Goal: Task Accomplishment & Management: Manage account settings

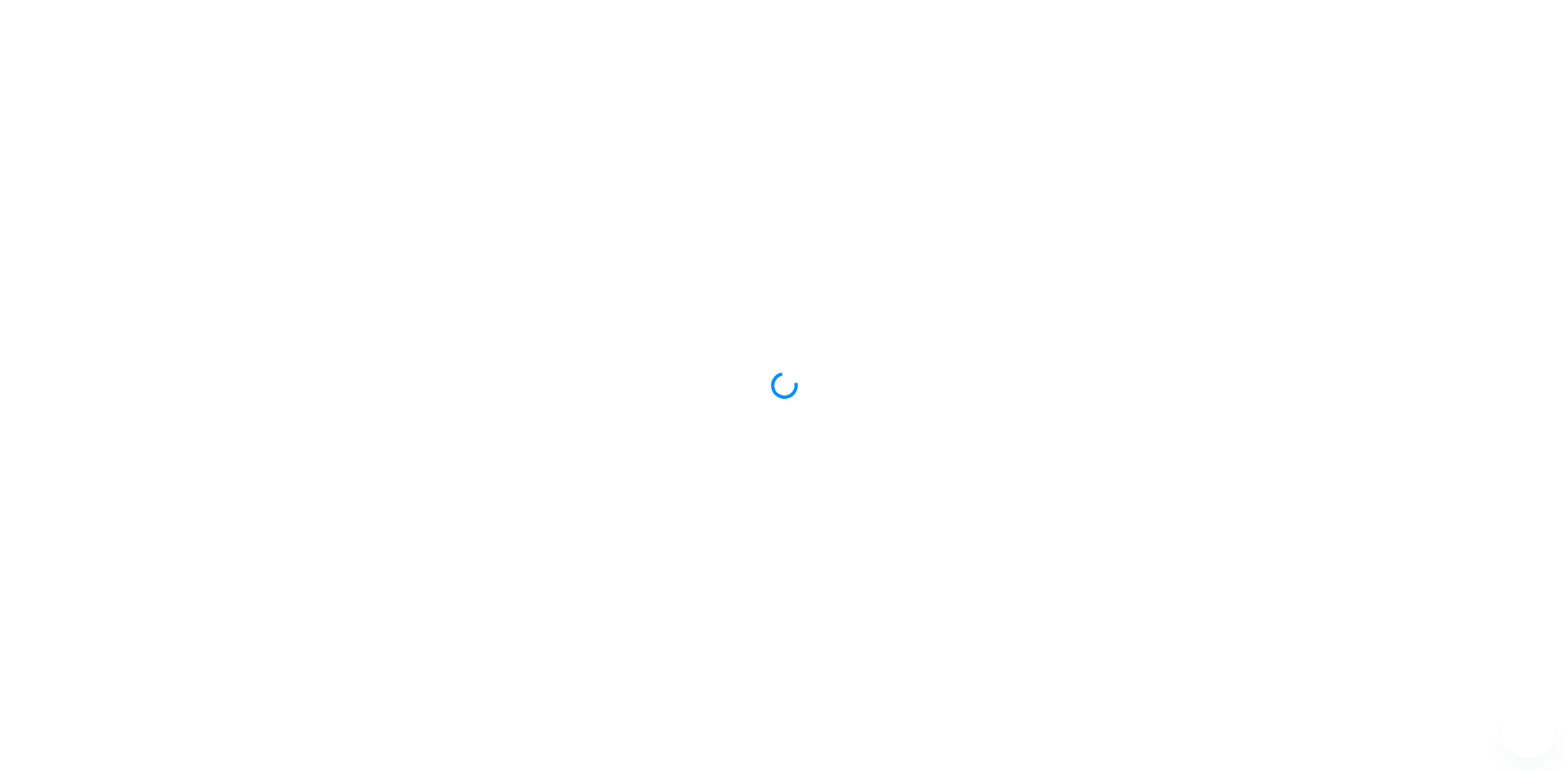
click at [677, 281] on div at bounding box center [784, 386] width 1568 height 771
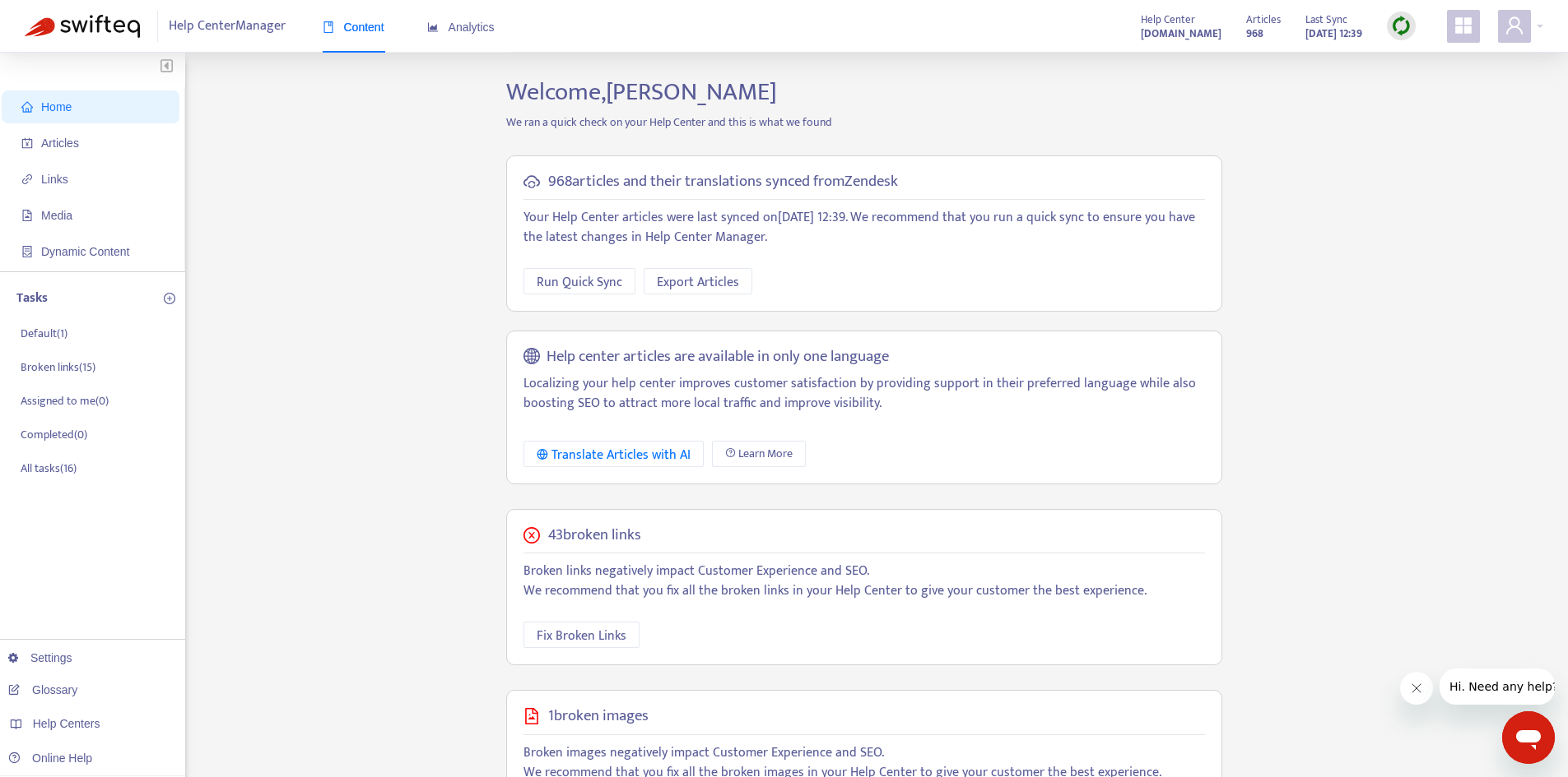
click at [1141, 27] on strong "support.dutchie.com" at bounding box center [1181, 33] width 81 height 18
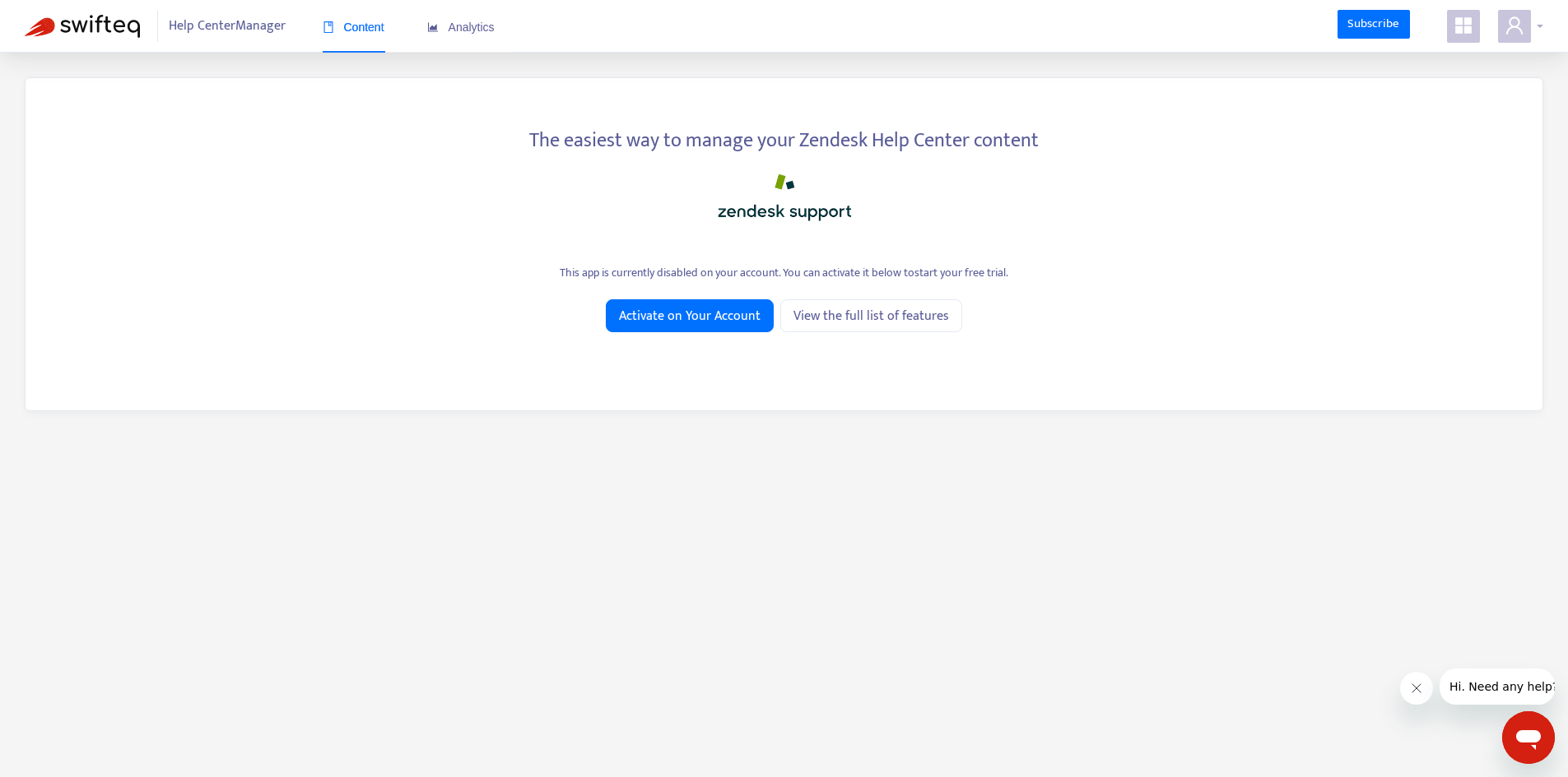
click at [1508, 15] on span at bounding box center [1514, 26] width 33 height 33
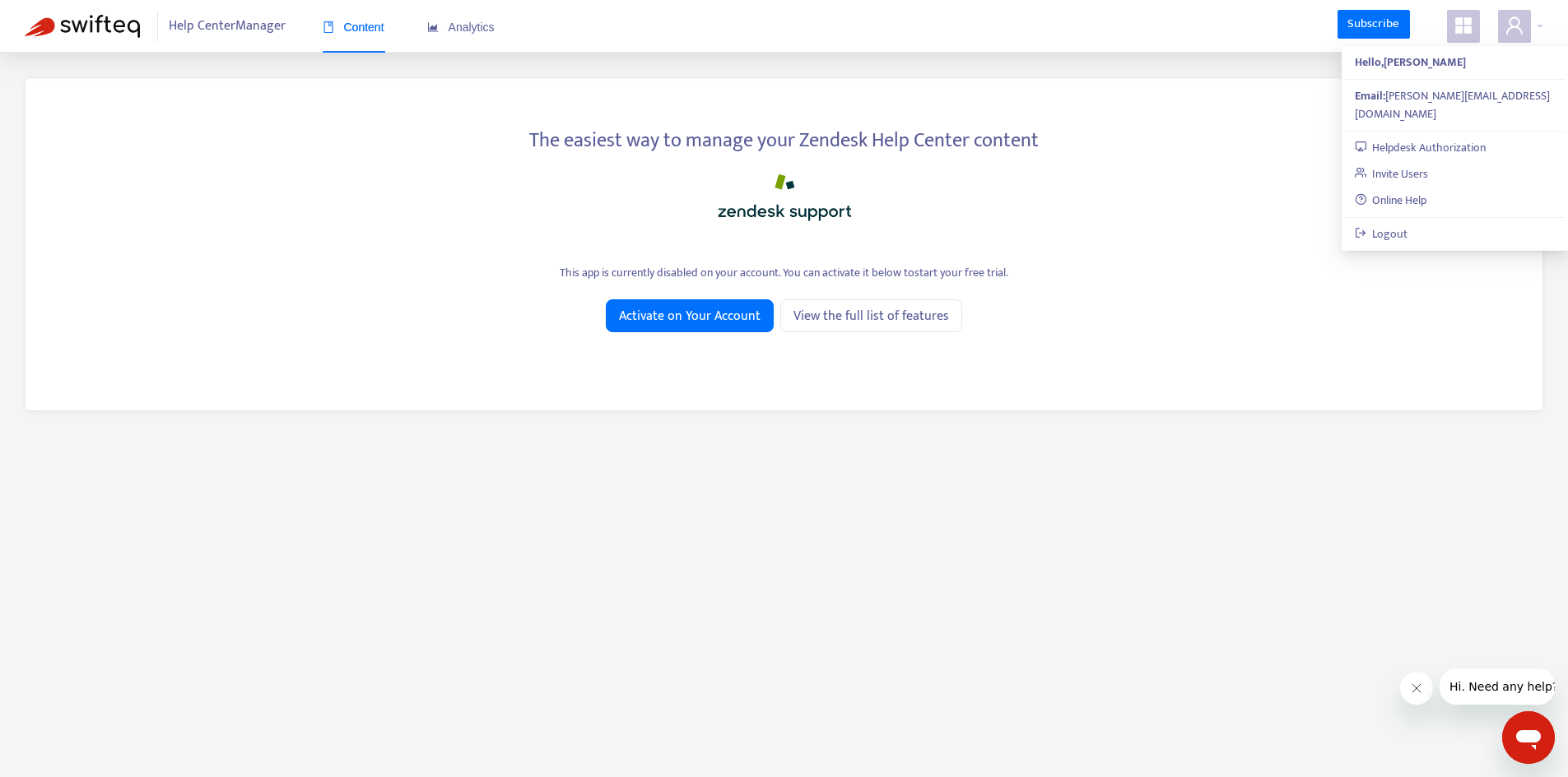
click at [1460, 17] on span at bounding box center [1464, 26] width 33 height 33
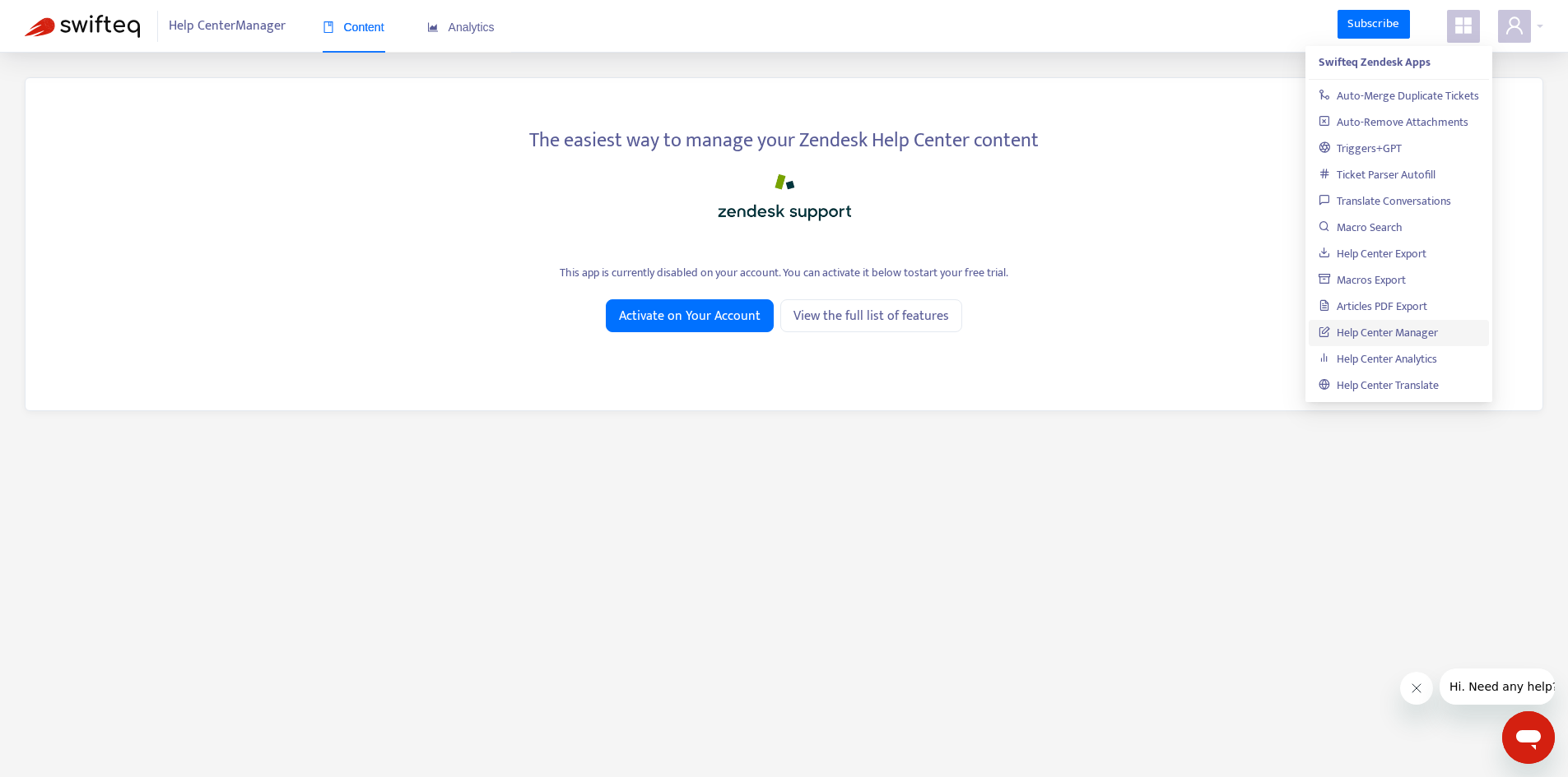
click at [1395, 335] on link "Help Center Manager" at bounding box center [1378, 333] width 119 height 19
click at [1097, 184] on div at bounding box center [784, 194] width 1467 height 66
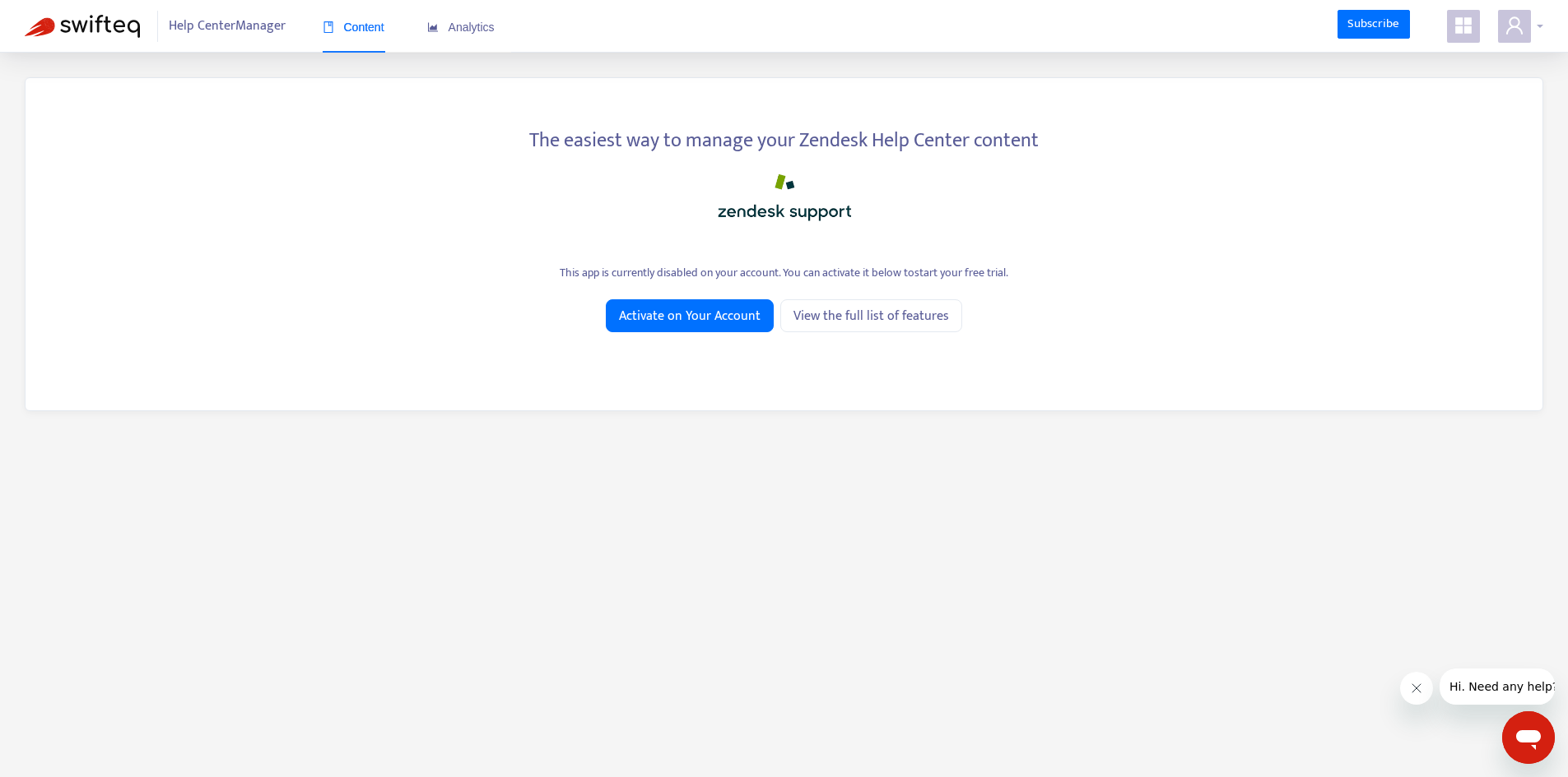
click at [1515, 27] on icon "user" at bounding box center [1514, 25] width 17 height 17
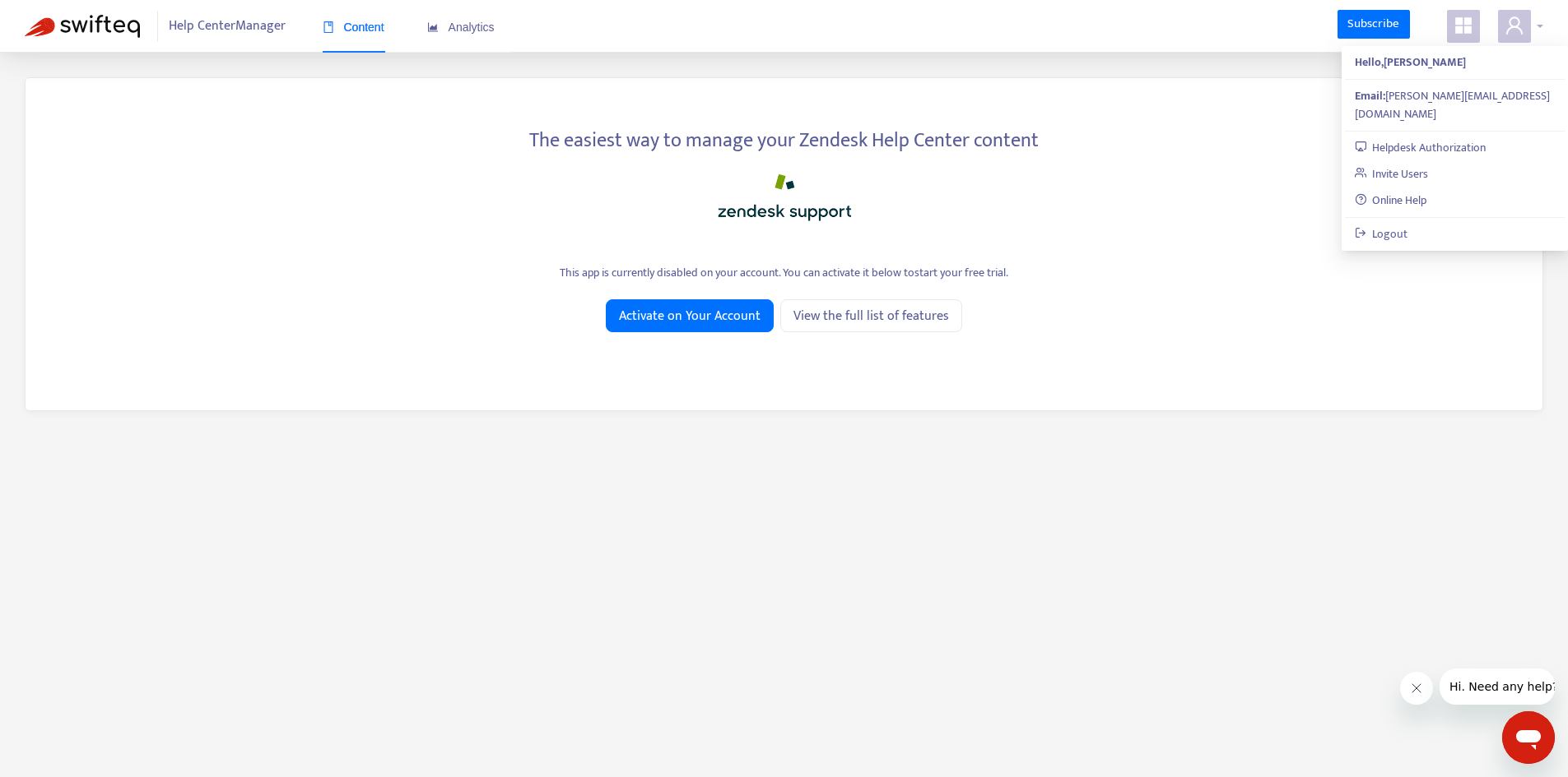
click at [1515, 29] on icon "user" at bounding box center [1514, 25] width 17 height 17
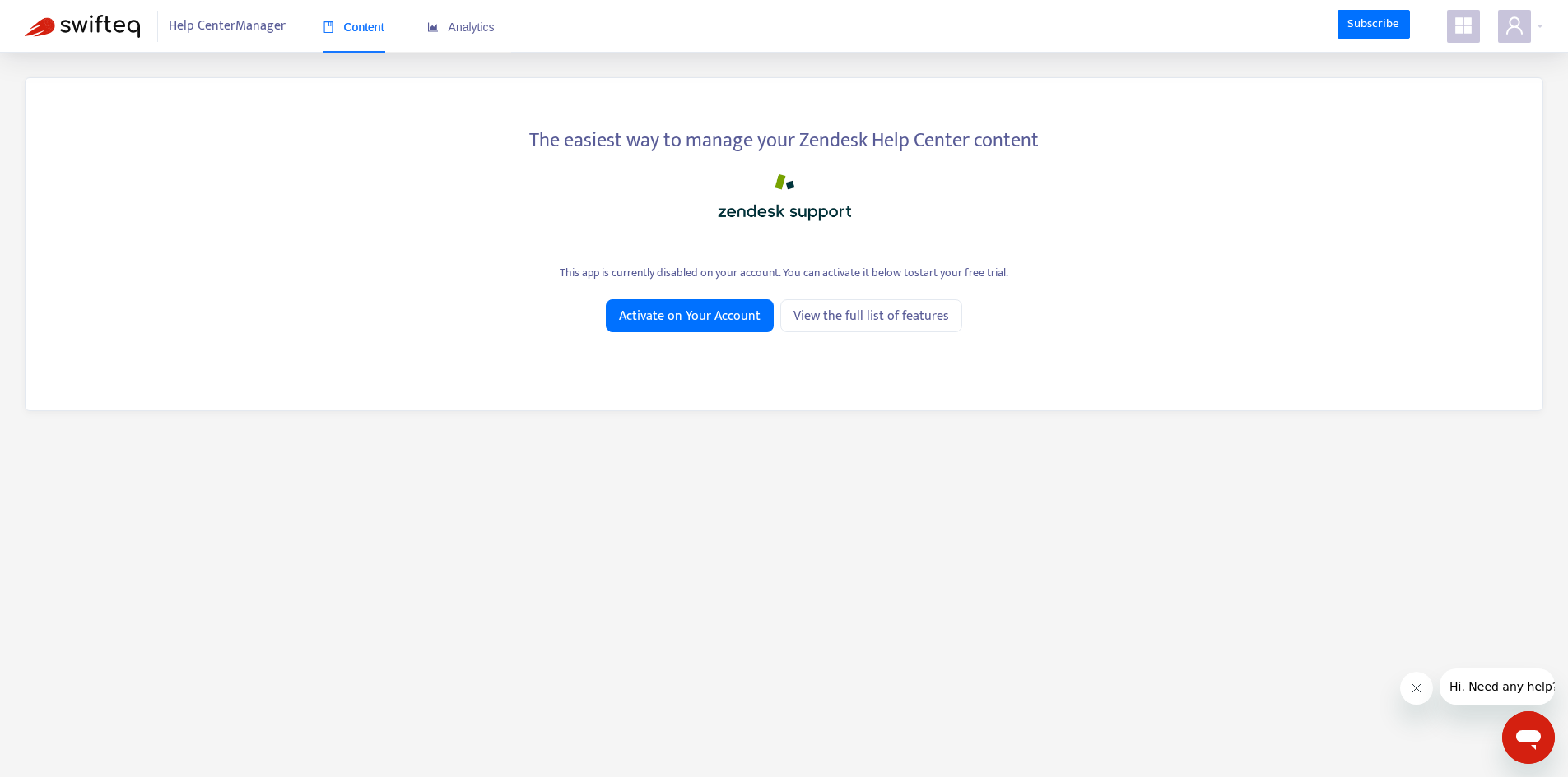
click at [1466, 21] on icon "appstore" at bounding box center [1463, 25] width 17 height 17
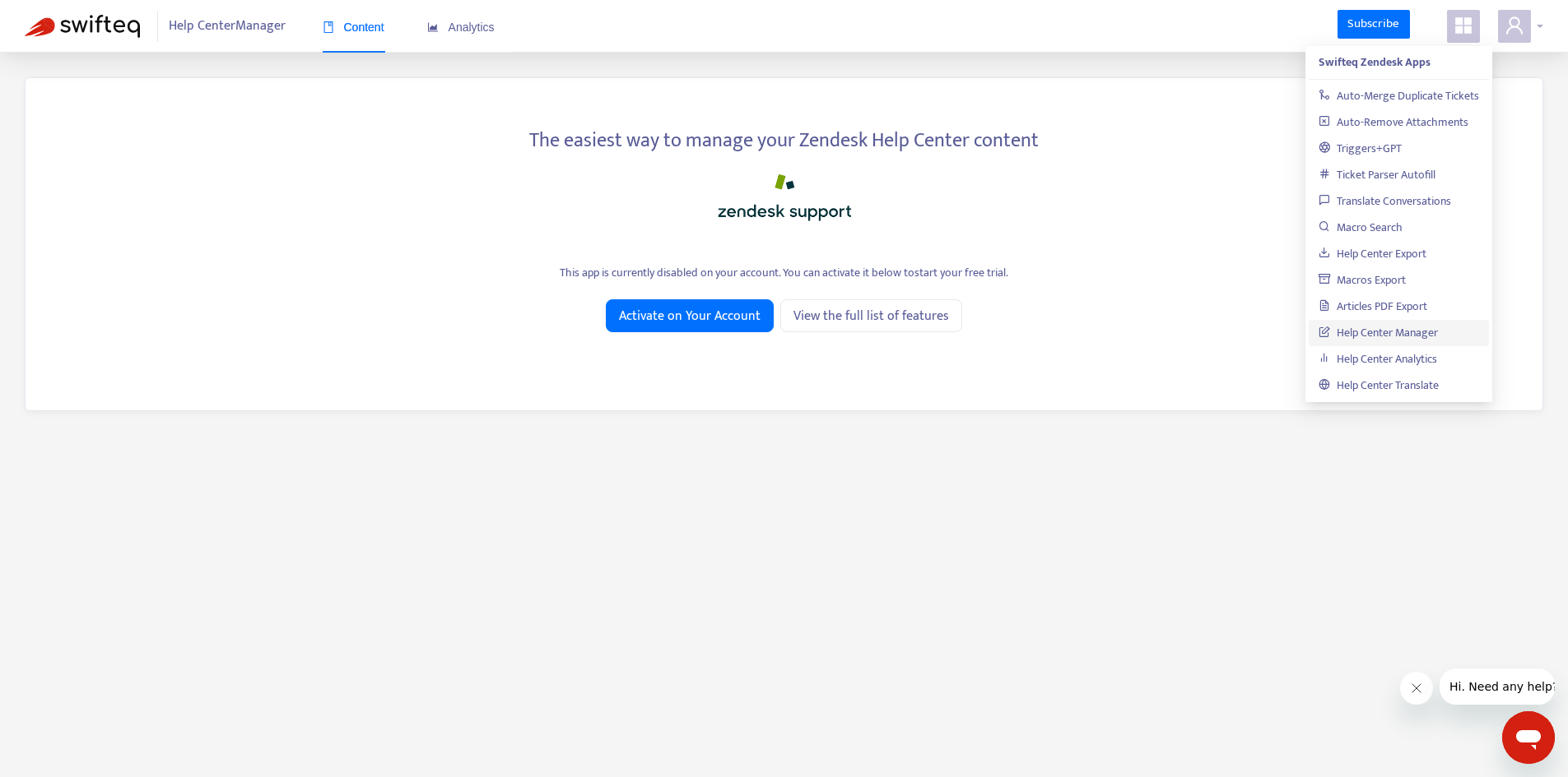
click at [1518, 17] on icon "user" at bounding box center [1514, 25] width 20 height 20
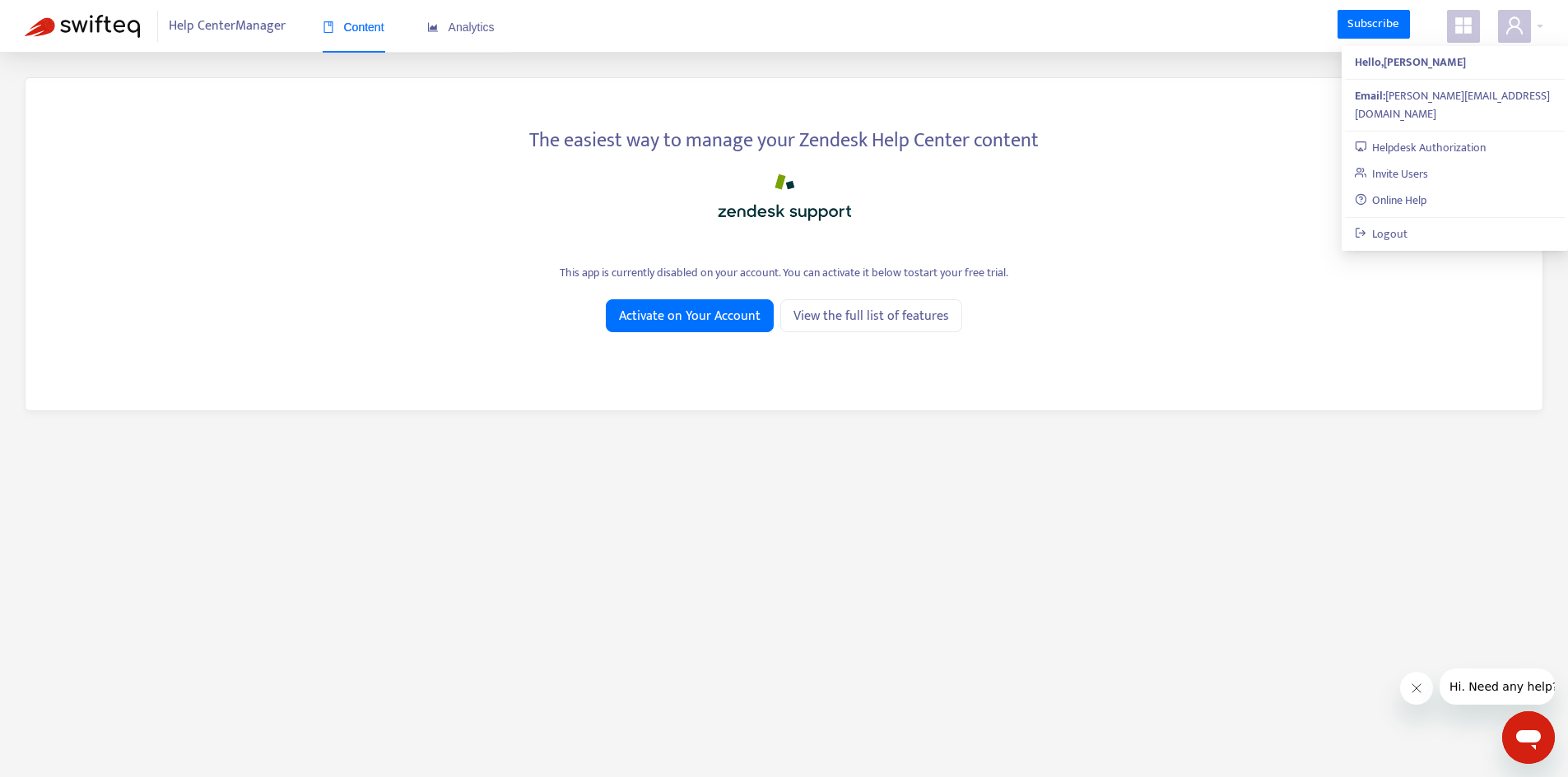
click at [1061, 358] on div "The easiest way to manage your Zendesk Help Center content This app is currentl…" at bounding box center [784, 244] width 1518 height 334
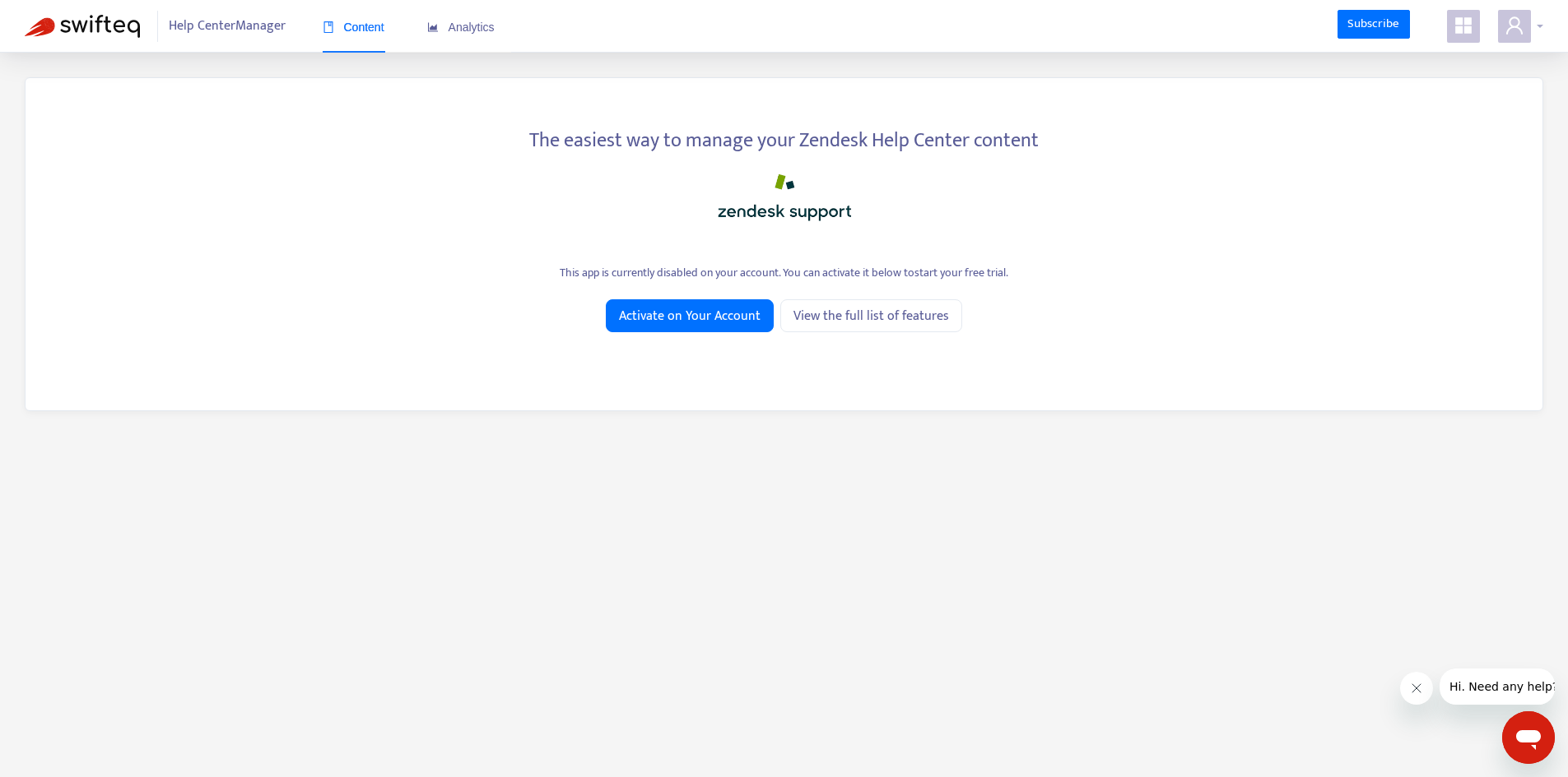
click at [1509, 17] on icon "user" at bounding box center [1514, 25] width 20 height 20
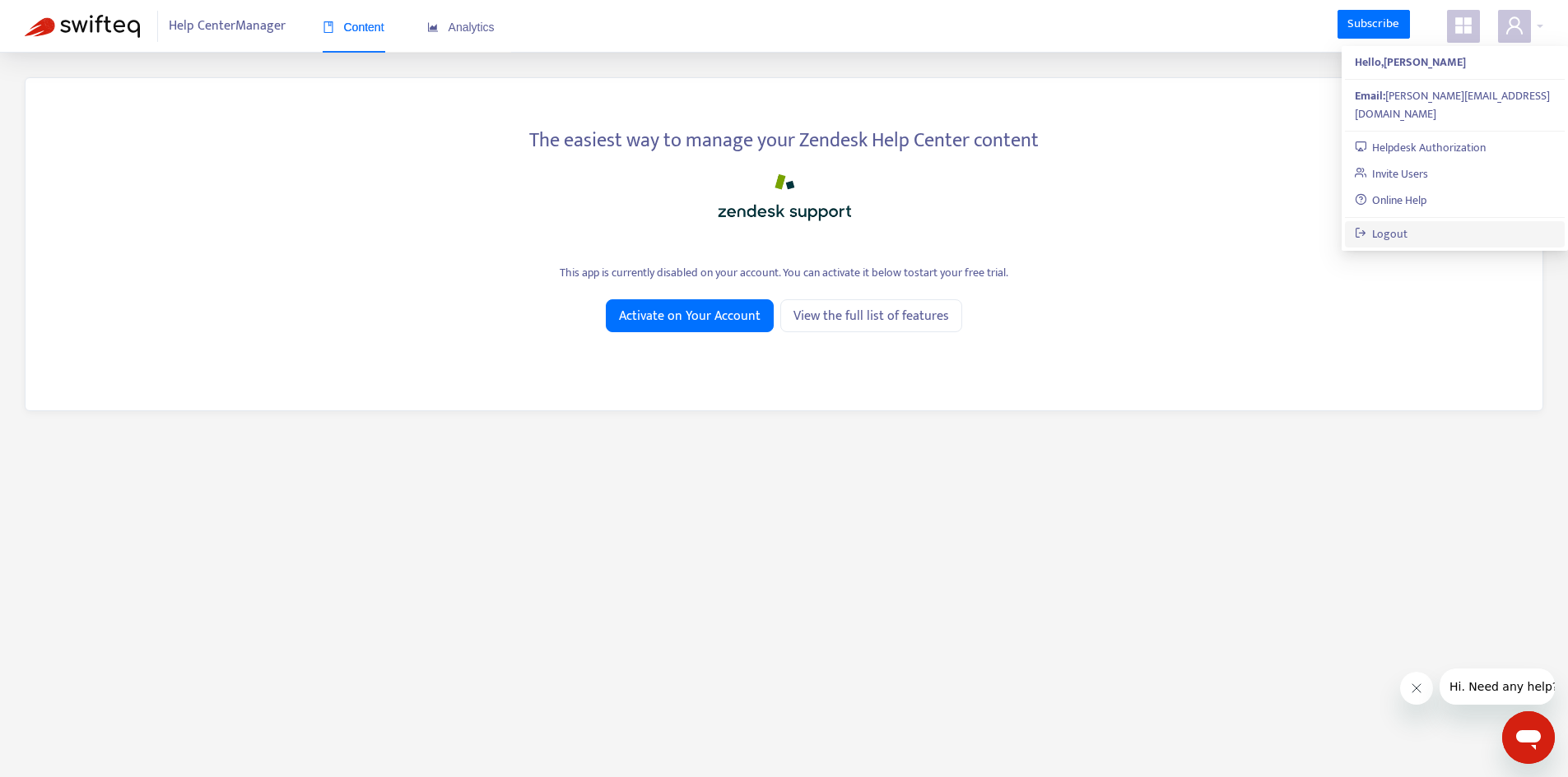
click at [1408, 224] on link "Logout" at bounding box center [1382, 234] width 54 height 19
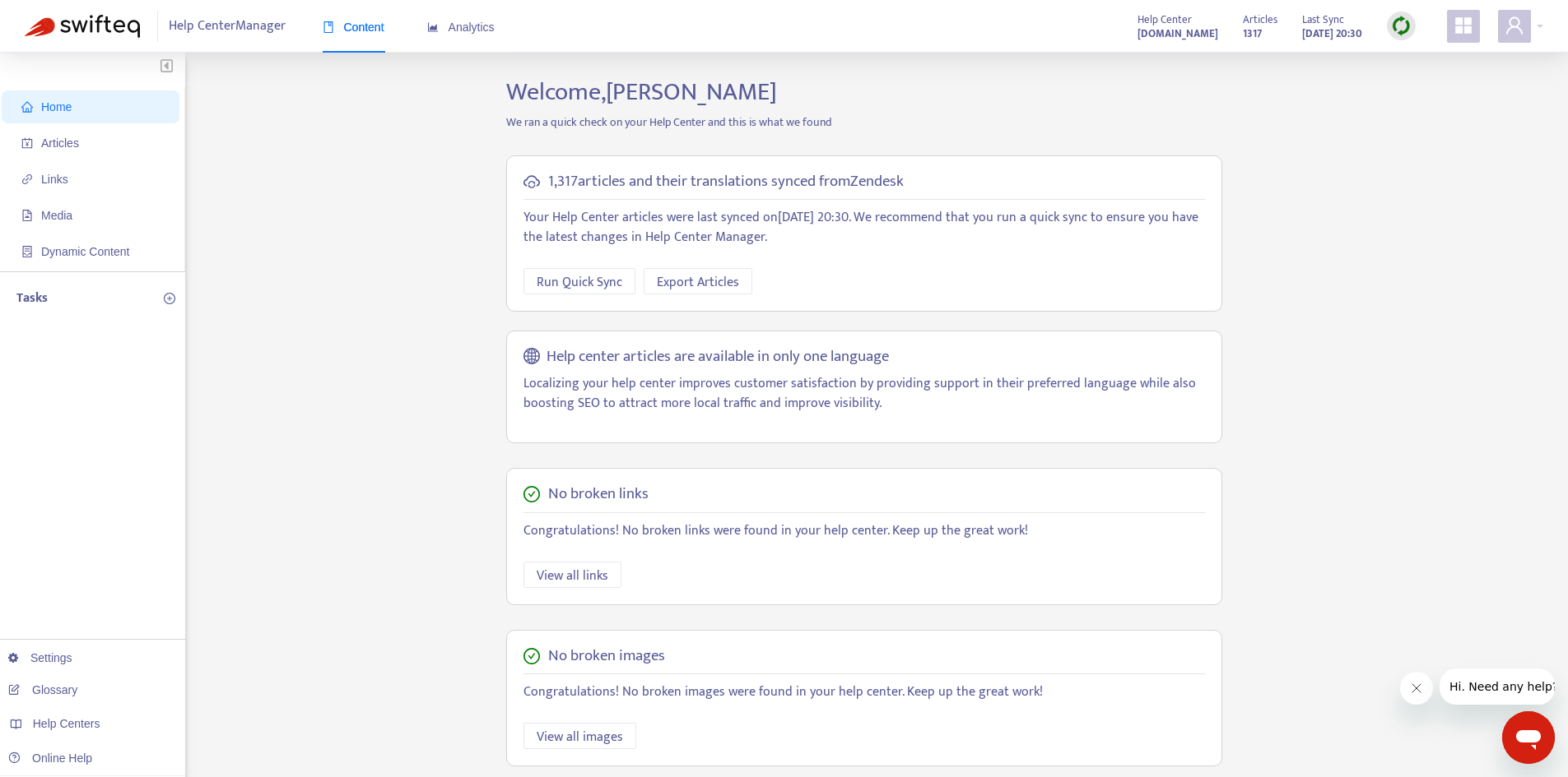
click at [1453, 27] on icon "appstore" at bounding box center [1463, 25] width 20 height 20
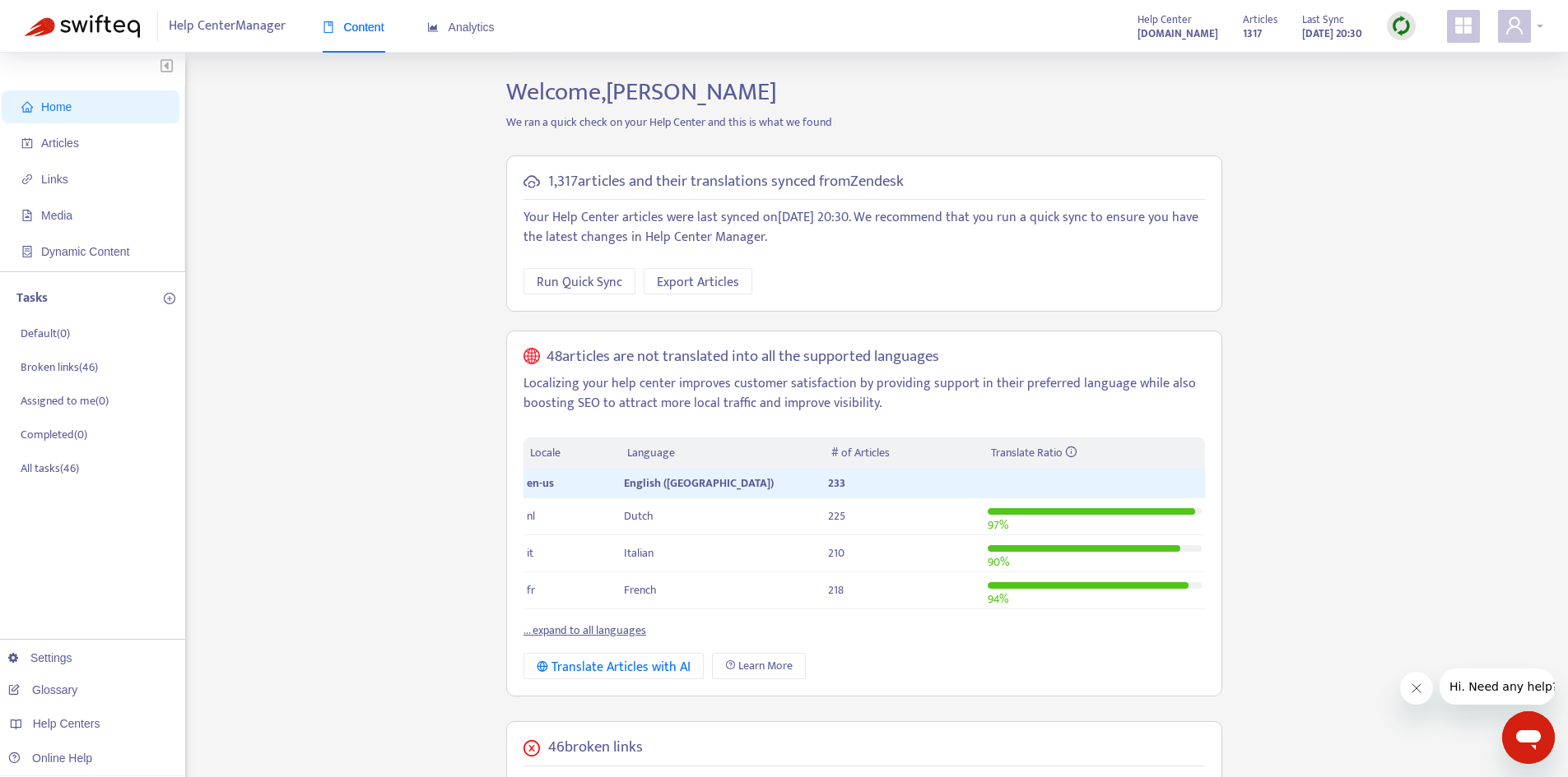
click at [1524, 23] on icon "user" at bounding box center [1514, 25] width 20 height 20
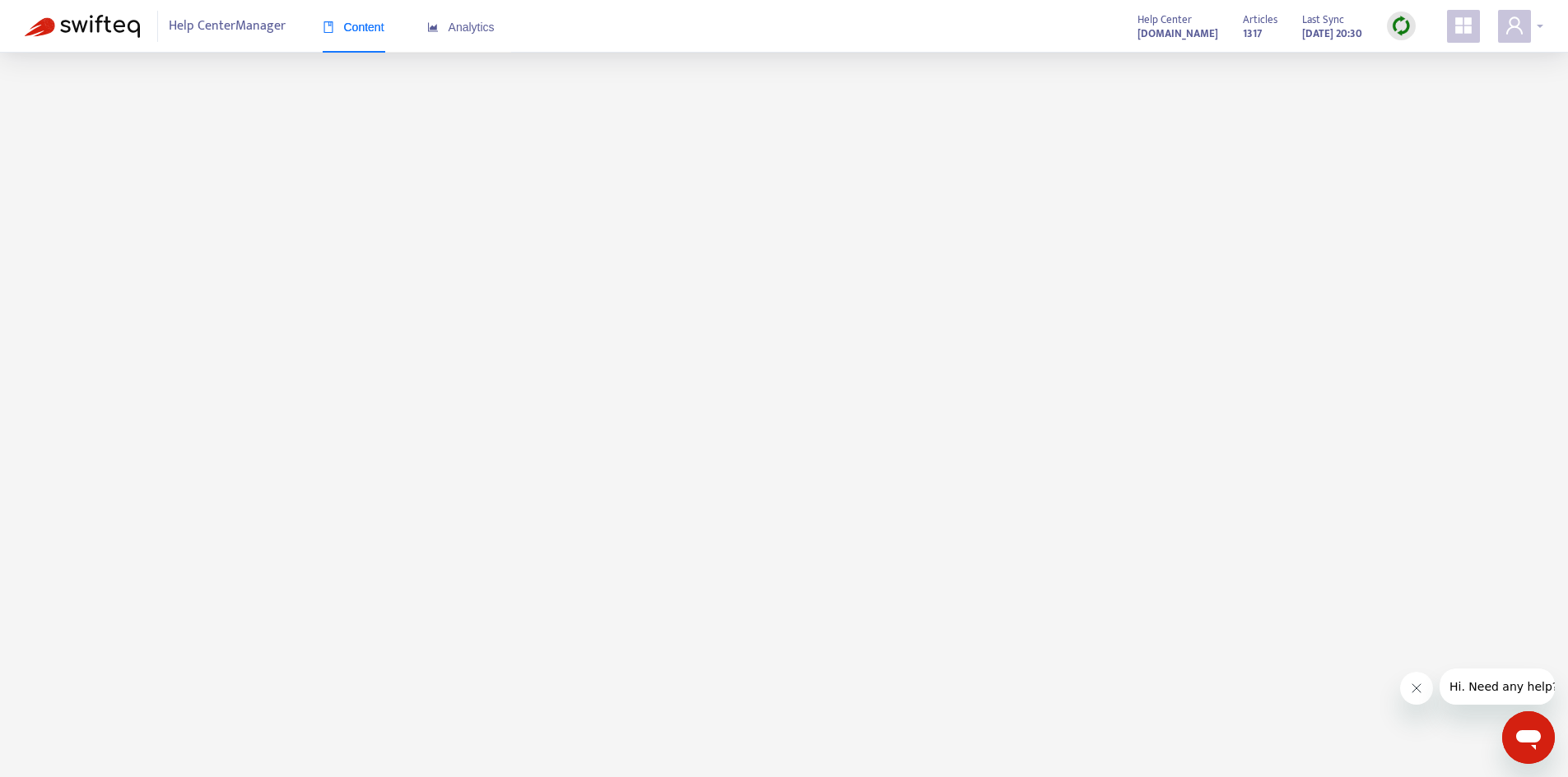
click at [1516, 27] on icon "user" at bounding box center [1514, 25] width 17 height 17
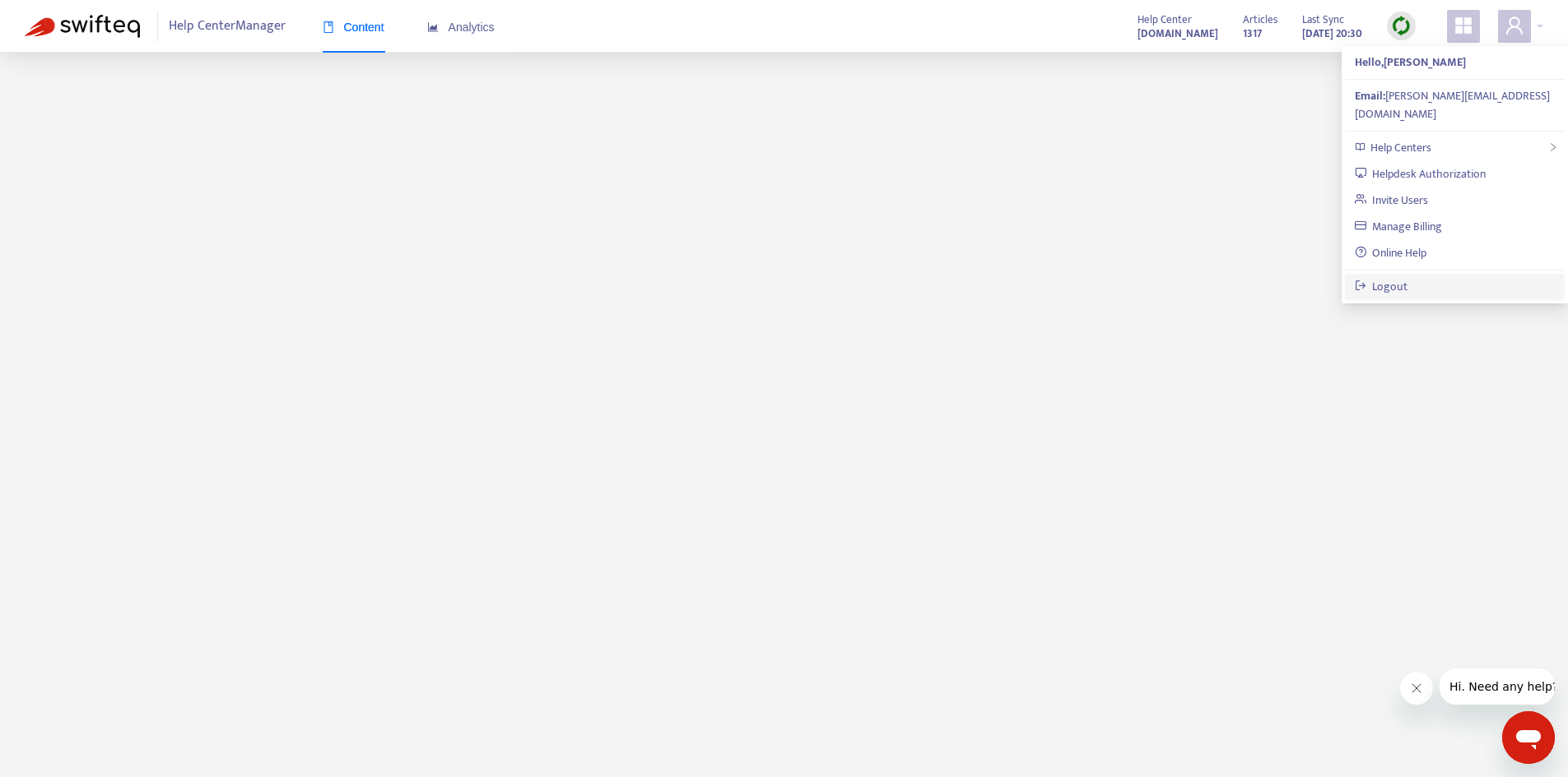
click at [1408, 277] on link "Logout" at bounding box center [1382, 287] width 54 height 19
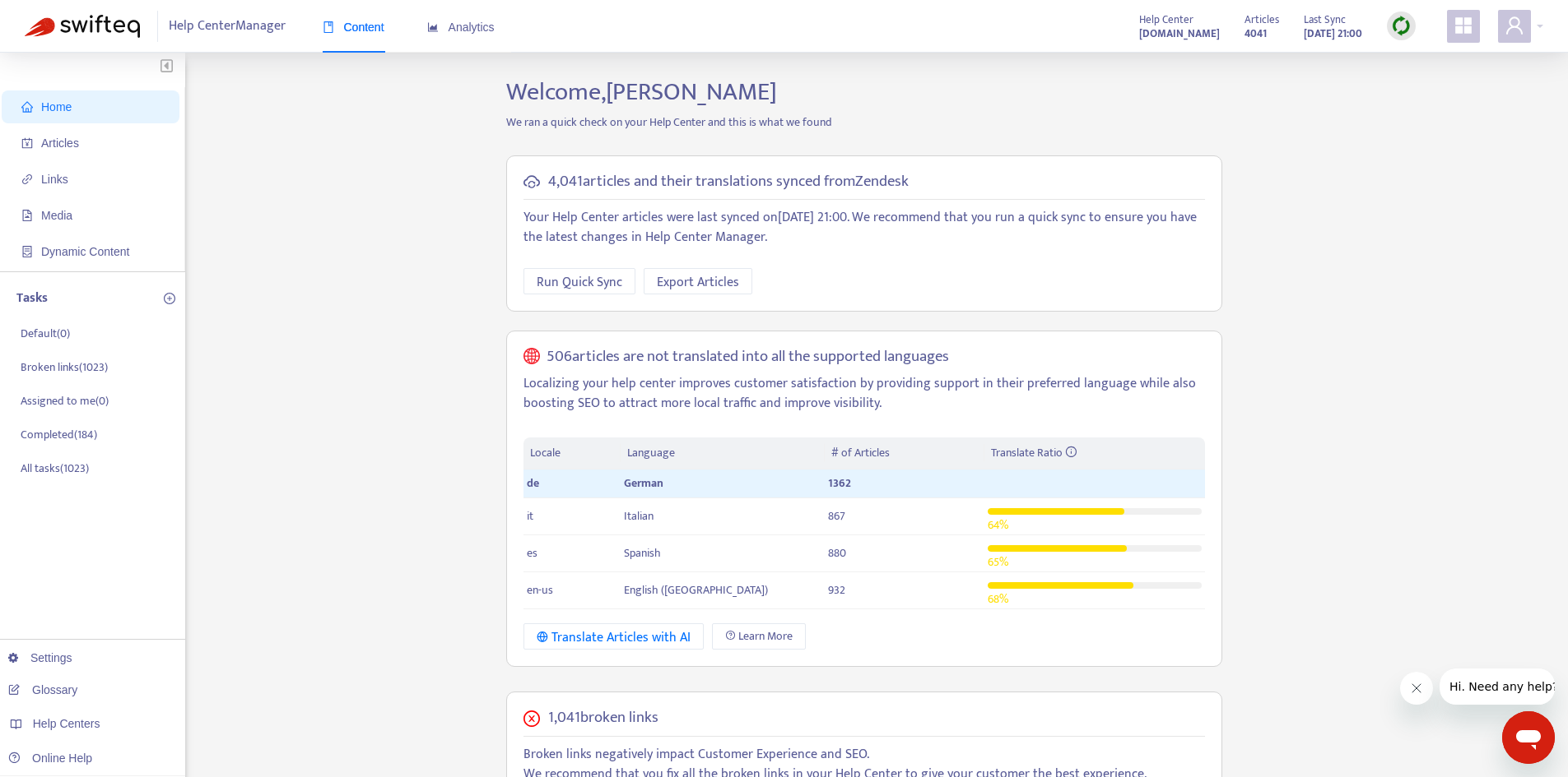
click at [429, 481] on div "Home Articles Links Media Dynamic Content Tasks Default ( 0 ) Broken links ( 10…" at bounding box center [784, 654] width 1518 height 1152
click at [103, 143] on span "Articles" at bounding box center [94, 143] width 145 height 33
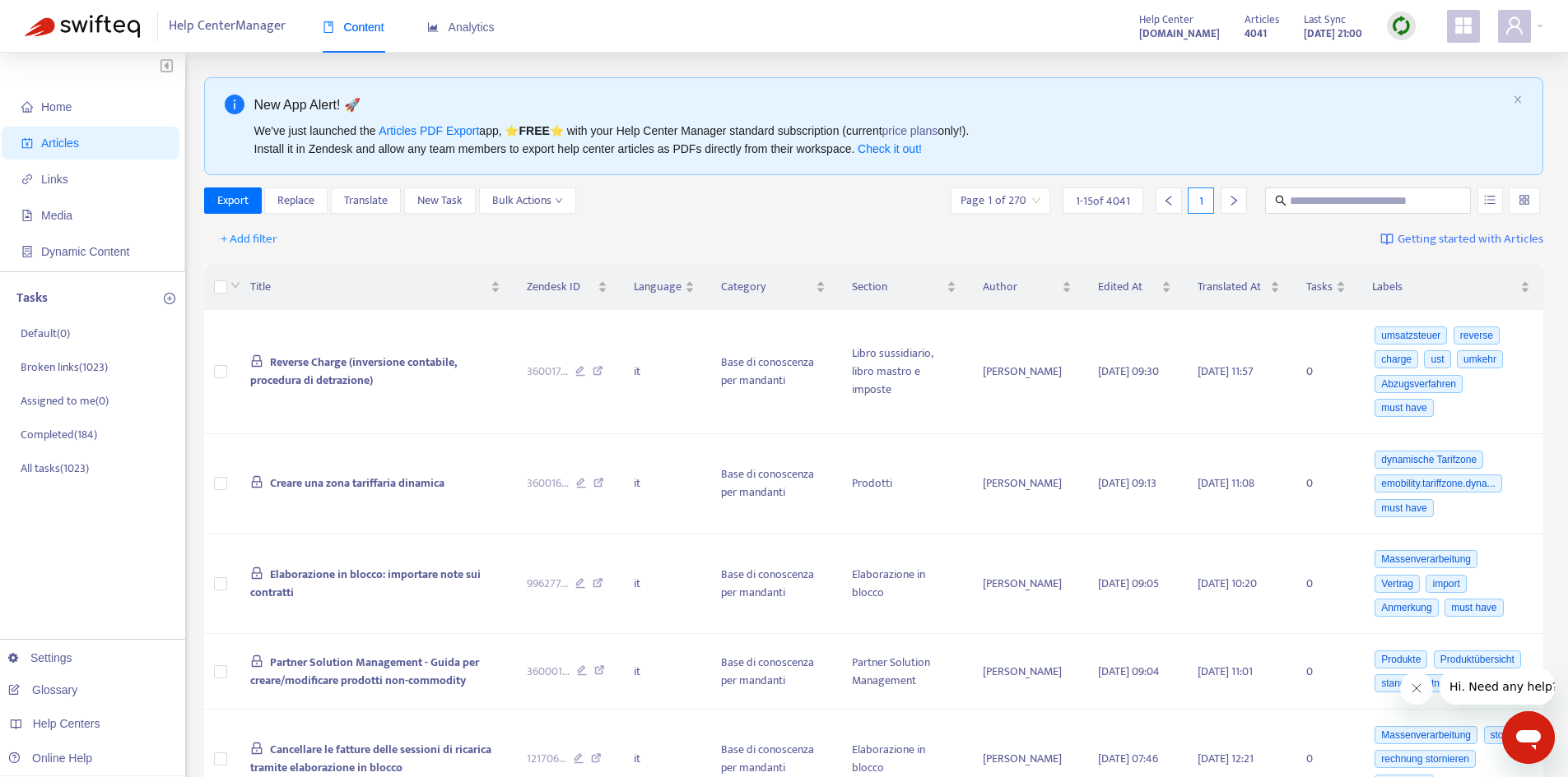
click at [1142, 123] on div "We've just launched the Articles PDF Export app, ⭐ FREE ⭐️ with your Help Cente…" at bounding box center [880, 140] width 1252 height 37
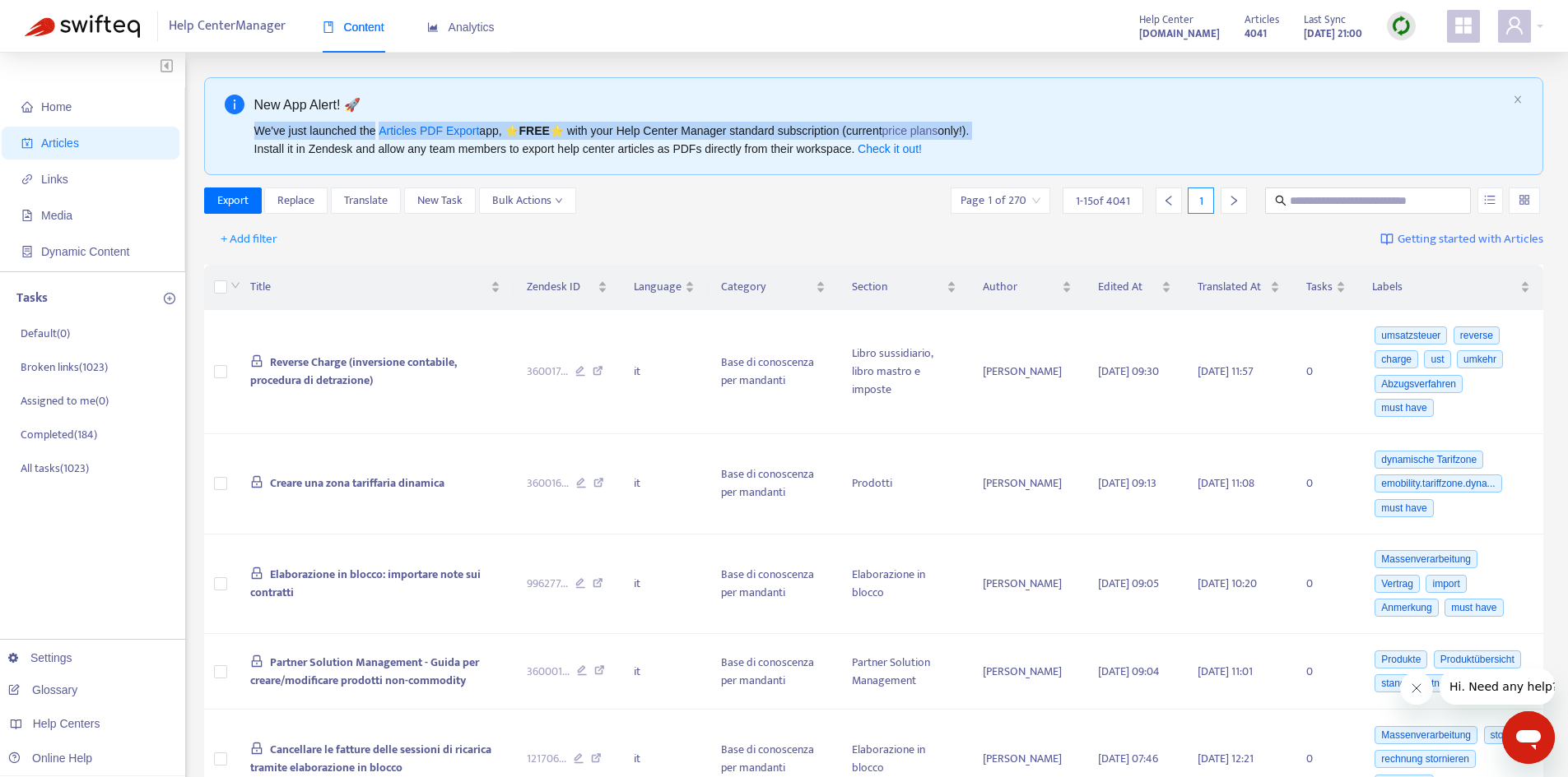
click at [1142, 123] on div "We've just launched the Articles PDF Export app, ⭐ FREE ⭐️ with your Help Cente…" at bounding box center [880, 140] width 1252 height 37
click at [1141, 124] on div "We've just launched the Articles PDF Export app, ⭐ FREE ⭐️ with your Help Cente…" at bounding box center [880, 140] width 1252 height 37
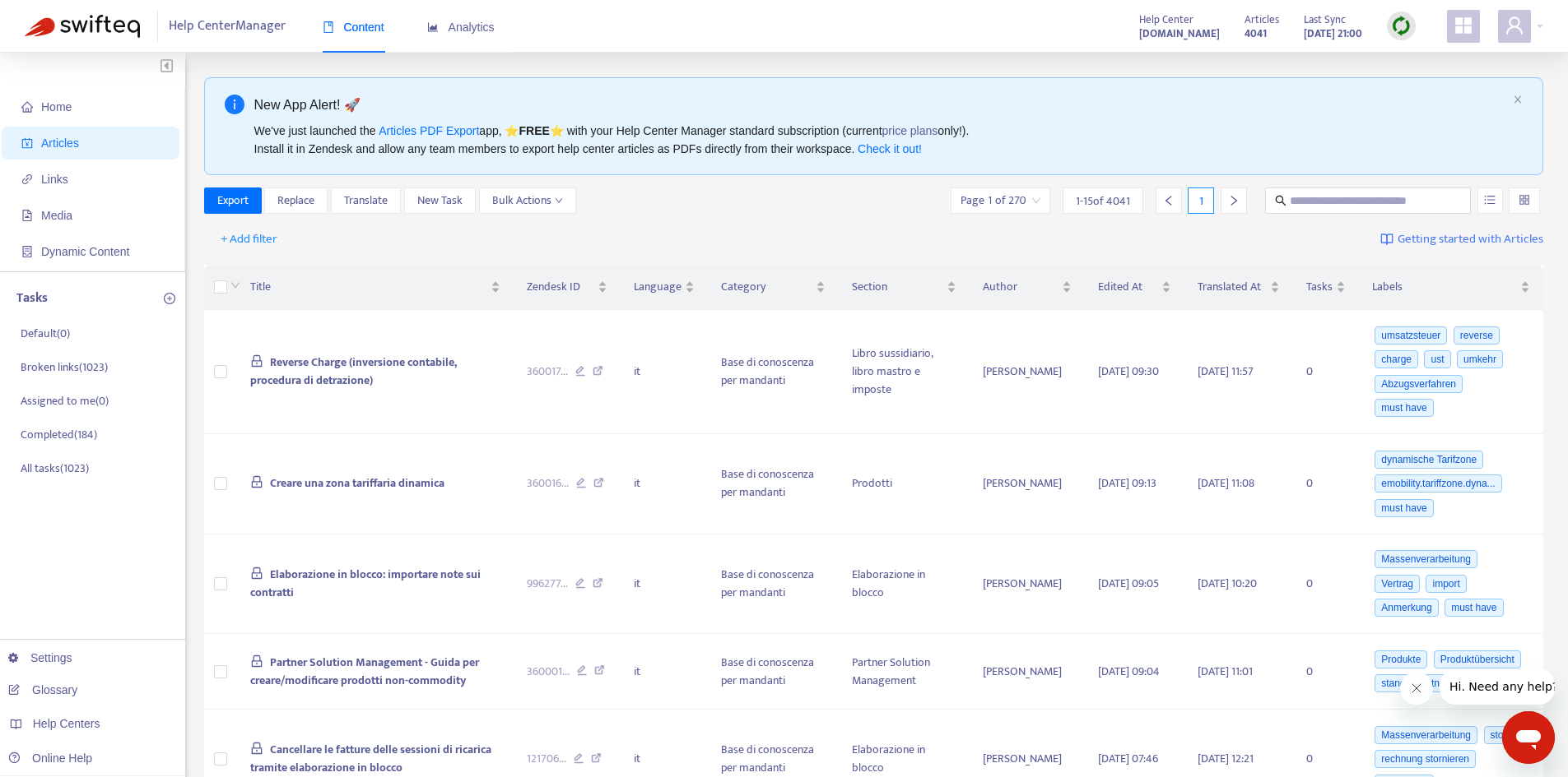
click at [1139, 30] on strong "[DOMAIN_NAME]" at bounding box center [1179, 33] width 81 height 18
click at [404, 353] on span "Reverse Charge (inversione contabile, procedura di detrazione)" at bounding box center [354, 371] width 207 height 37
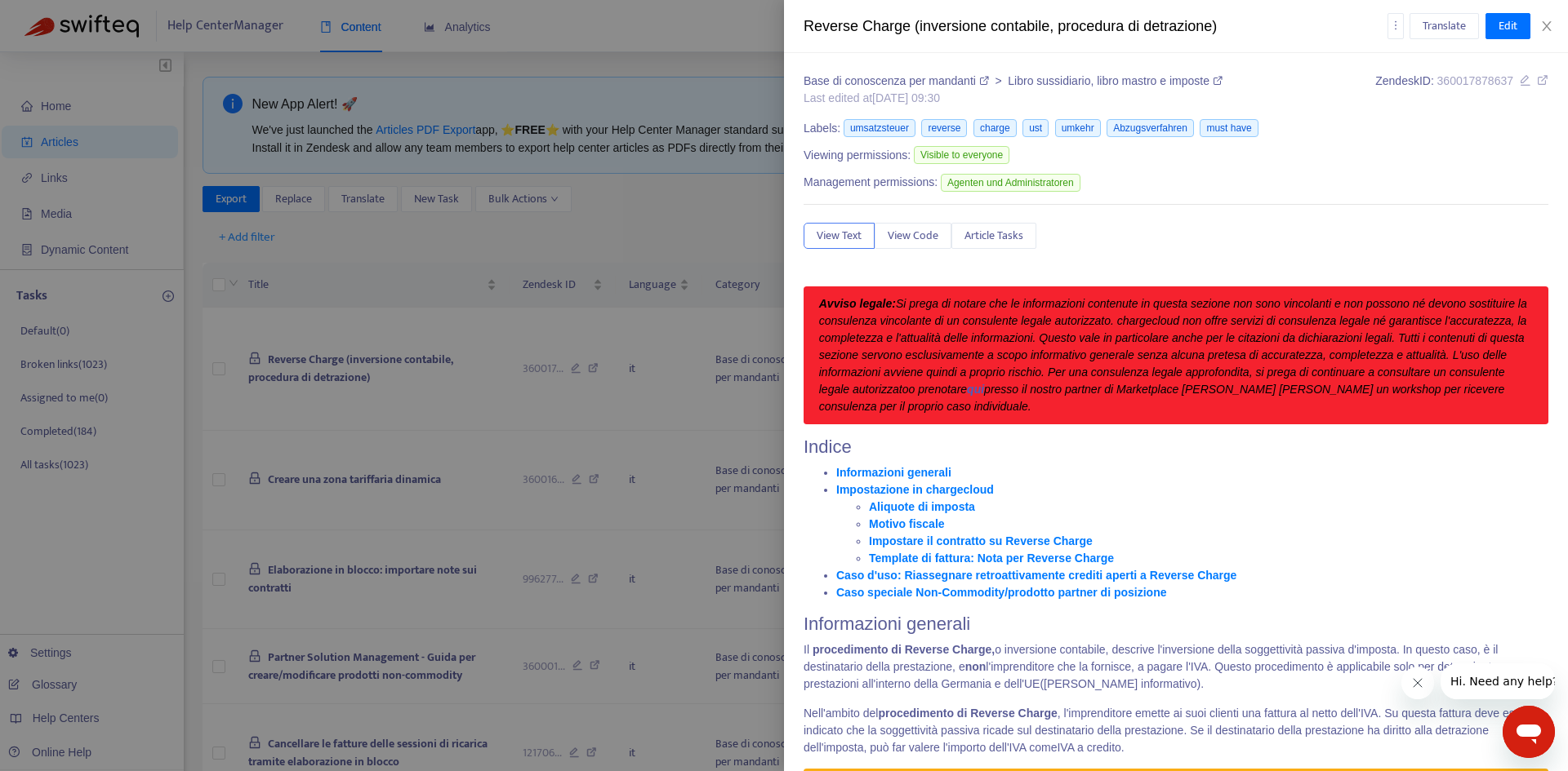
click at [657, 405] on div at bounding box center [784, 386] width 1568 height 771
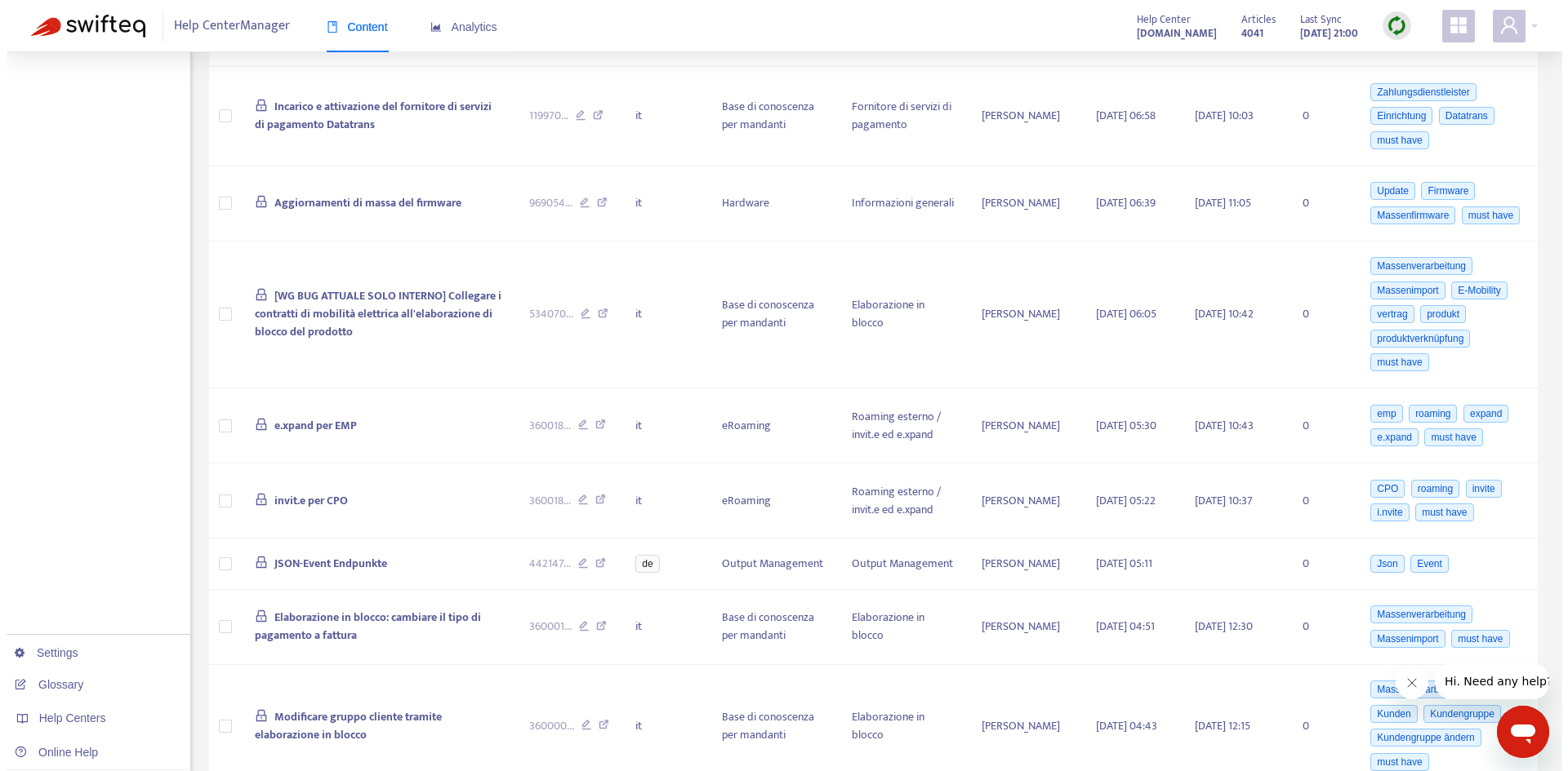
scroll to position [1006, 0]
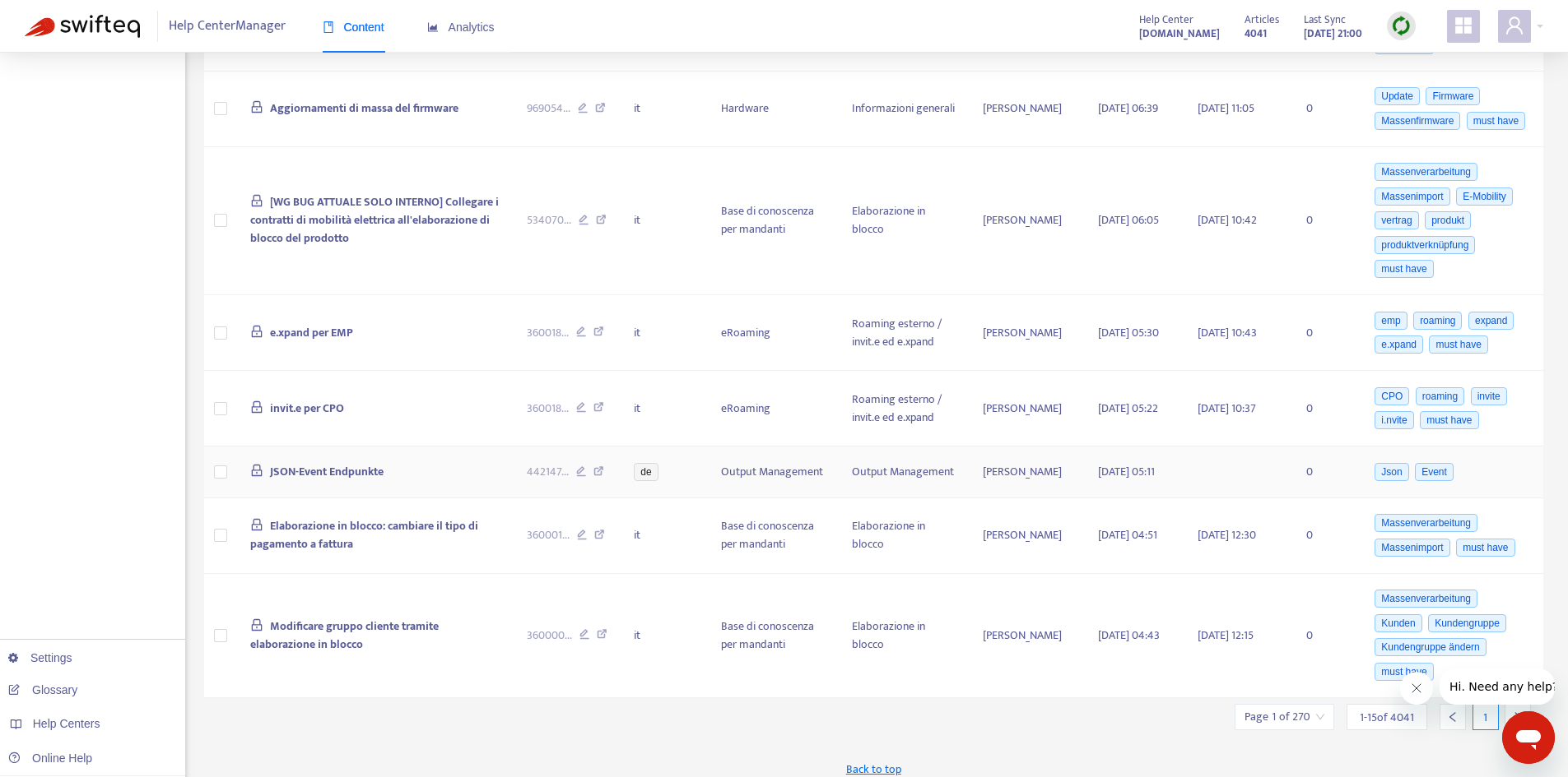
click at [350, 462] on span "JSON-Event Endpunkte" at bounding box center [326, 472] width 114 height 19
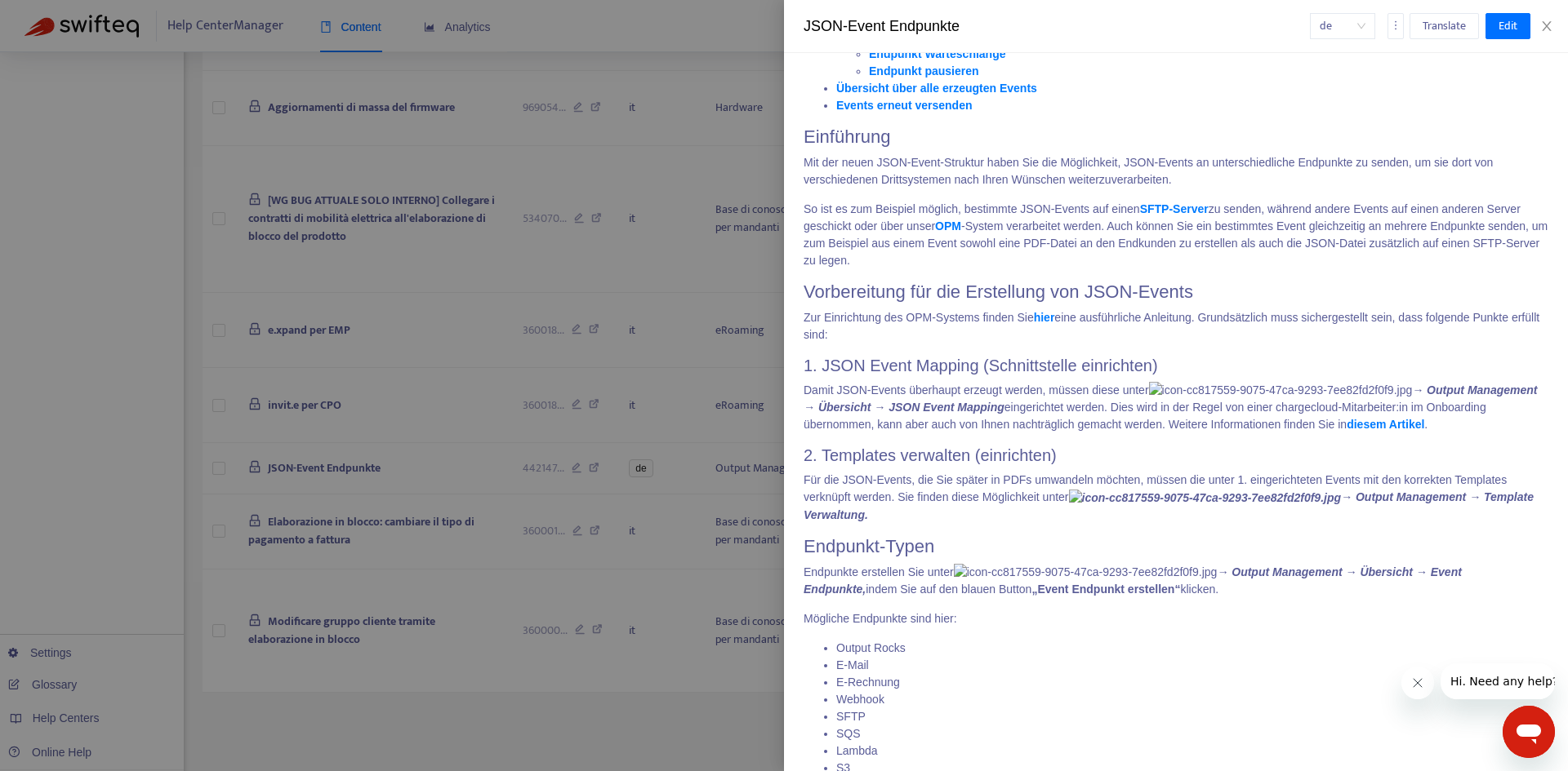
scroll to position [653, 0]
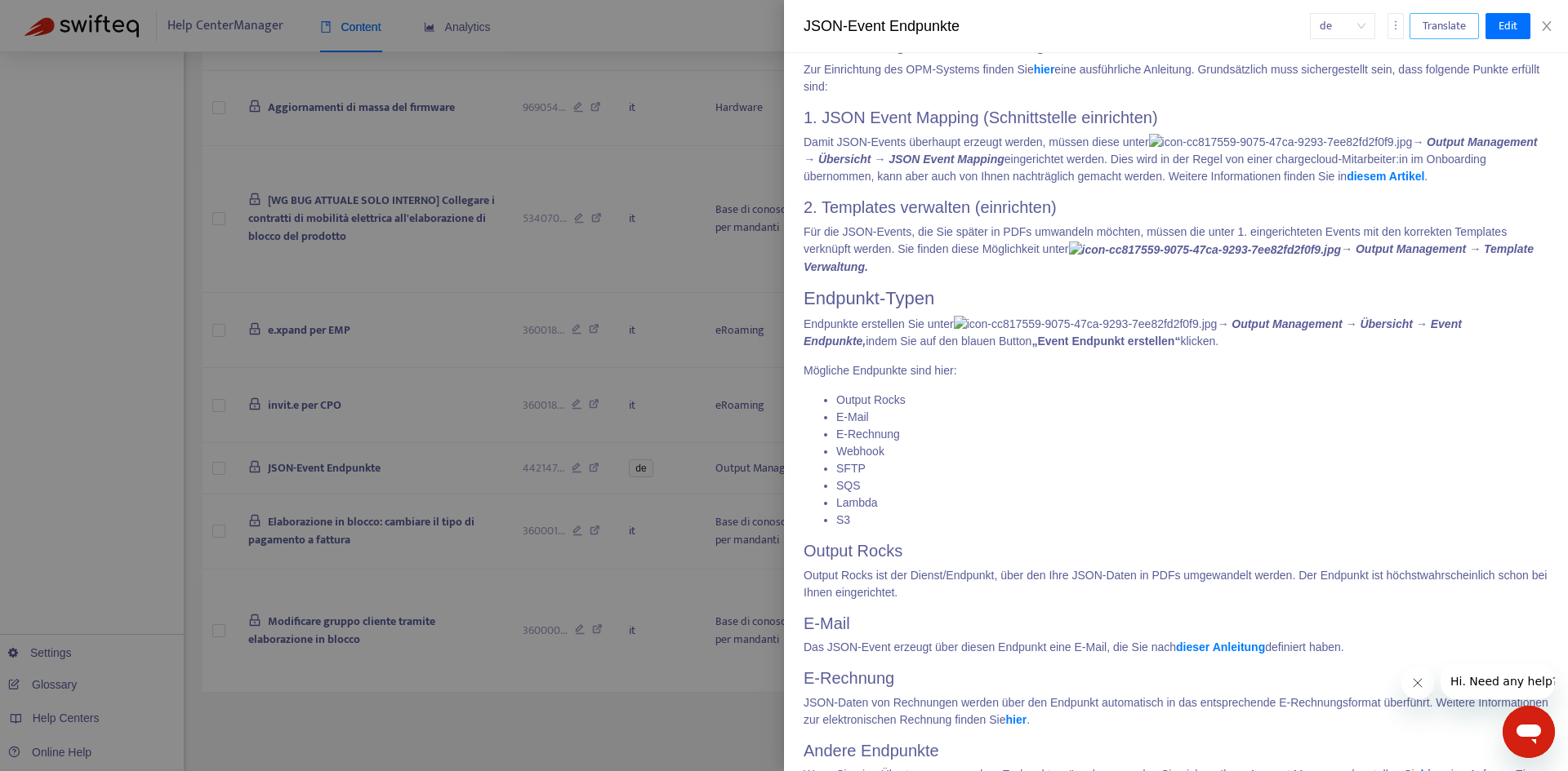
click at [1459, 28] on span "Translate" at bounding box center [1444, 26] width 43 height 18
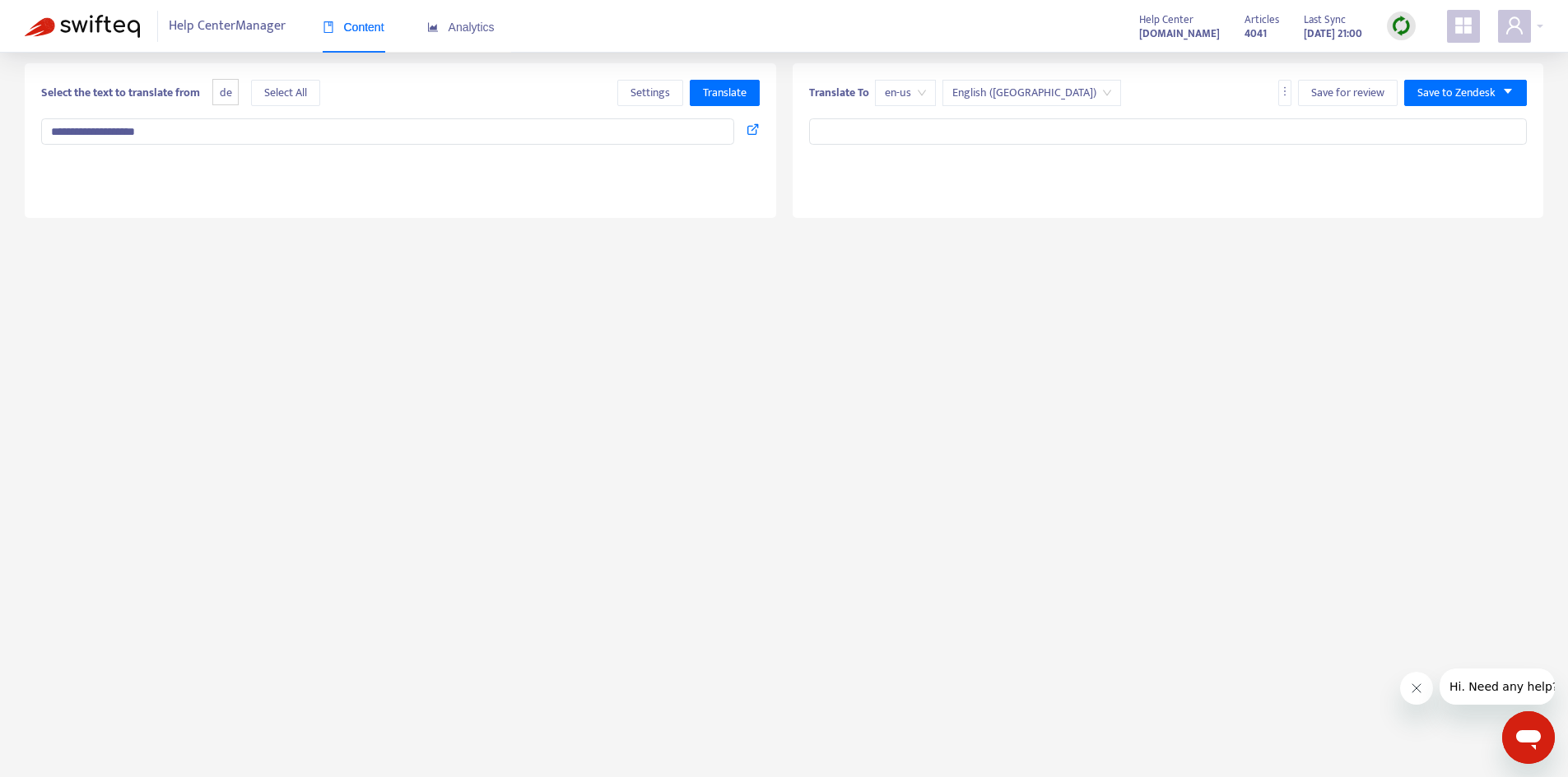
scroll to position [0, 0]
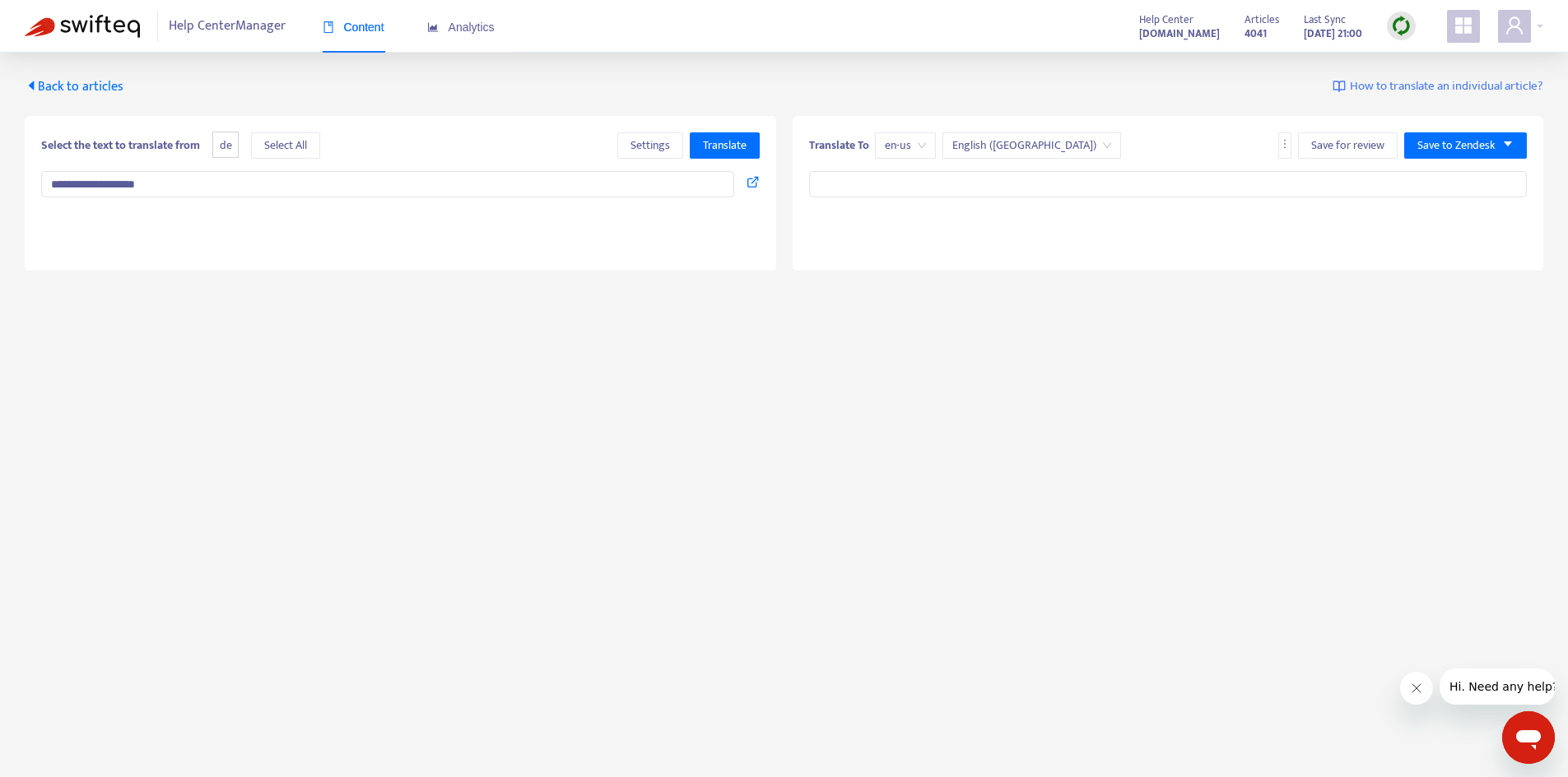
type input "**********"
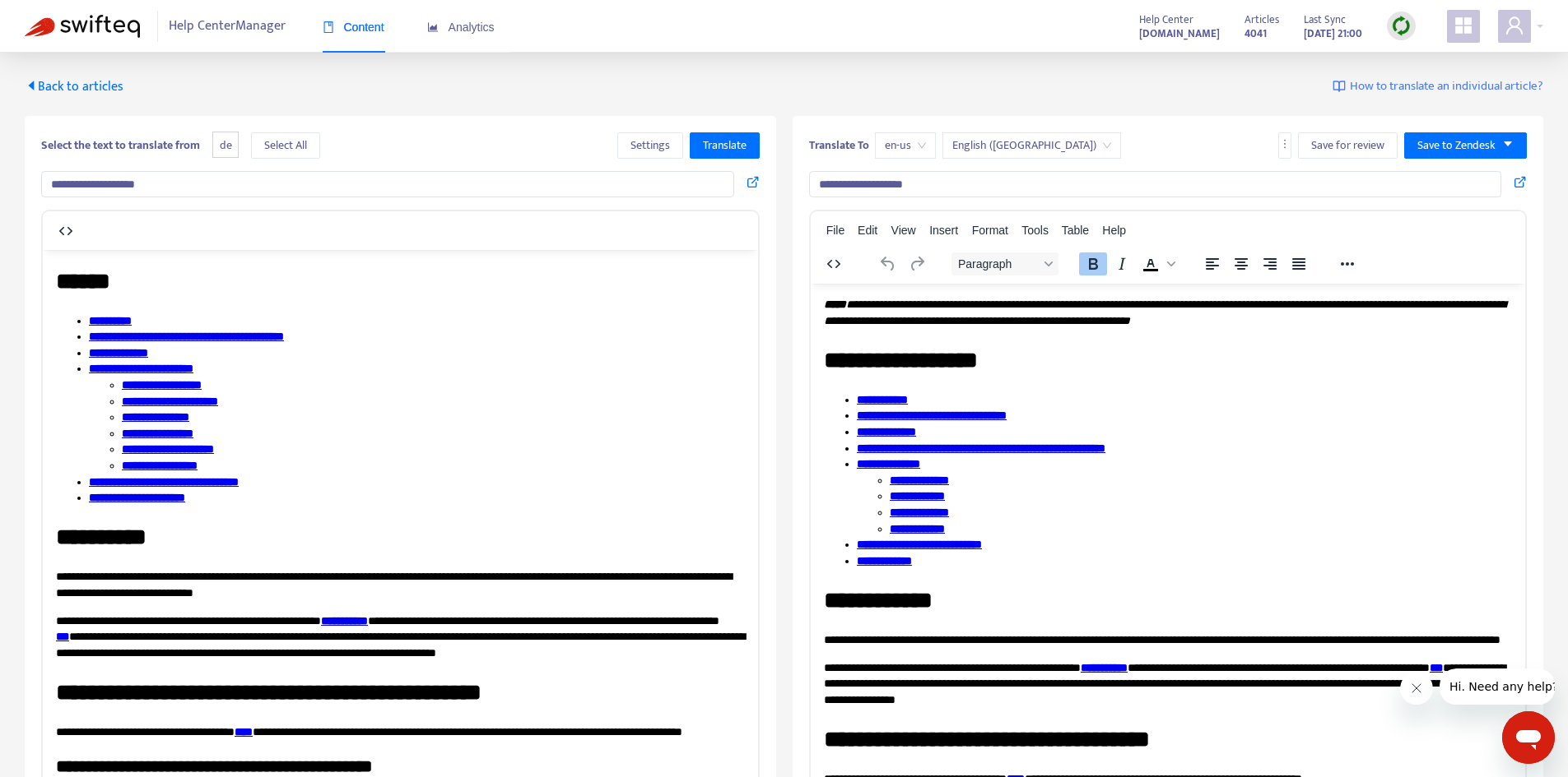
click at [901, 400] on strong "**********" at bounding box center [881, 398] width 51 height 11
click at [1017, 368] on h1 "**********" at bounding box center [1161, 360] width 677 height 32
click at [484, 436] on li "**********" at bounding box center [433, 433] width 623 height 17
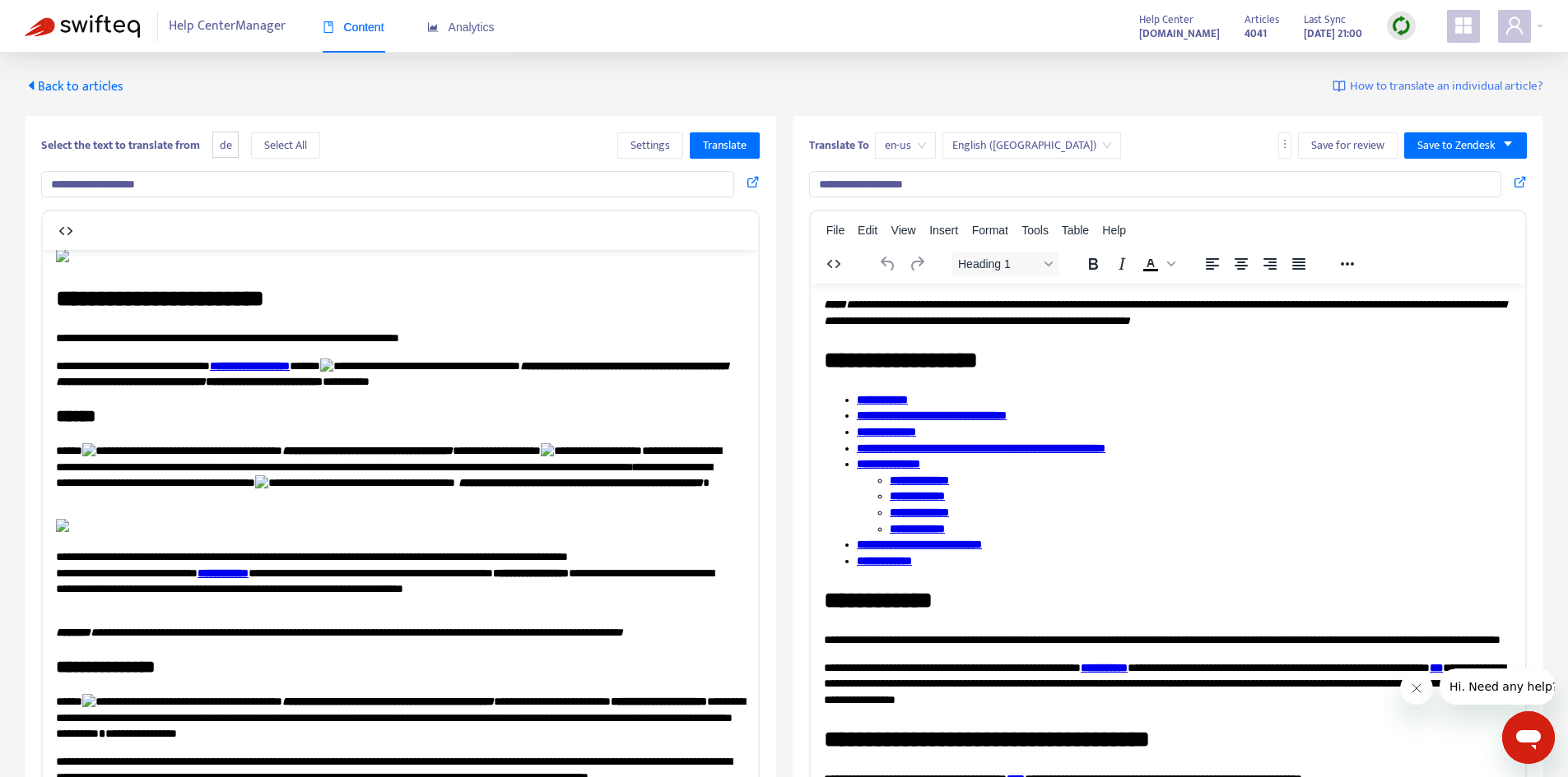
scroll to position [3394, 0]
click at [249, 574] on strong "**********" at bounding box center [223, 572] width 51 height 11
drag, startPoint x: 237, startPoint y: 568, endPoint x: 314, endPoint y: 568, distance: 77.0
click at [314, 568] on p "**********" at bounding box center [394, 581] width 677 height 64
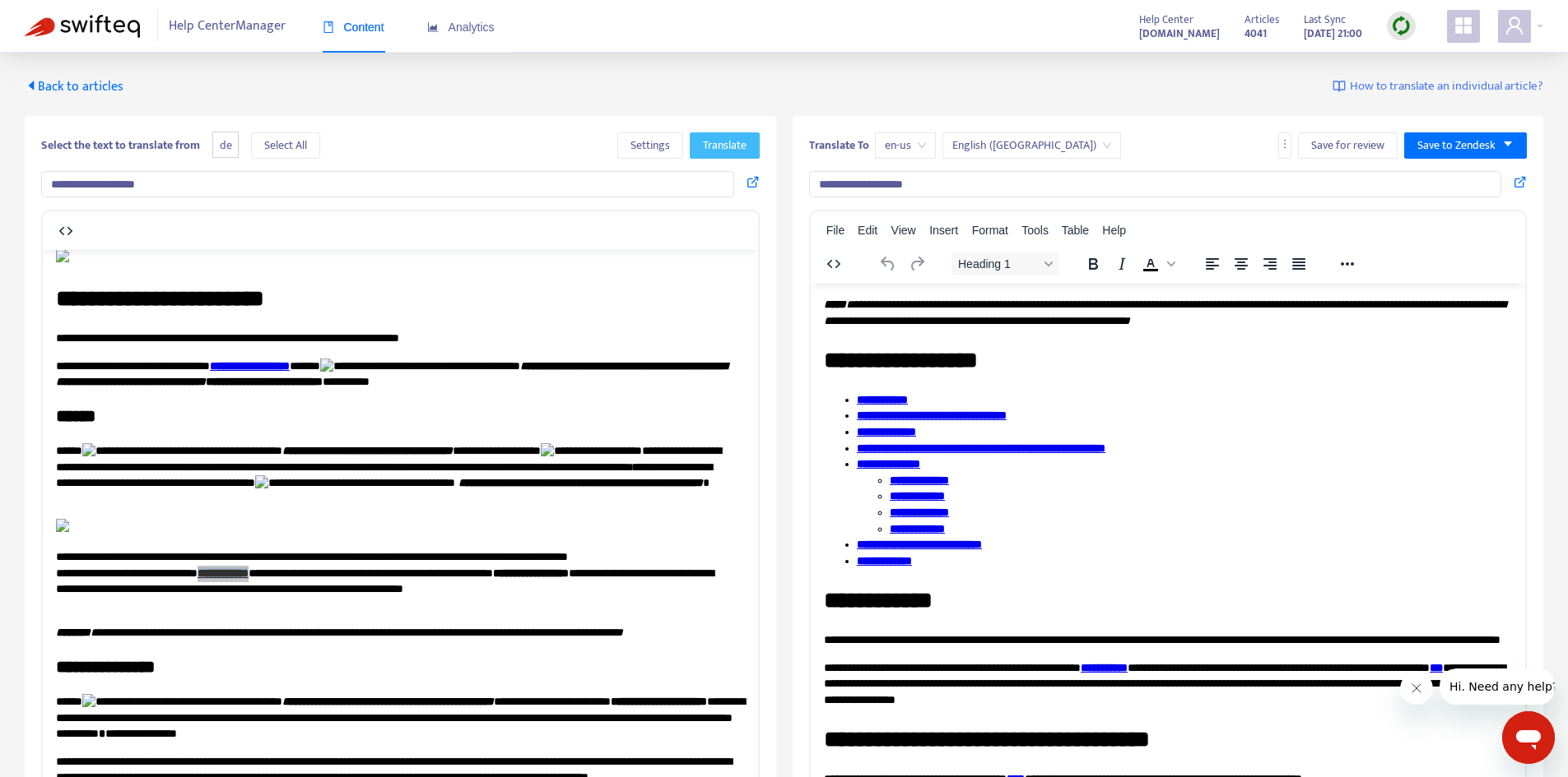
click at [732, 145] on span "Translate" at bounding box center [724, 145] width 43 height 18
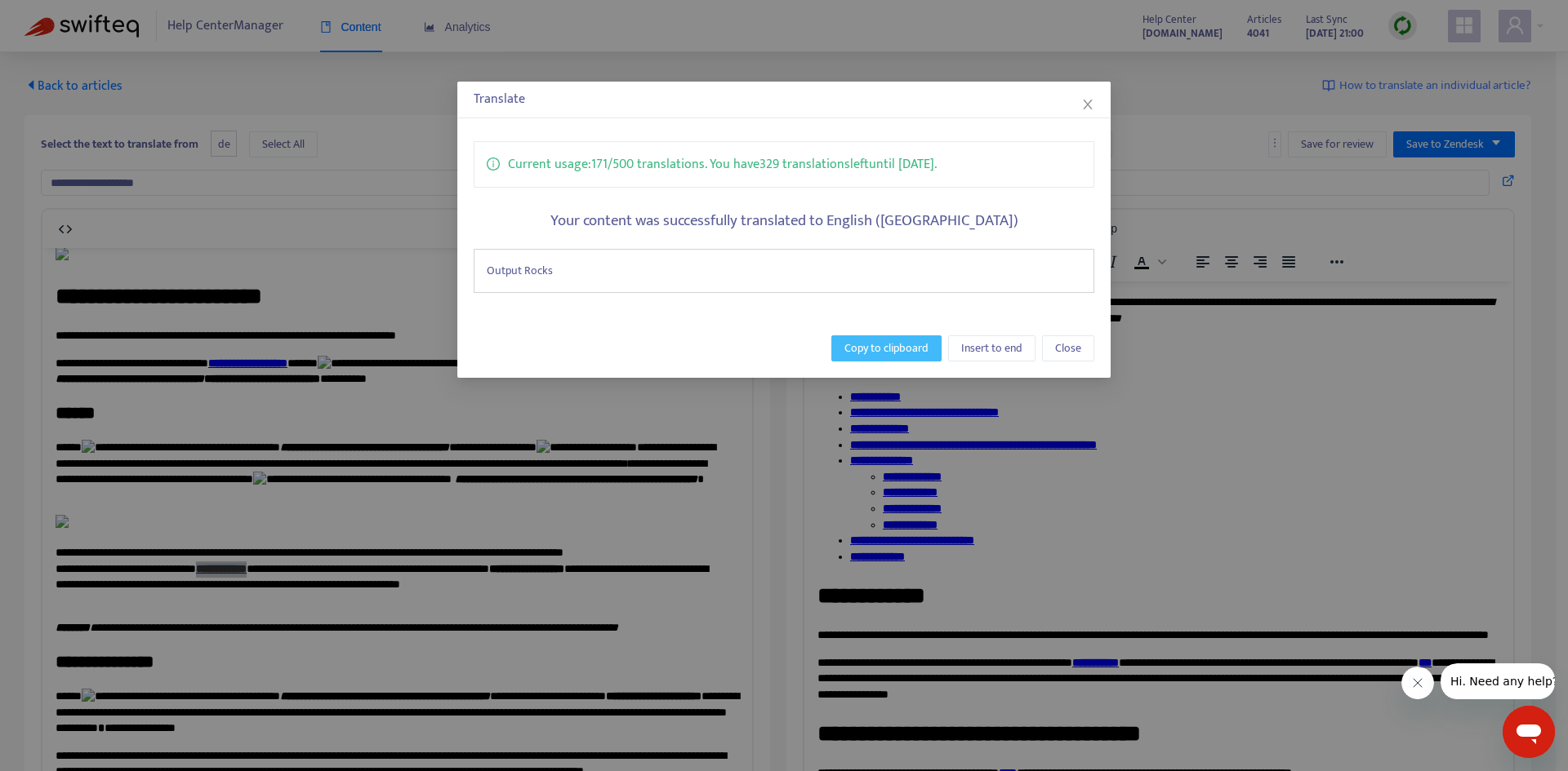
click at [889, 348] on span "Copy to clipboard" at bounding box center [885, 348] width 84 height 18
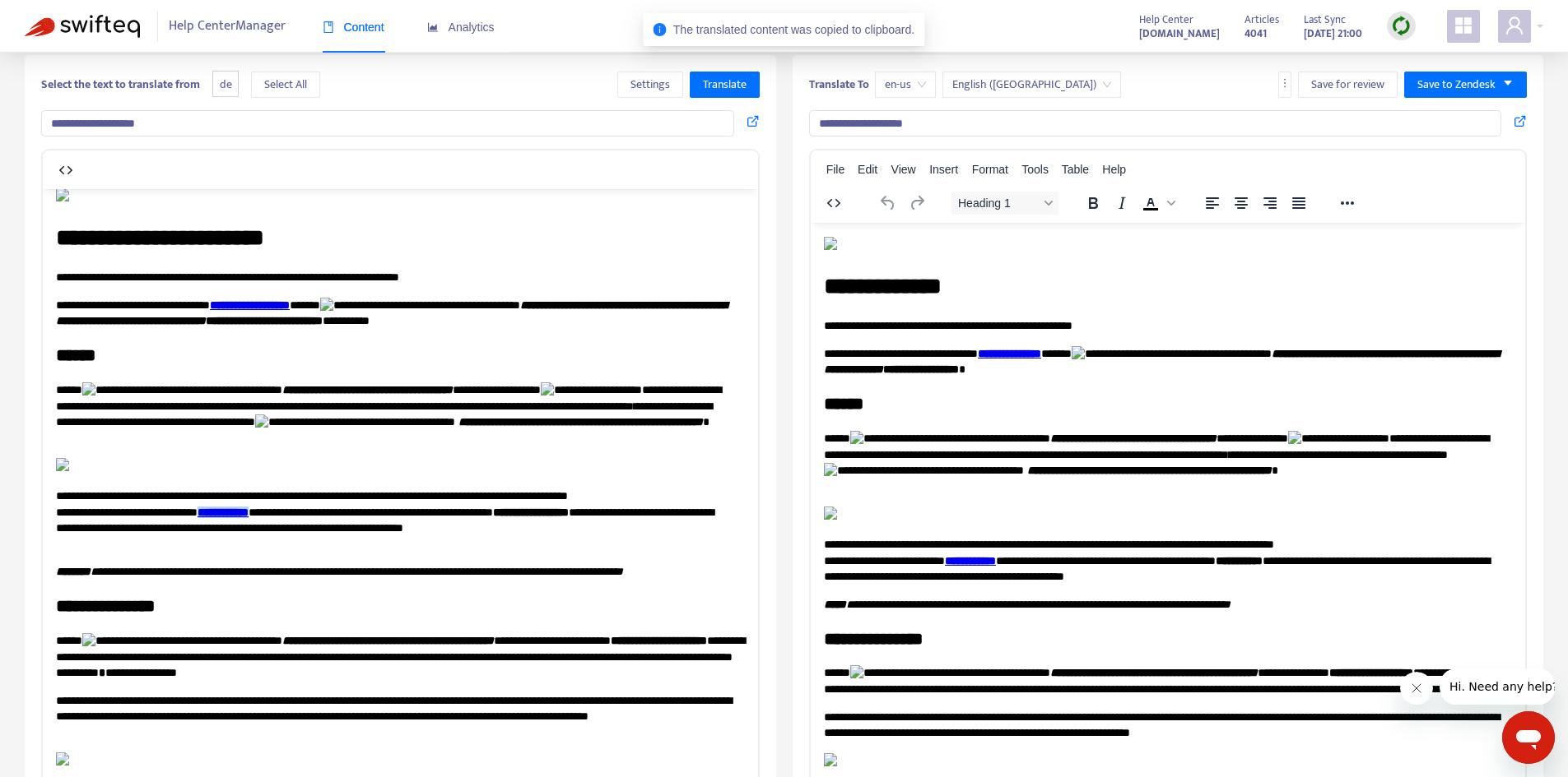
scroll to position [106, 0]
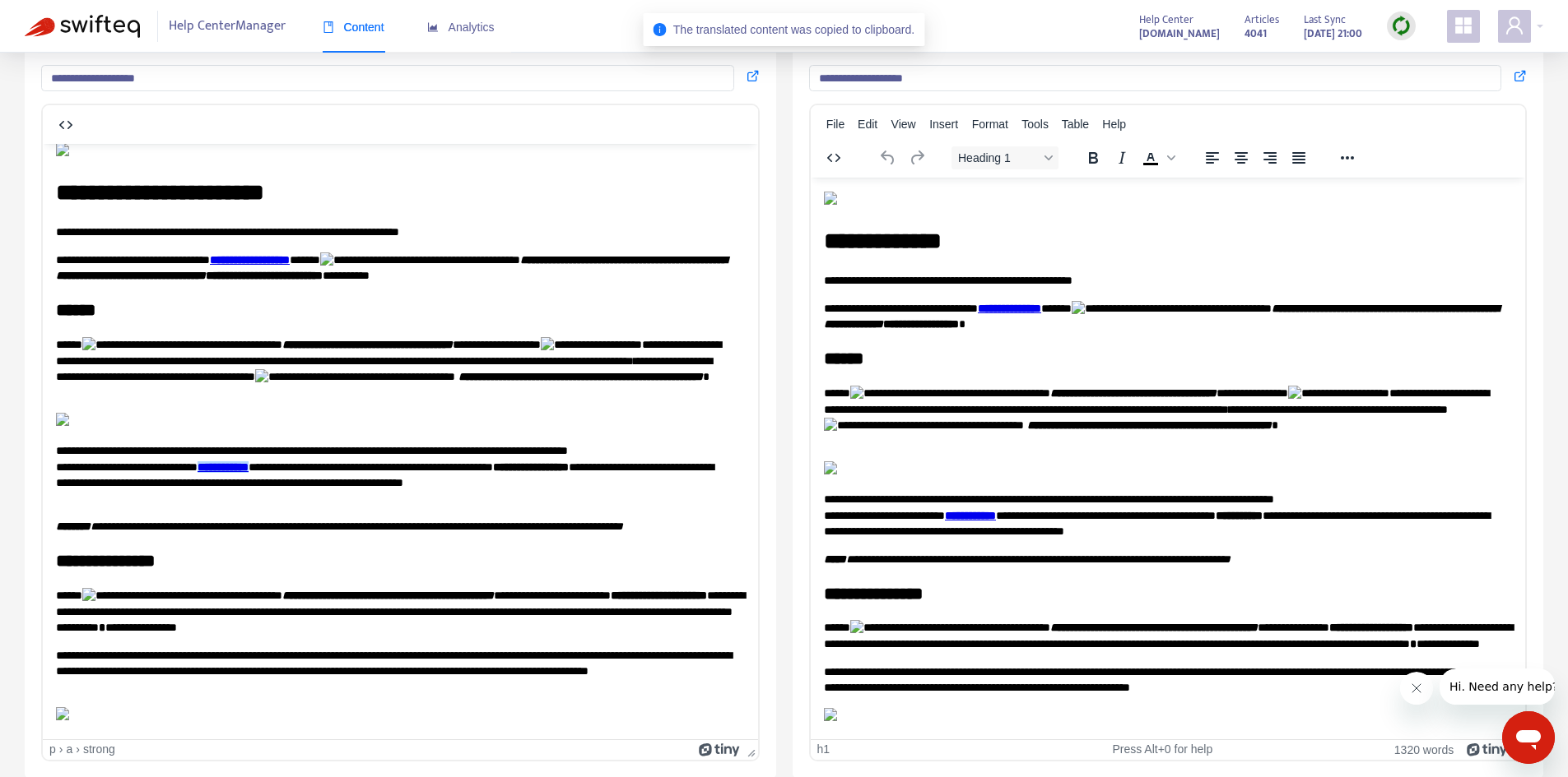
click at [994, 714] on p "Rich Text Area. Press ALT-0 for help." at bounding box center [1167, 717] width 689 height 19
click at [1070, 581] on h2 "**********" at bounding box center [1161, 593] width 677 height 23
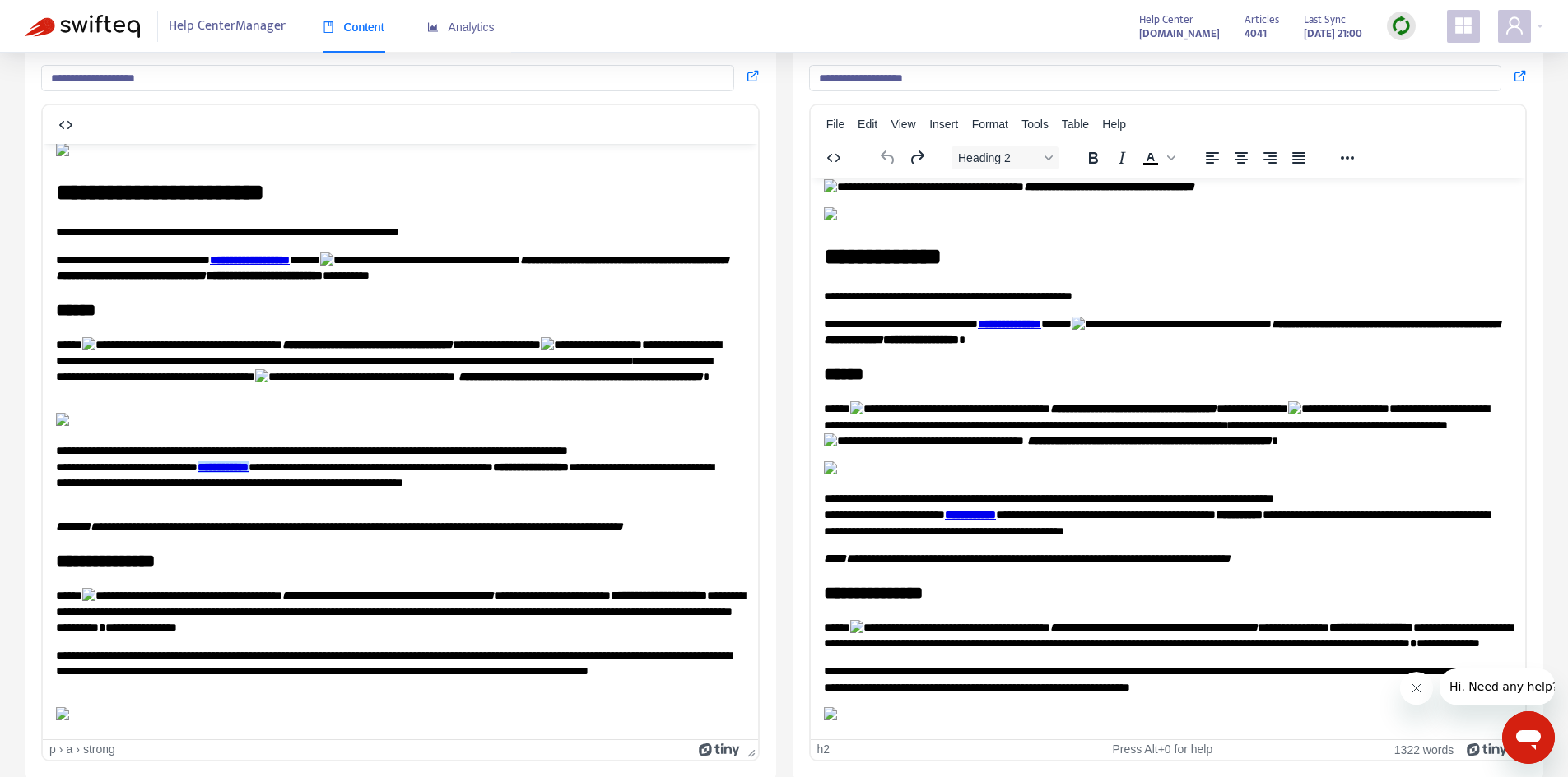
scroll to position [2806, 0]
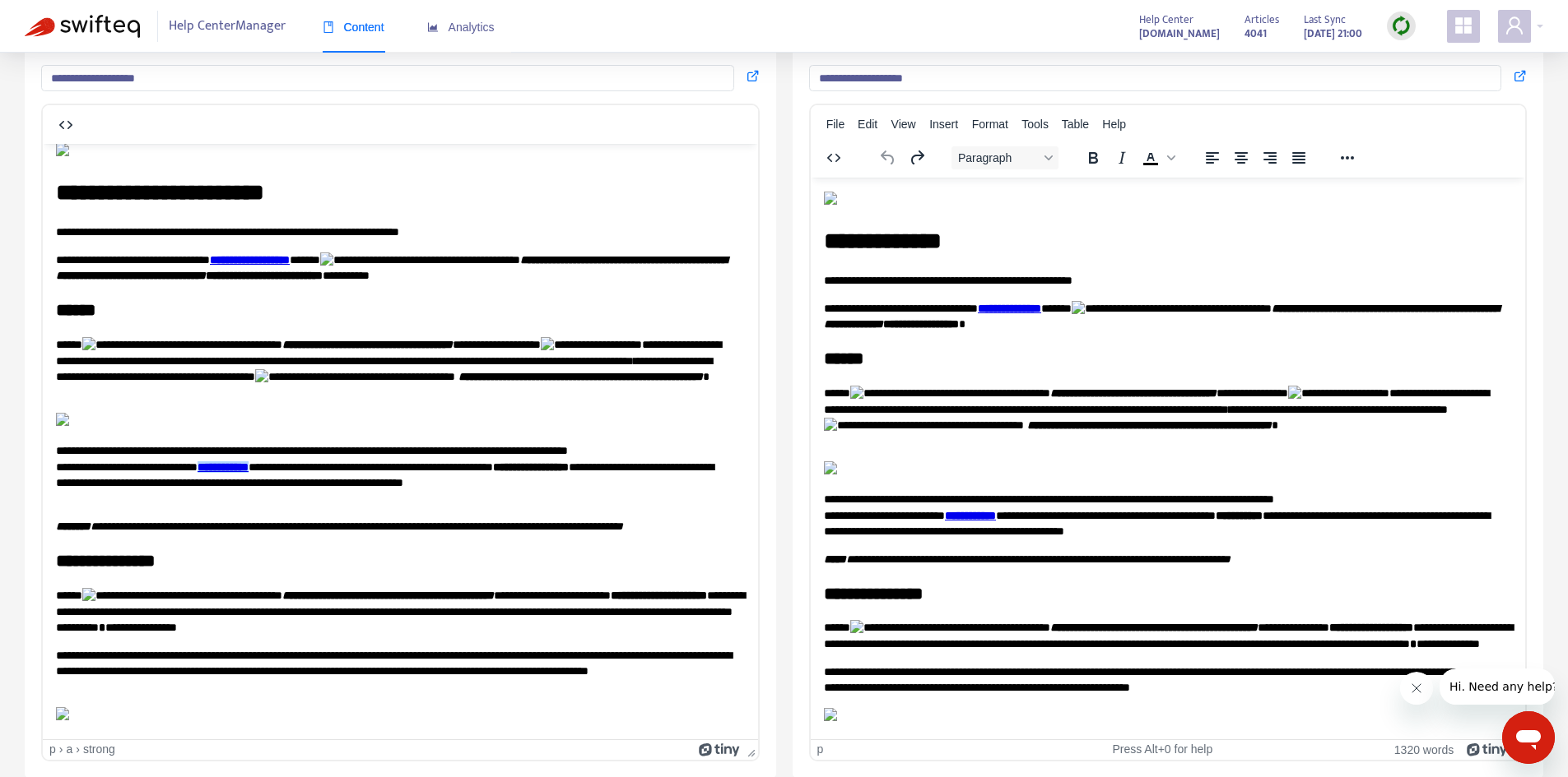
click at [1077, 461] on p "Rich Text Area. Press ALT-0 for help." at bounding box center [1167, 470] width 689 height 19
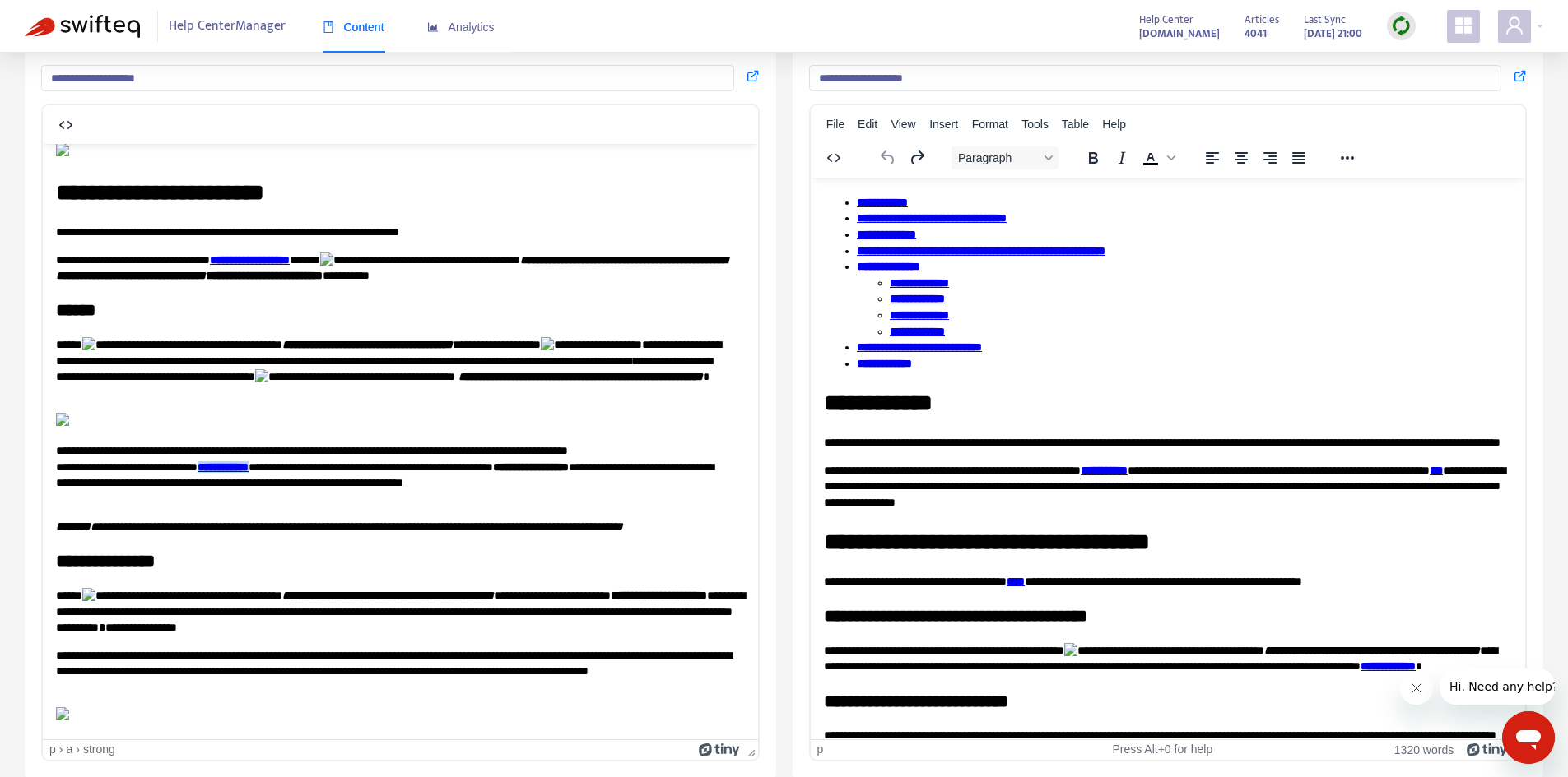
scroll to position [0, 0]
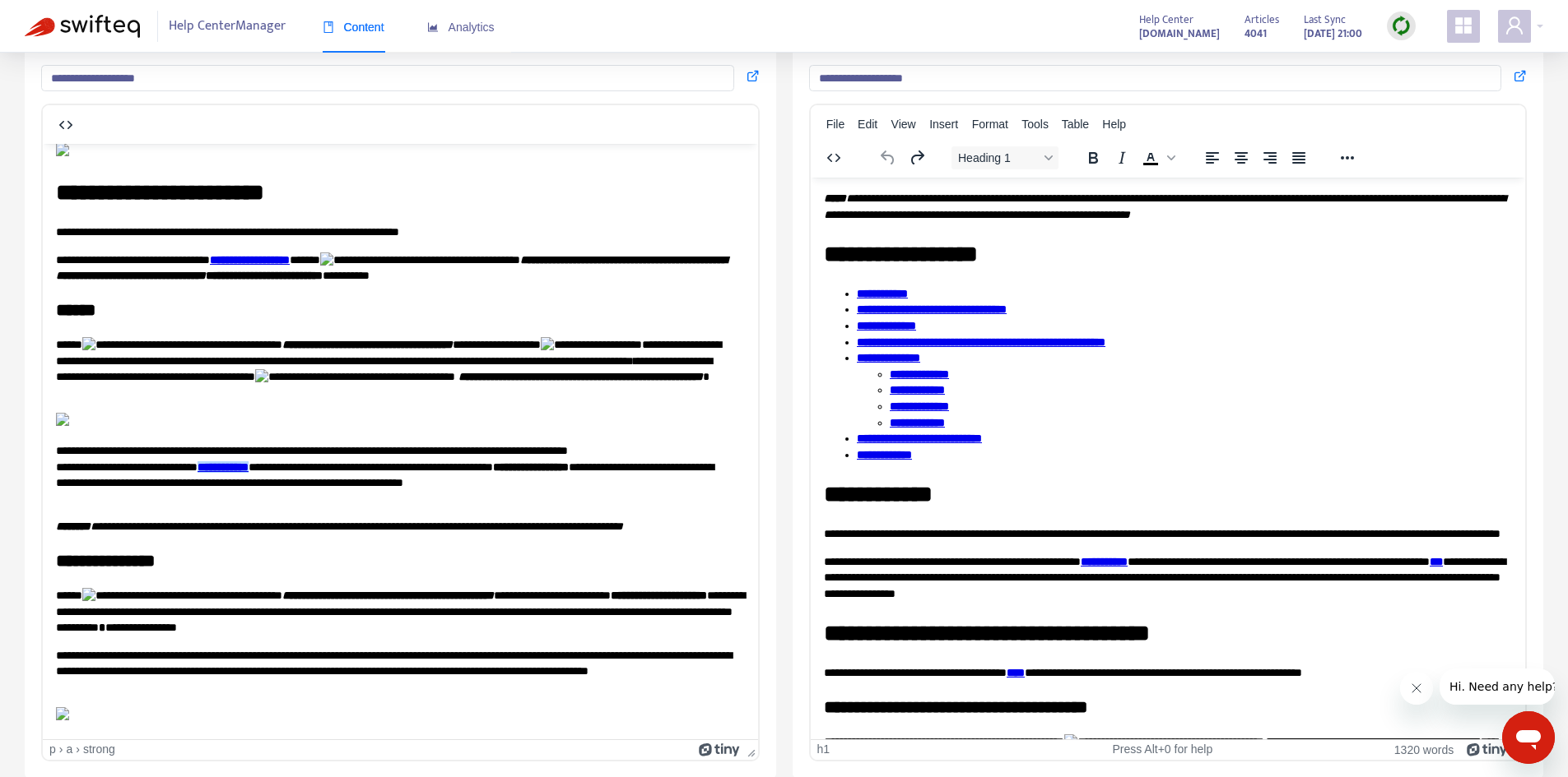
click at [1437, 218] on div "**********" at bounding box center [1167, 206] width 689 height 32
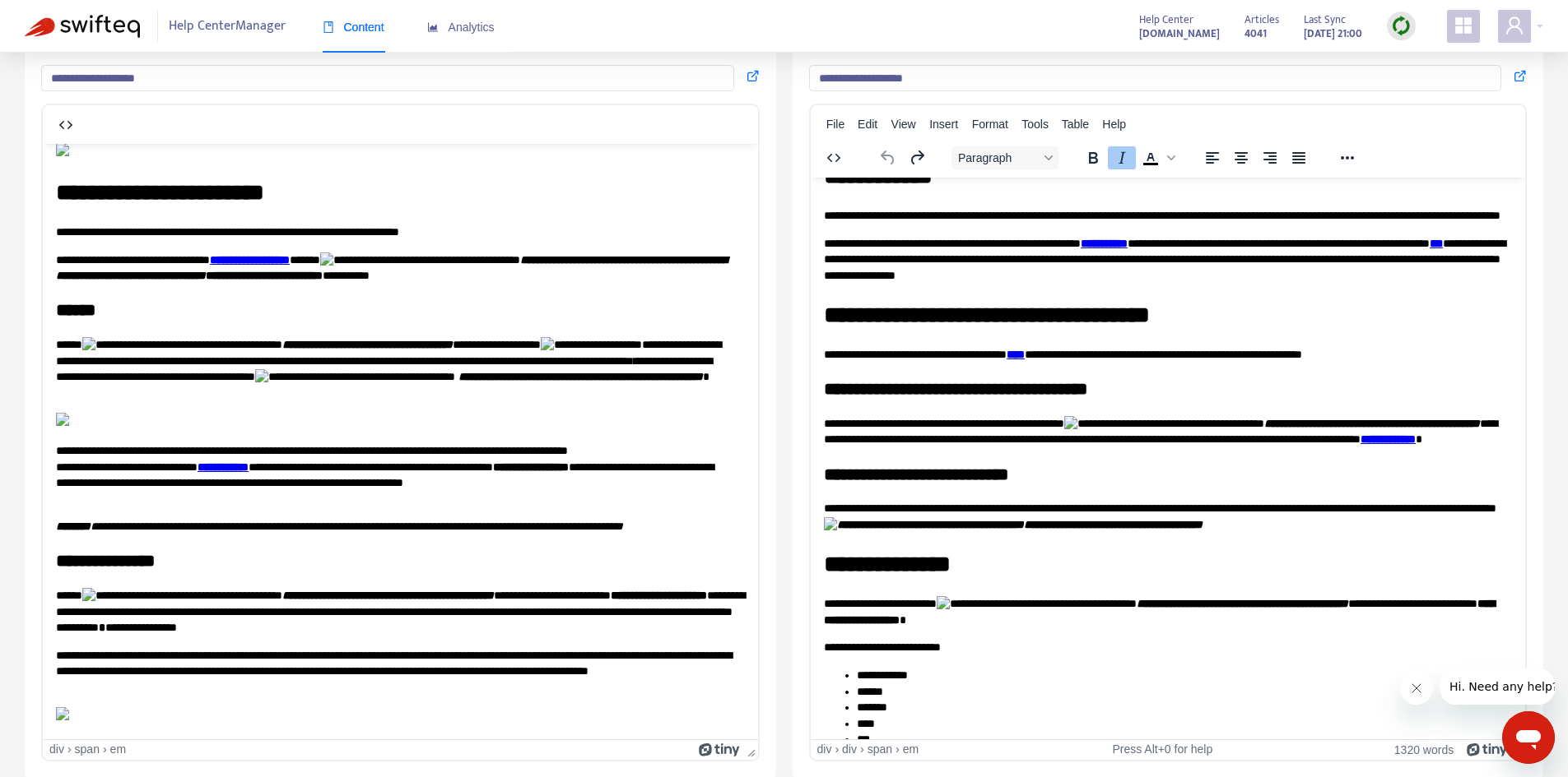
scroll to position [1152, 0]
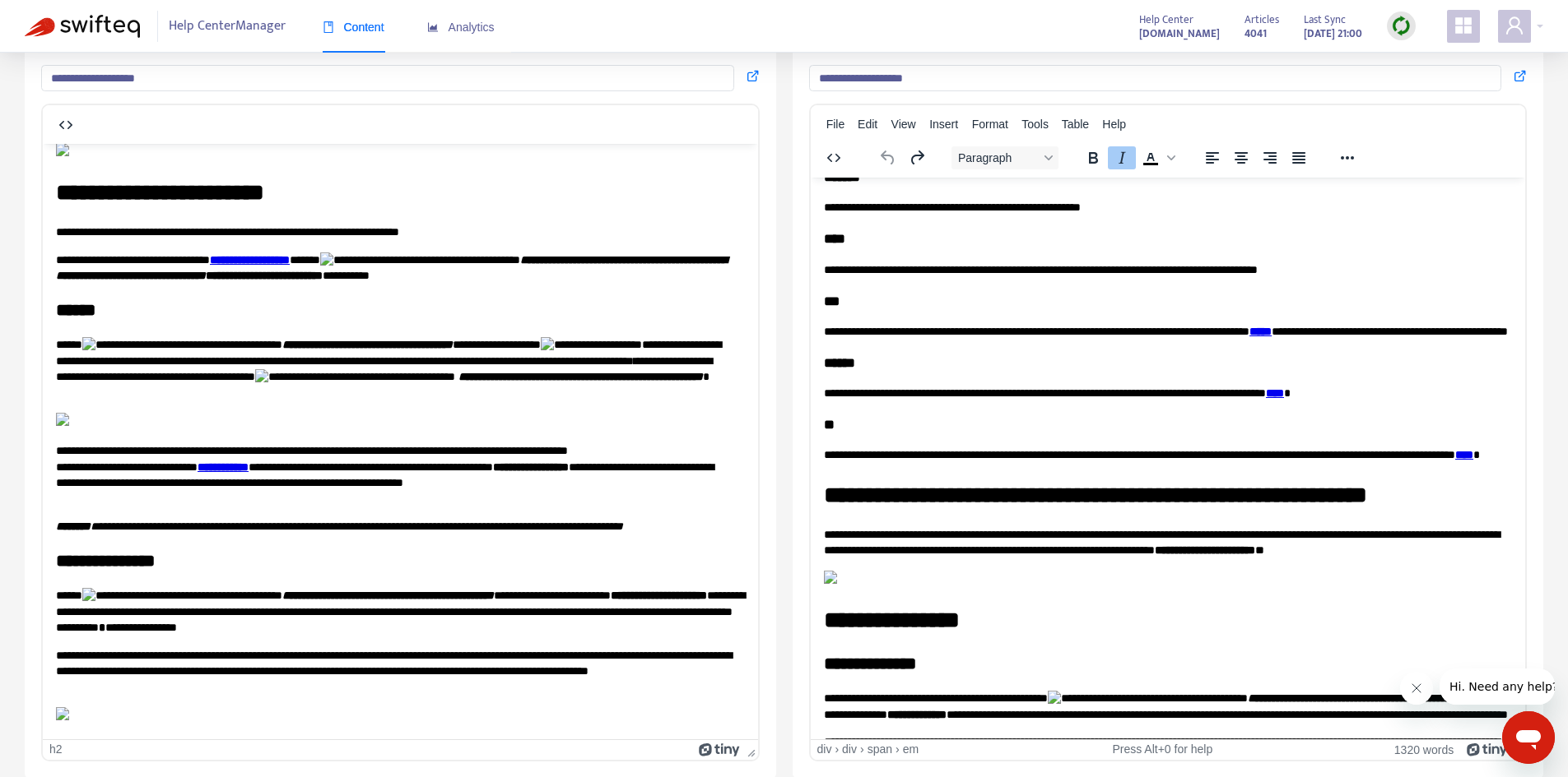
click at [556, 559] on h2 "**********" at bounding box center [394, 560] width 677 height 23
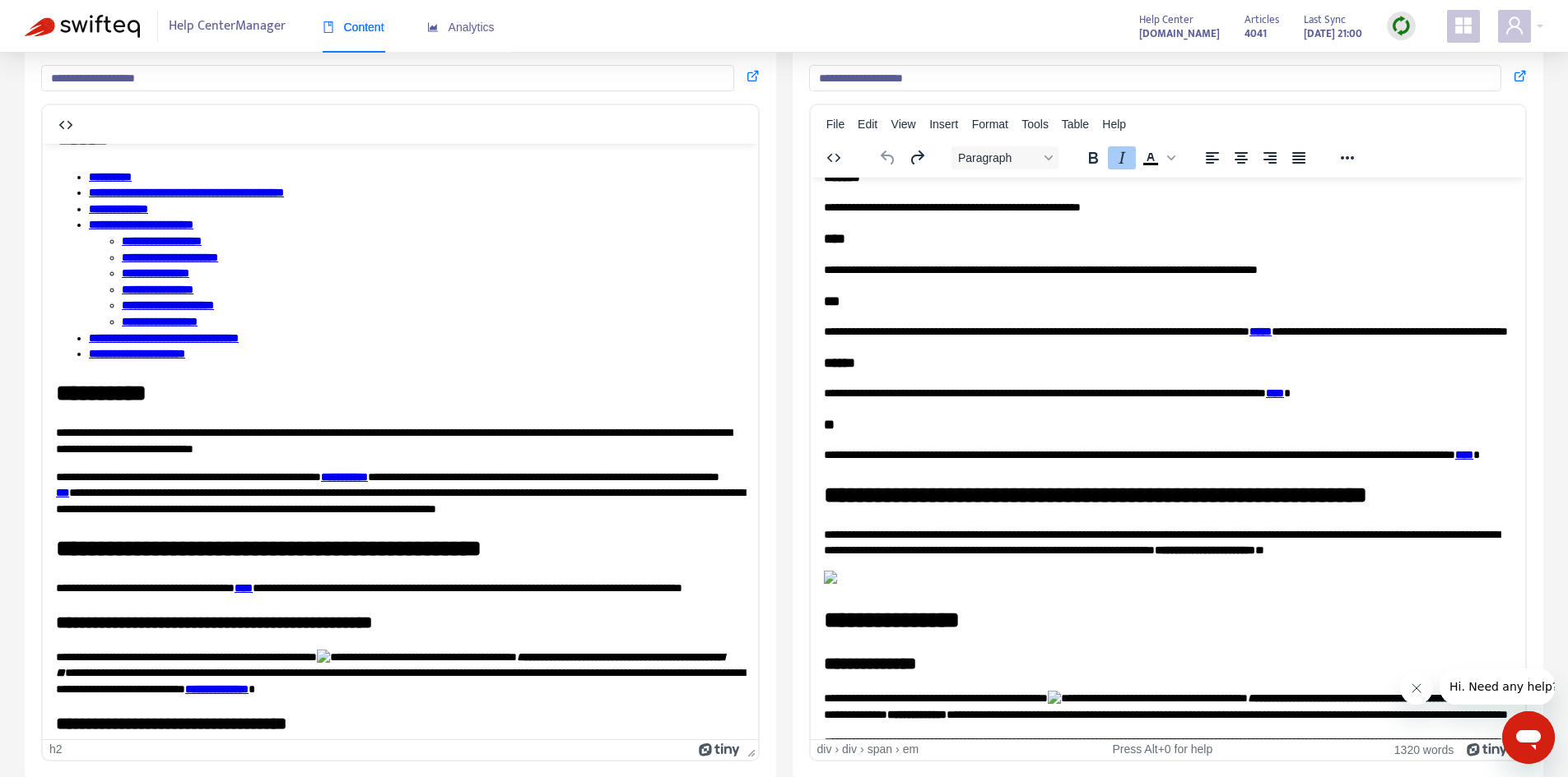
scroll to position [0, 0]
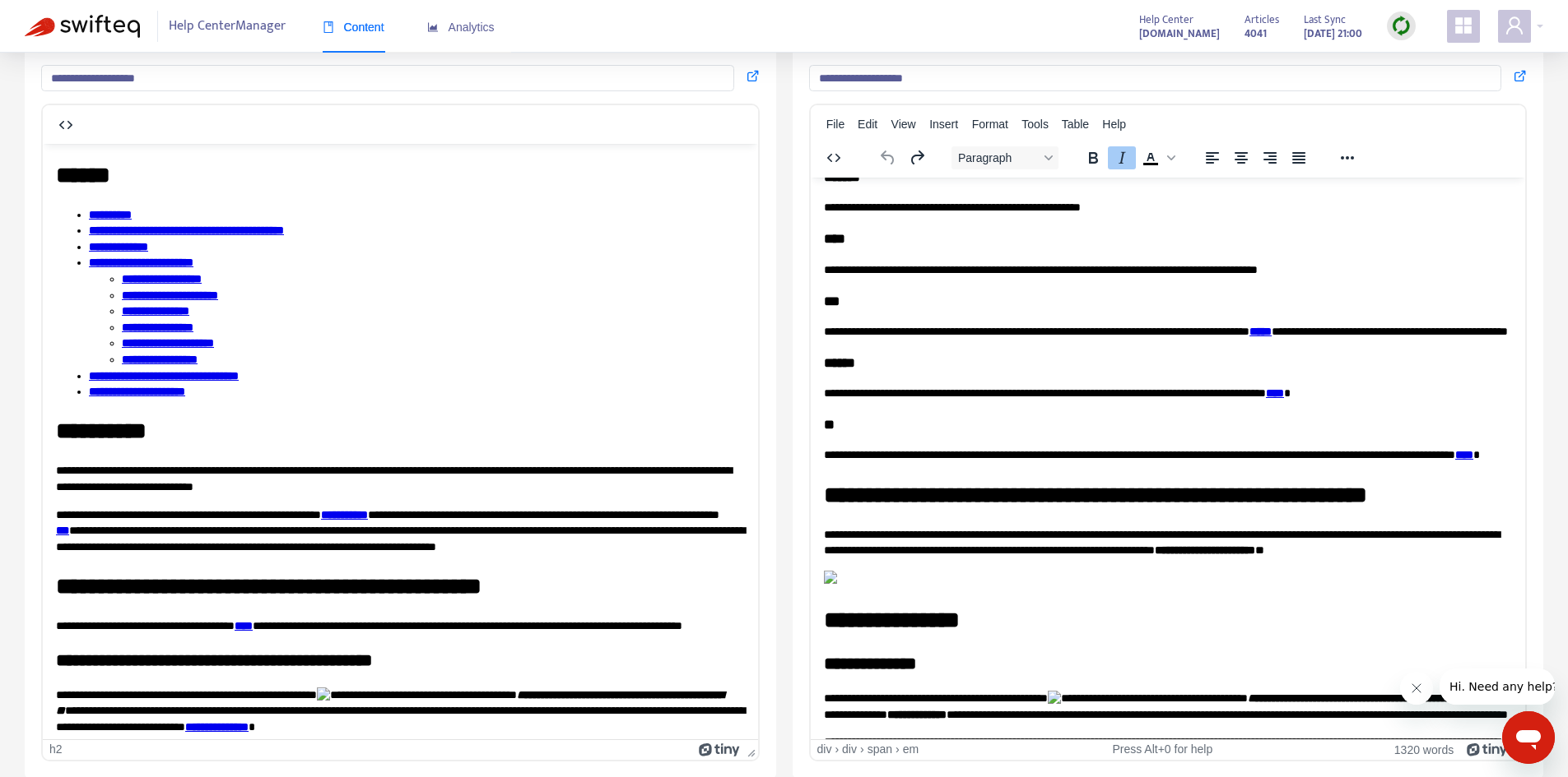
click at [171, 296] on link "**********" at bounding box center [170, 294] width 97 height 11
click at [69, 528] on strong "***" at bounding box center [62, 529] width 13 height 11
click at [368, 513] on strong "**********" at bounding box center [344, 514] width 47 height 11
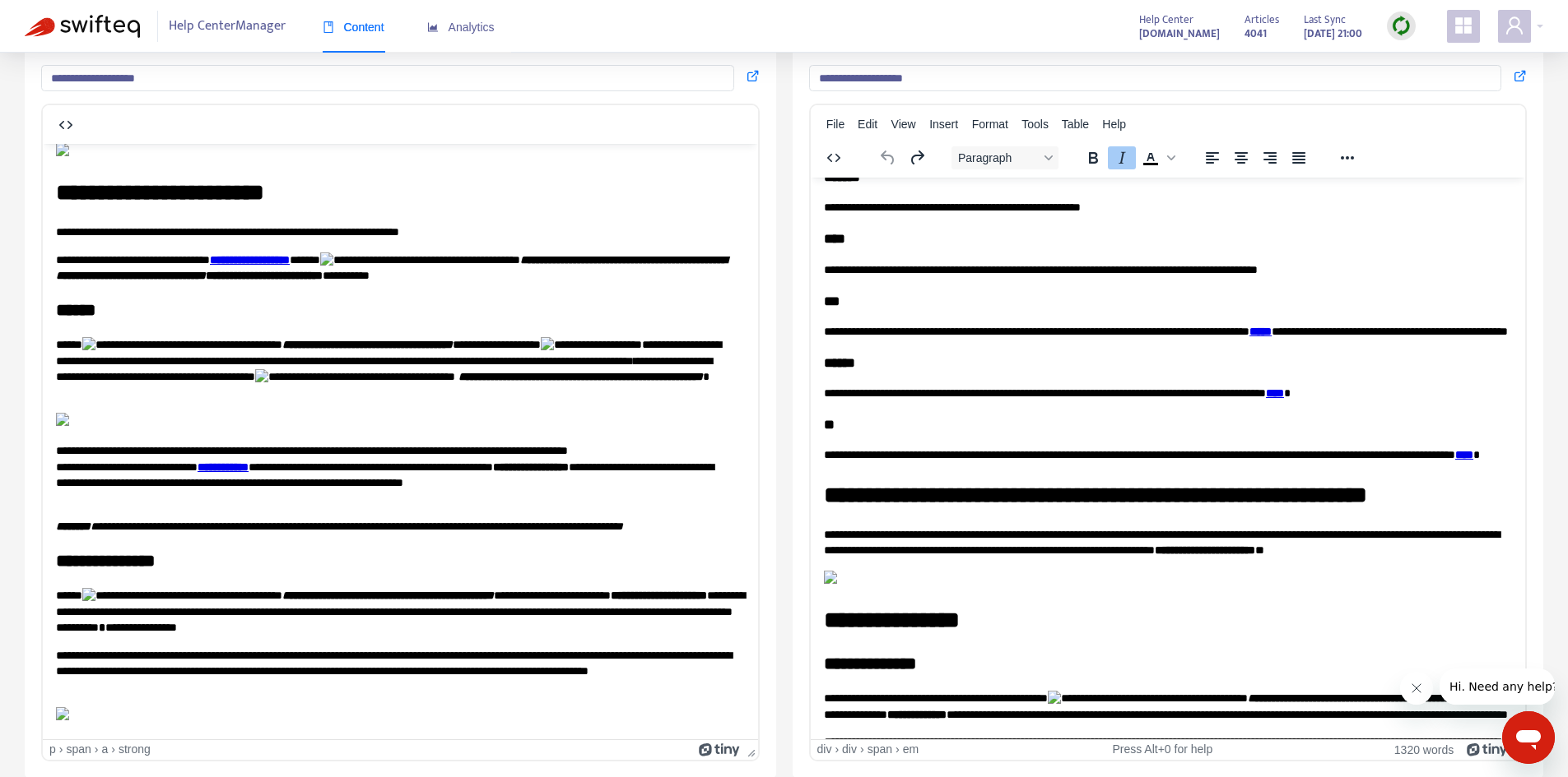
scroll to position [3394, 0]
click at [249, 470] on strong "**********" at bounding box center [223, 466] width 51 height 11
click at [396, 520] on em "**********" at bounding box center [357, 525] width 532 height 11
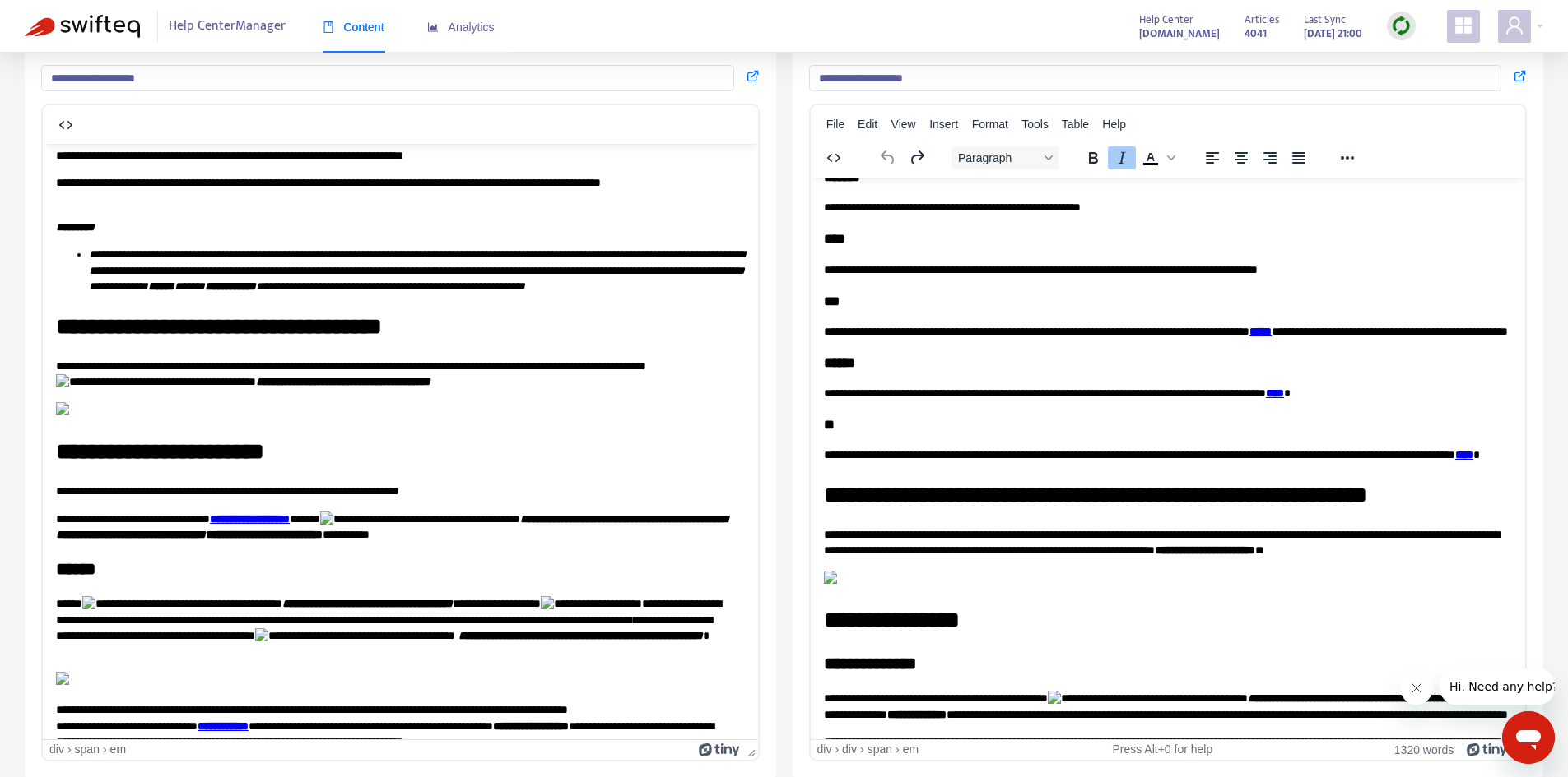
scroll to position [2736, 0]
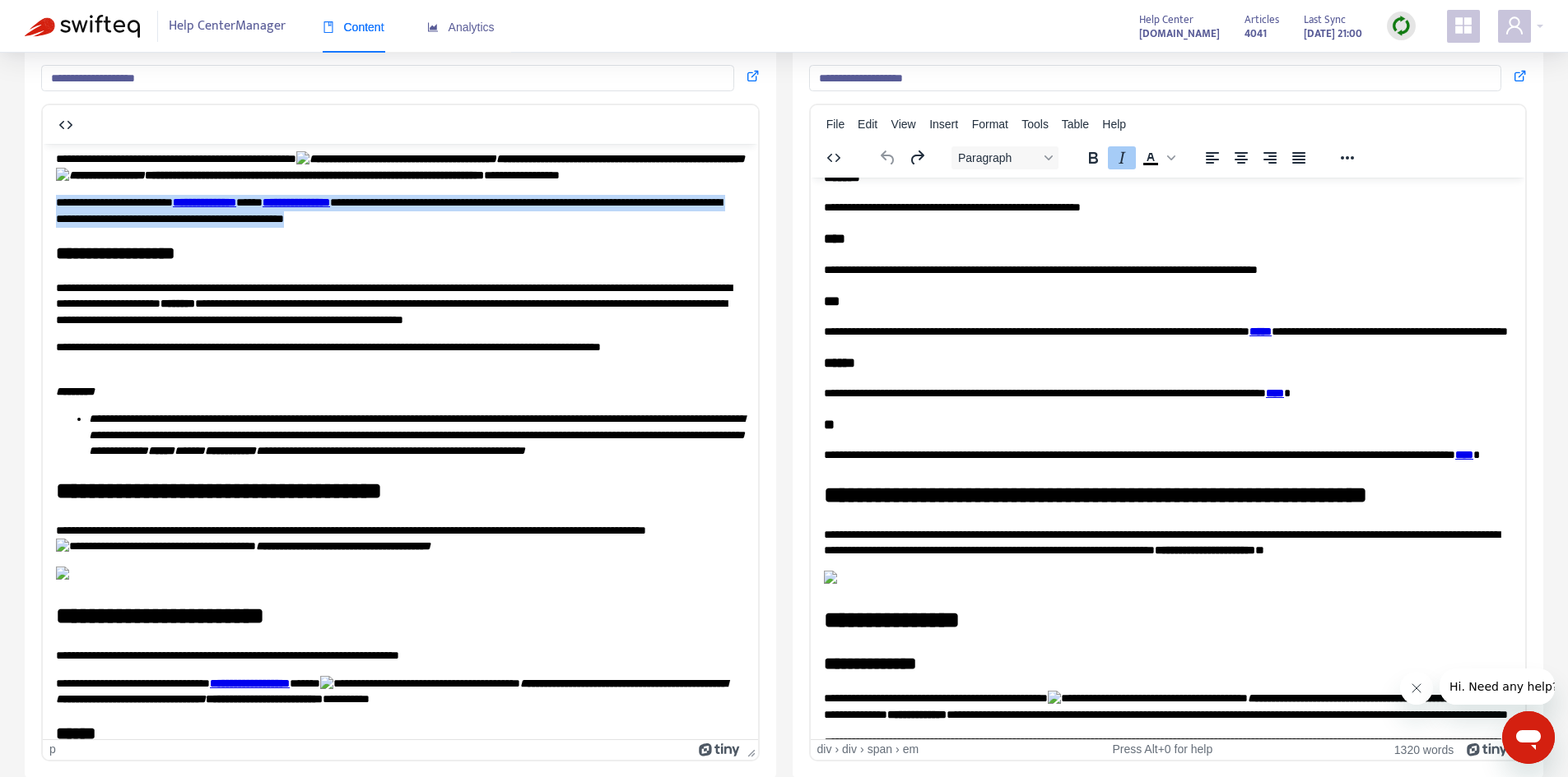
drag, startPoint x: 571, startPoint y: 390, endPoint x: 26, endPoint y: 375, distance: 545.2
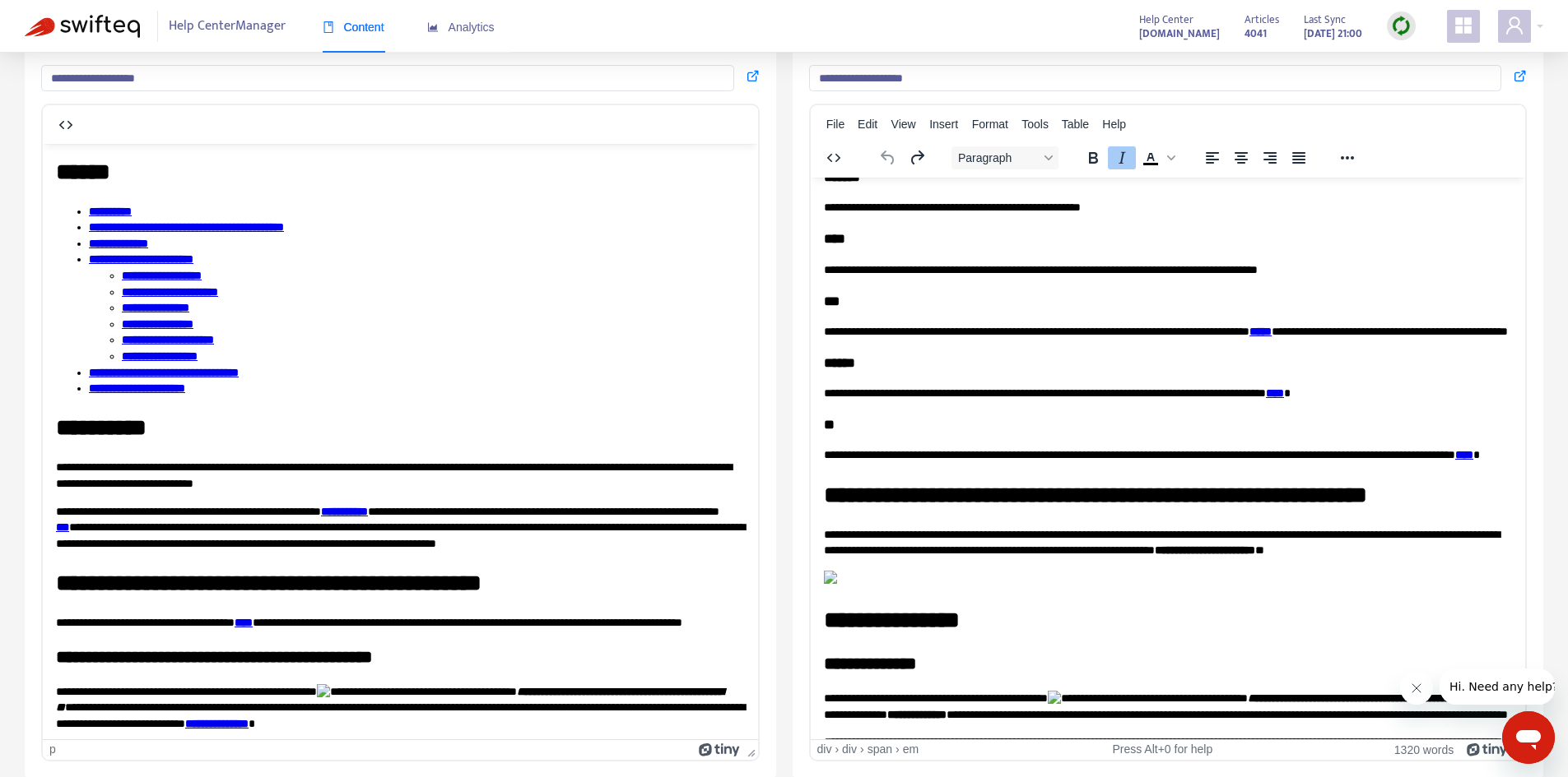
scroll to position [0, 0]
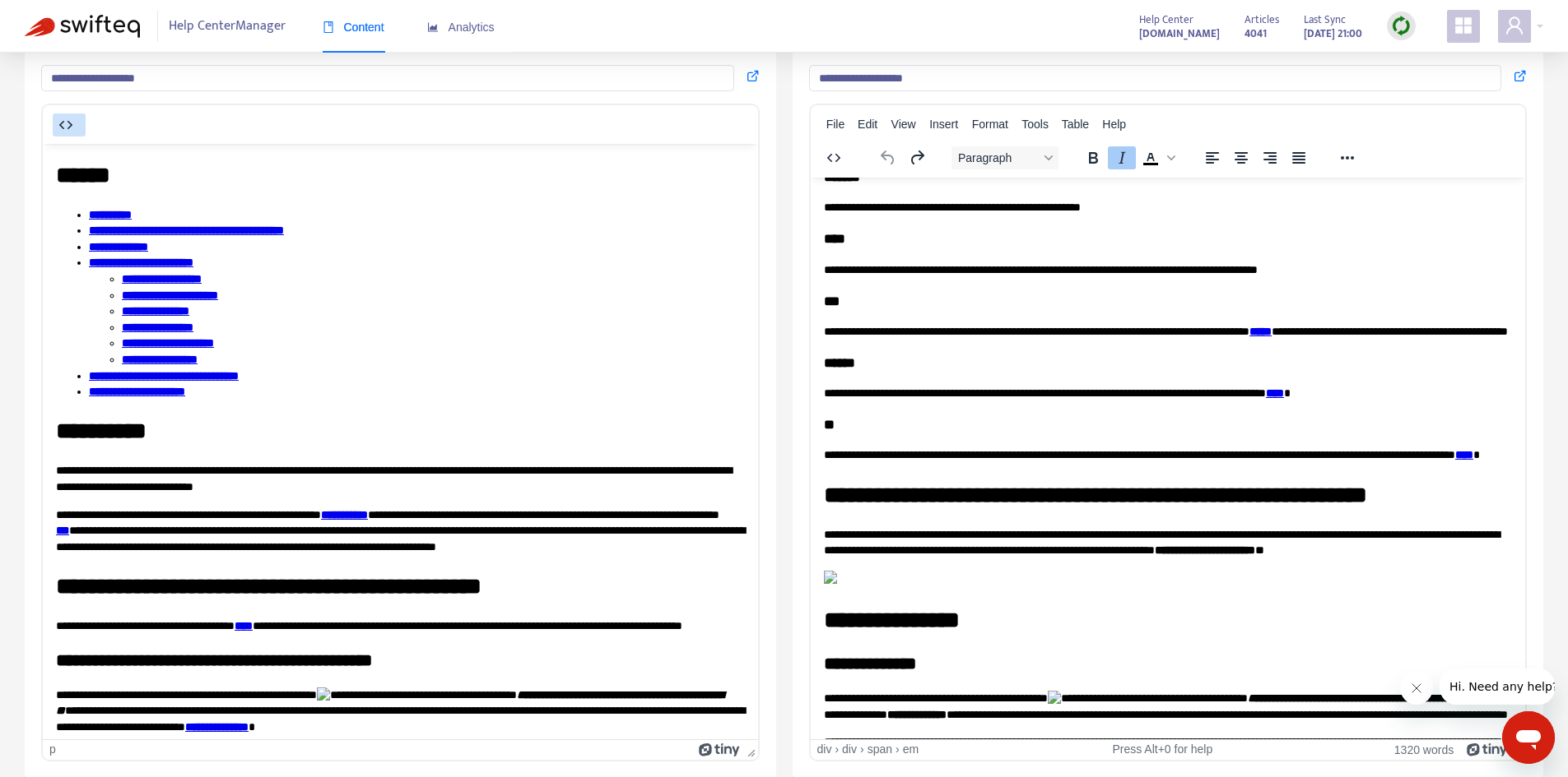
click at [65, 123] on icon "button" at bounding box center [65, 124] width 20 height 20
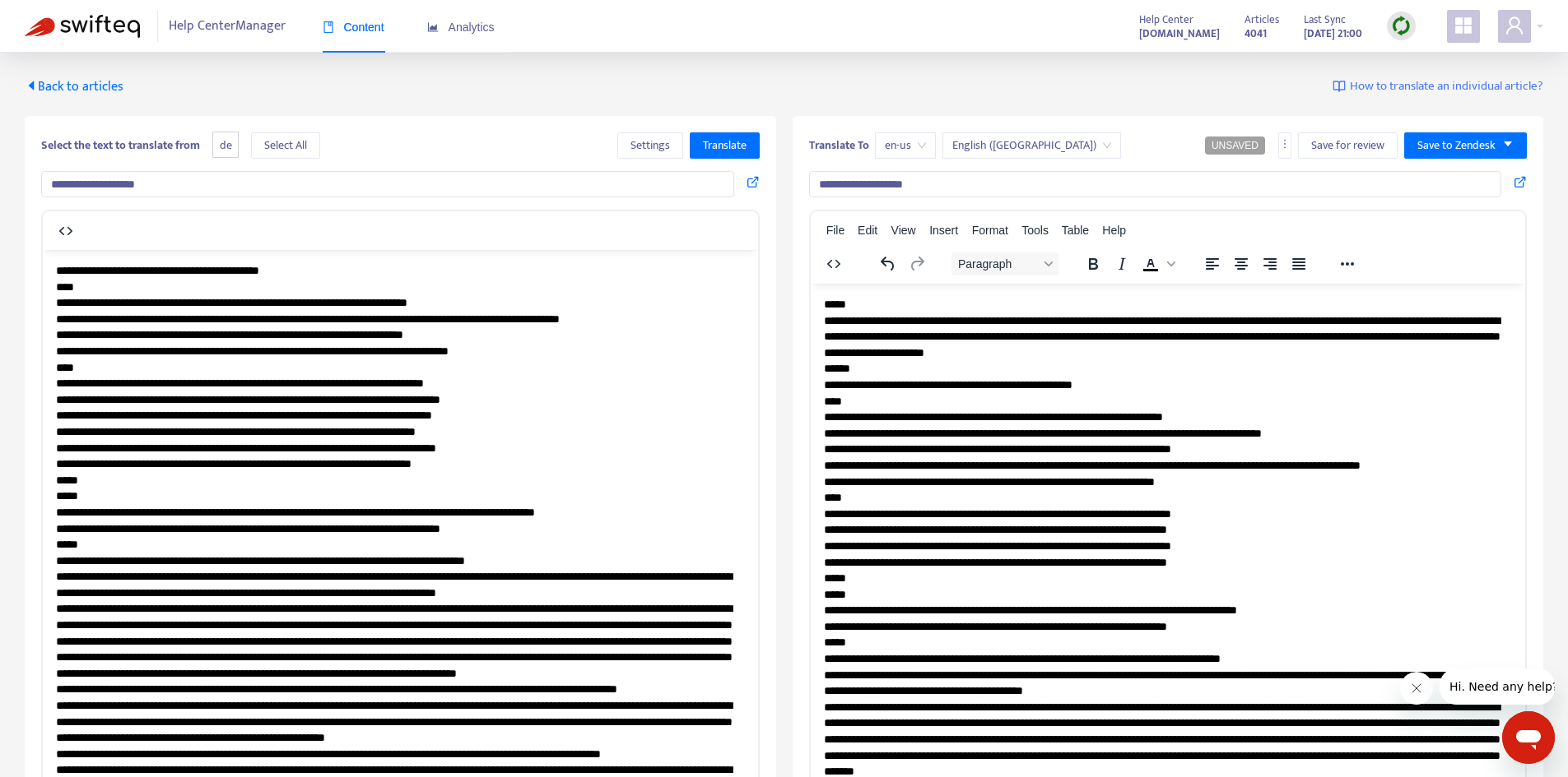
scroll to position [83, 0]
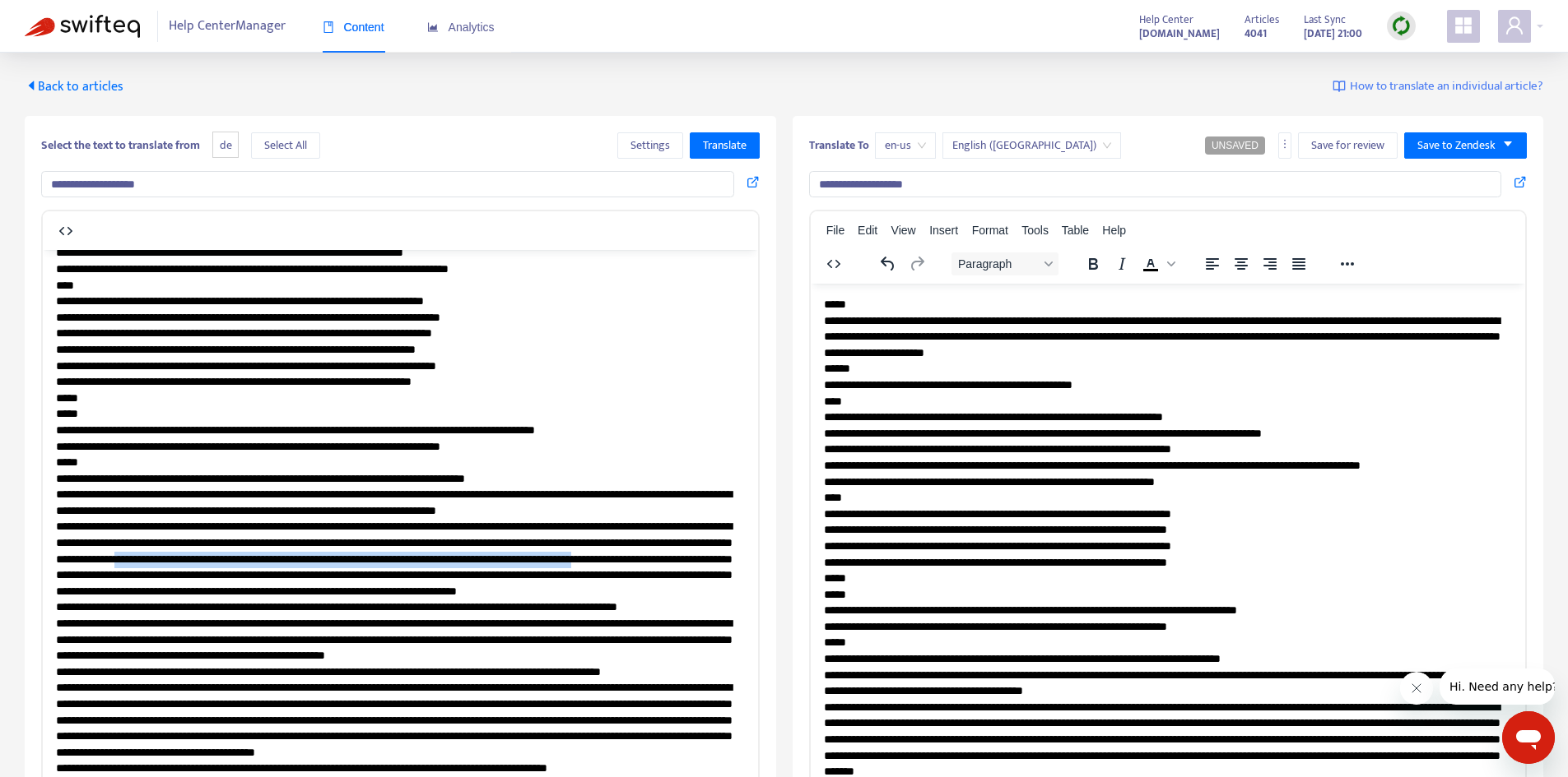
drag, startPoint x: 670, startPoint y: 621, endPoint x: 677, endPoint y: 605, distance: 17.5
click at [737, 148] on span "Translate" at bounding box center [724, 145] width 43 height 18
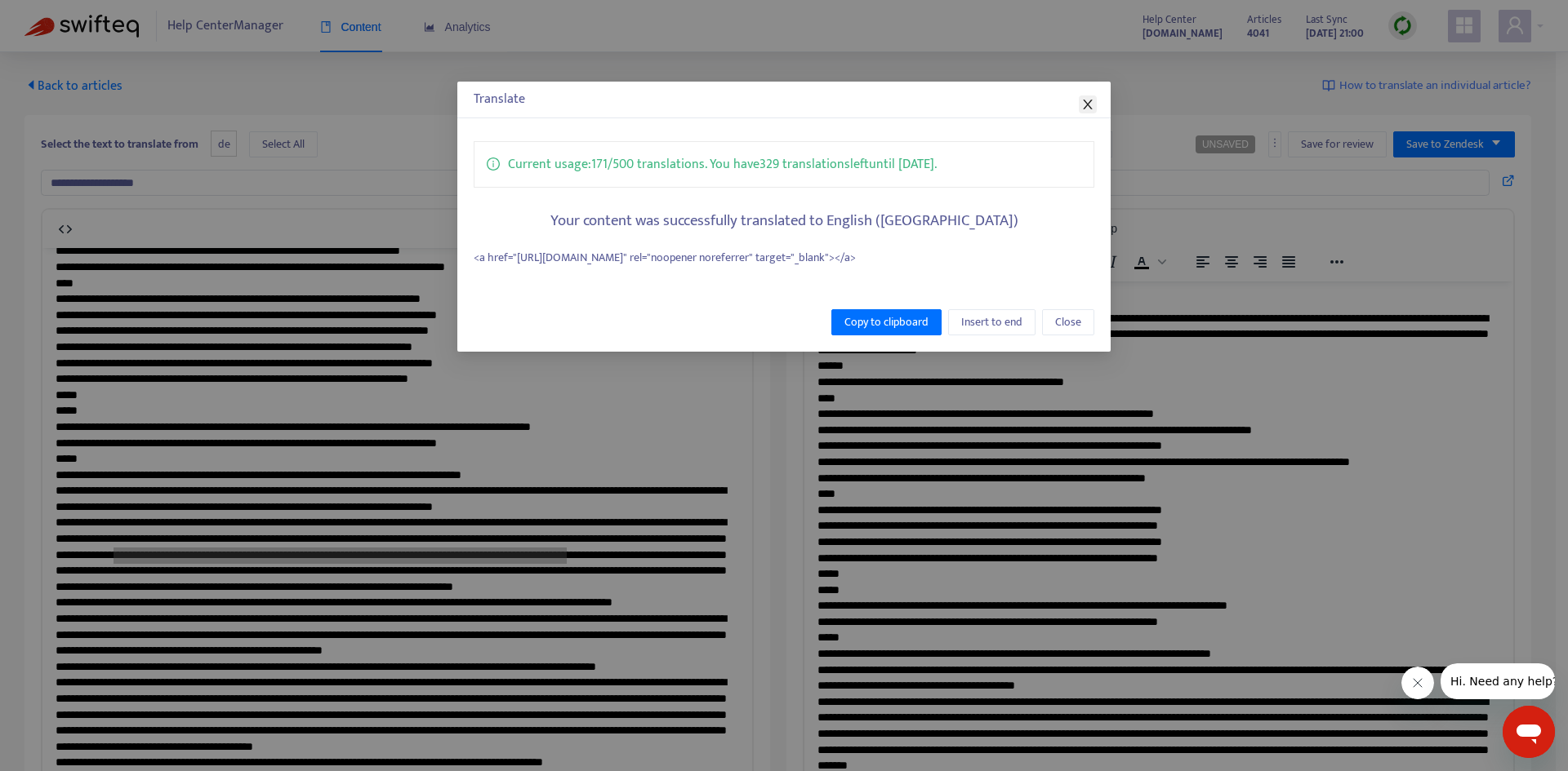
click at [1094, 107] on span "Close" at bounding box center [1087, 104] width 18 height 13
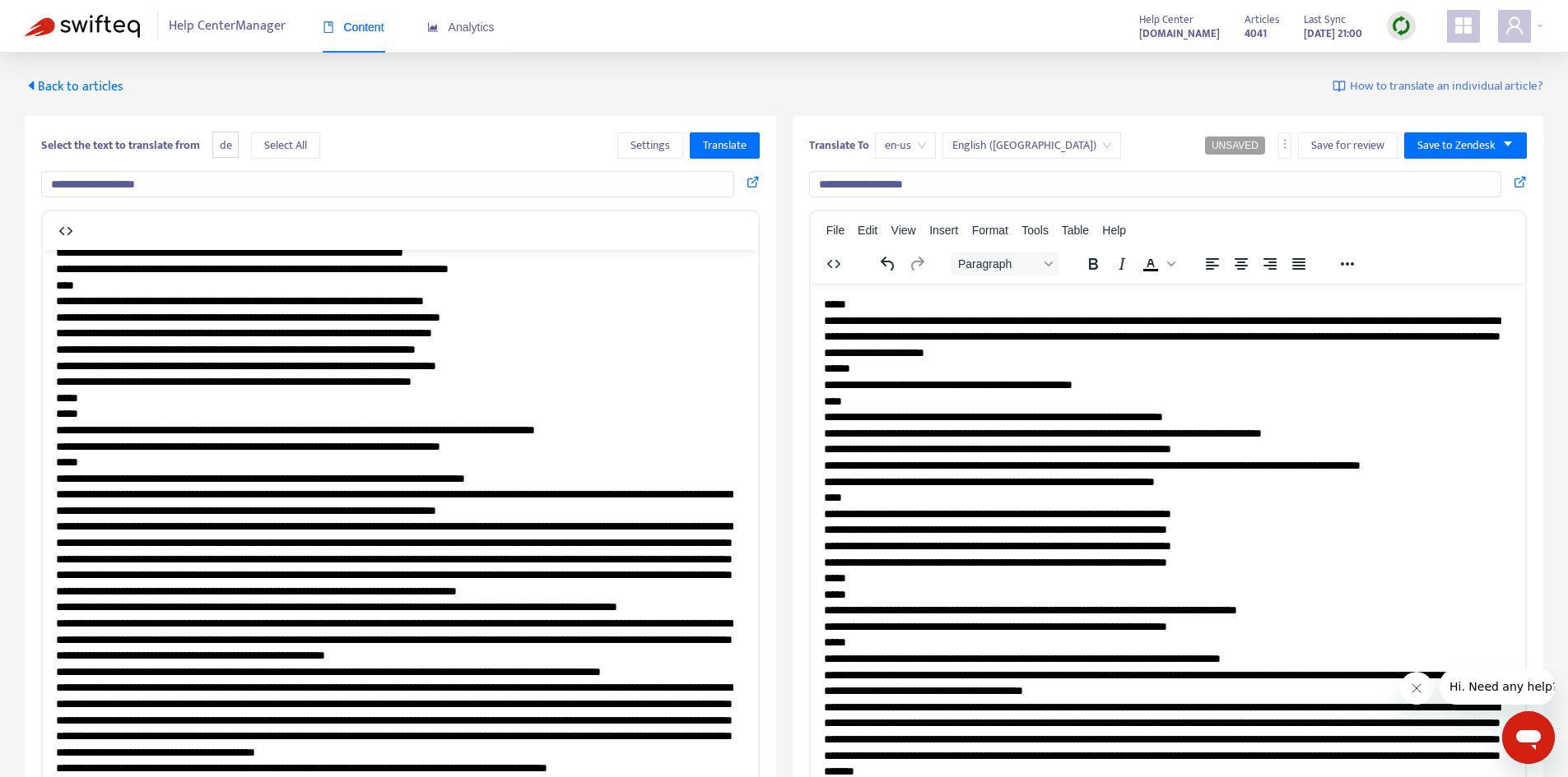
click at [81, 84] on span "Back to articles" at bounding box center [74, 87] width 99 height 23
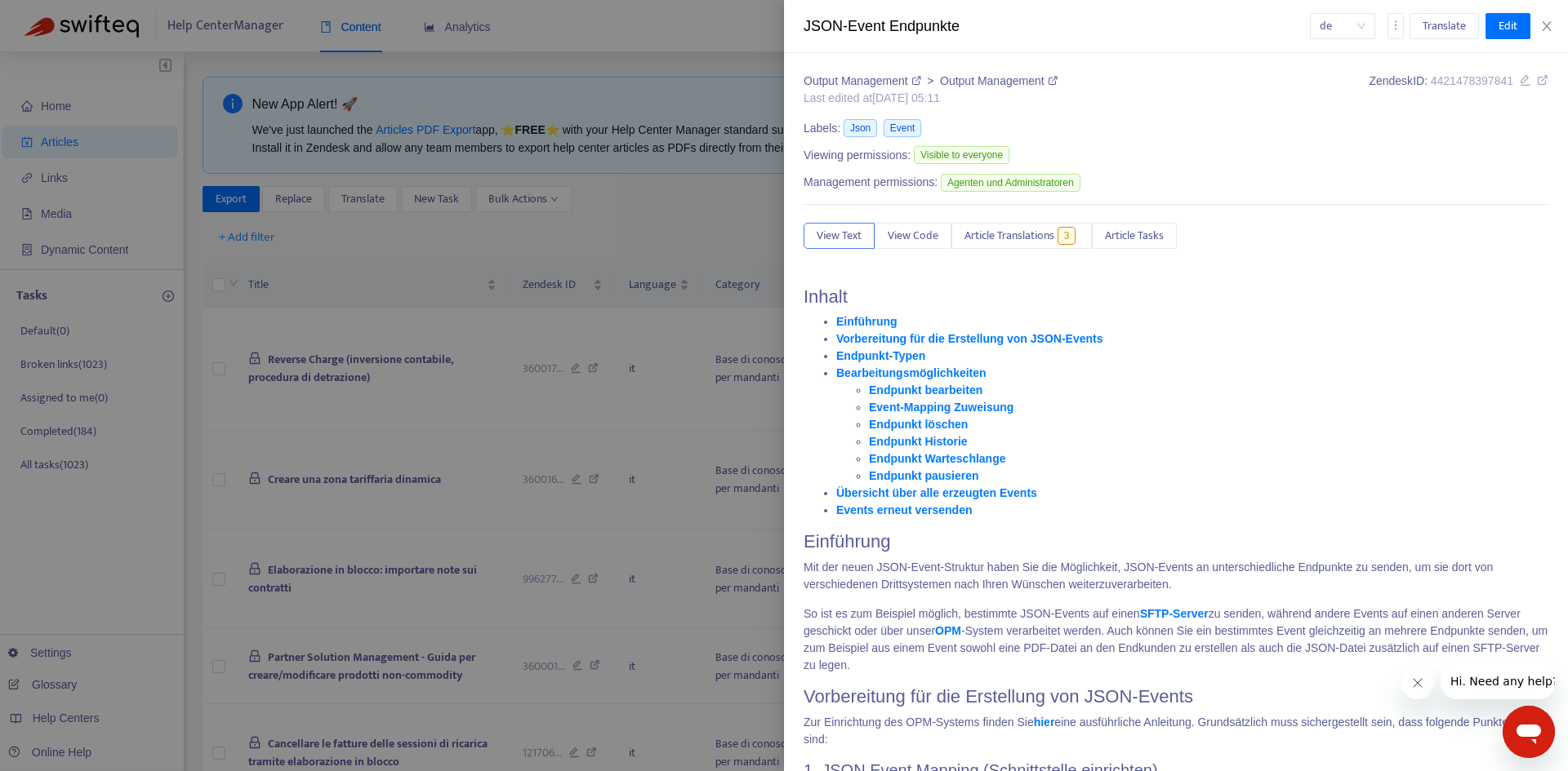
click at [1219, 331] on li "Vorbereitung für die Erstellung von JSON-Events" at bounding box center [1192, 339] width 712 height 17
click at [696, 84] on div at bounding box center [784, 386] width 1568 height 771
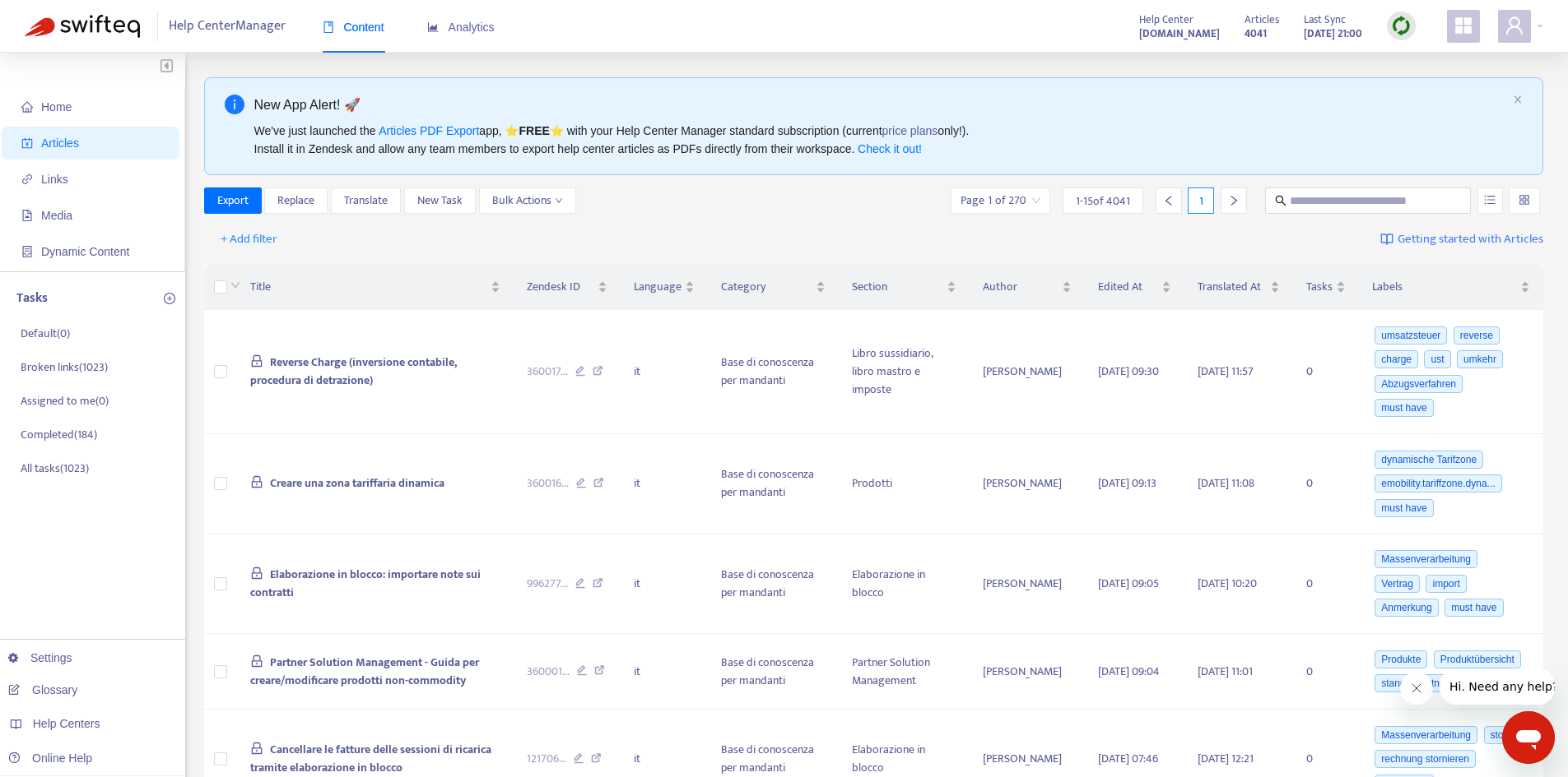
drag, startPoint x: 1065, startPoint y: 28, endPoint x: 1189, endPoint y: 35, distance: 124.2
click at [1189, 35] on div "Help Center Manager Content Analytics Help Center support.chargecloud.de Articl…" at bounding box center [784, 26] width 1568 height 53
copy strong "support.chargecloud."
click at [1336, 203] on input "text" at bounding box center [1369, 200] width 158 height 18
type input "*****"
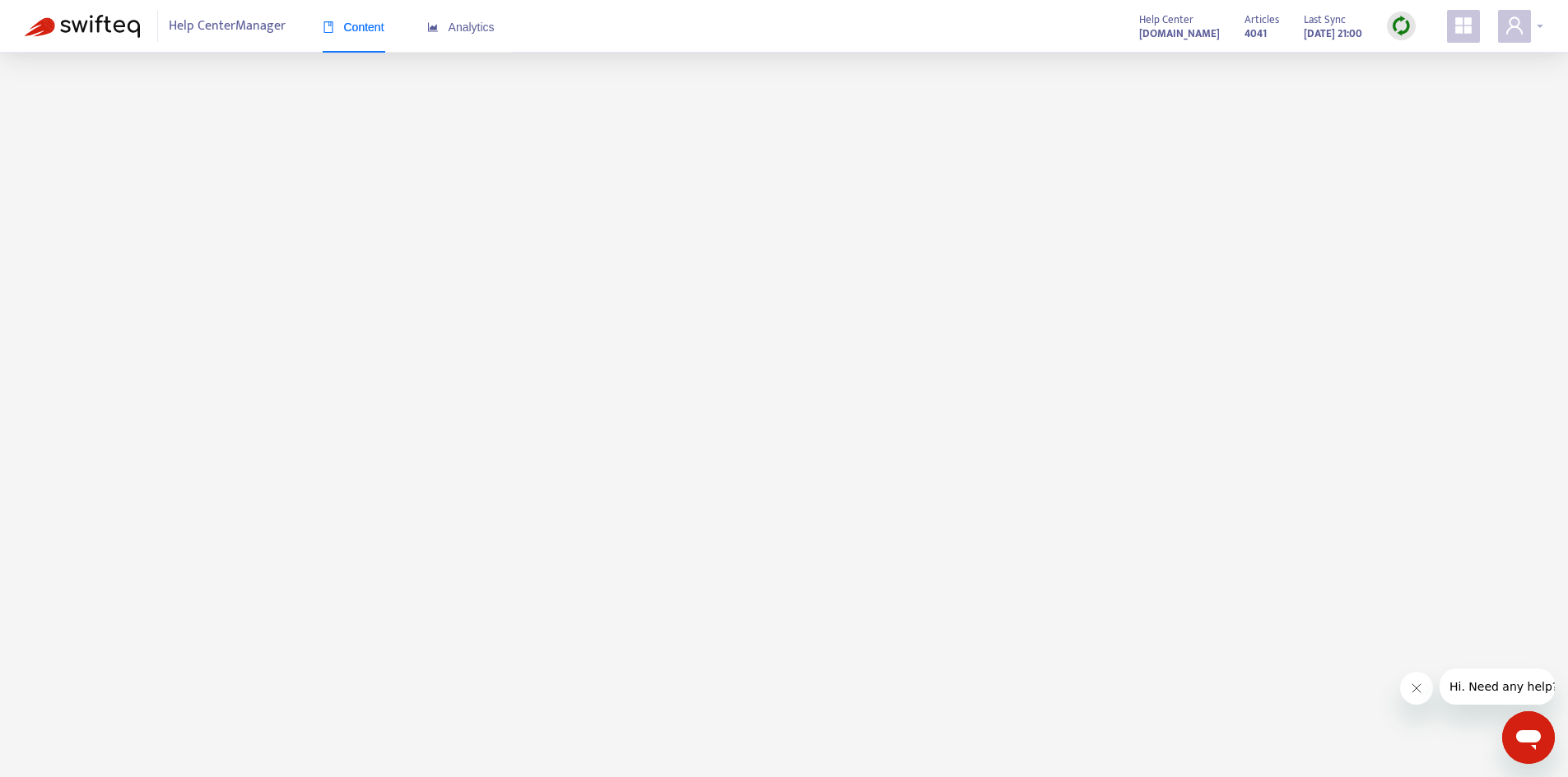
click at [1518, 35] on icon "user" at bounding box center [1514, 25] width 20 height 20
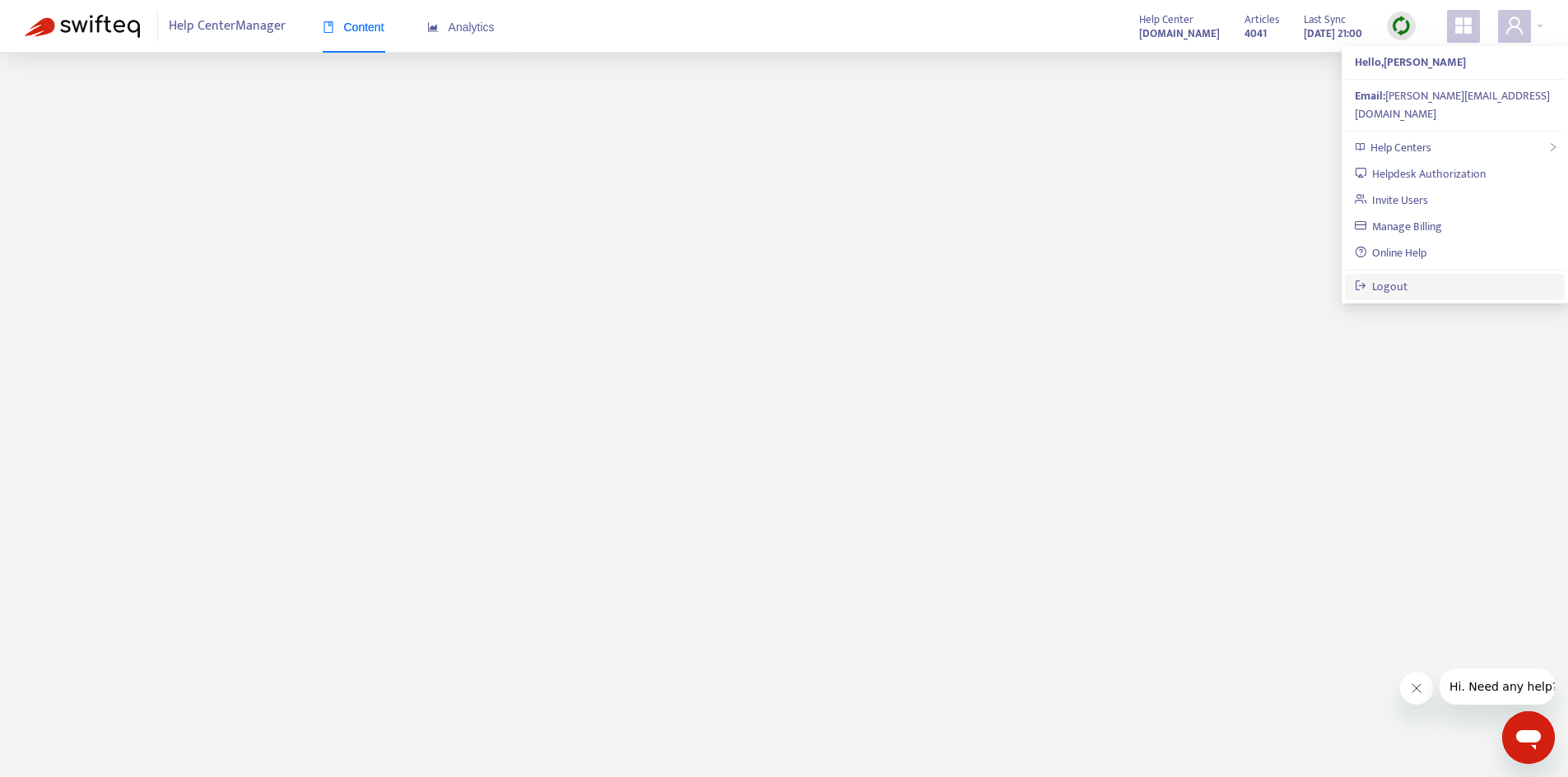
click at [1408, 277] on link "Logout" at bounding box center [1382, 287] width 54 height 19
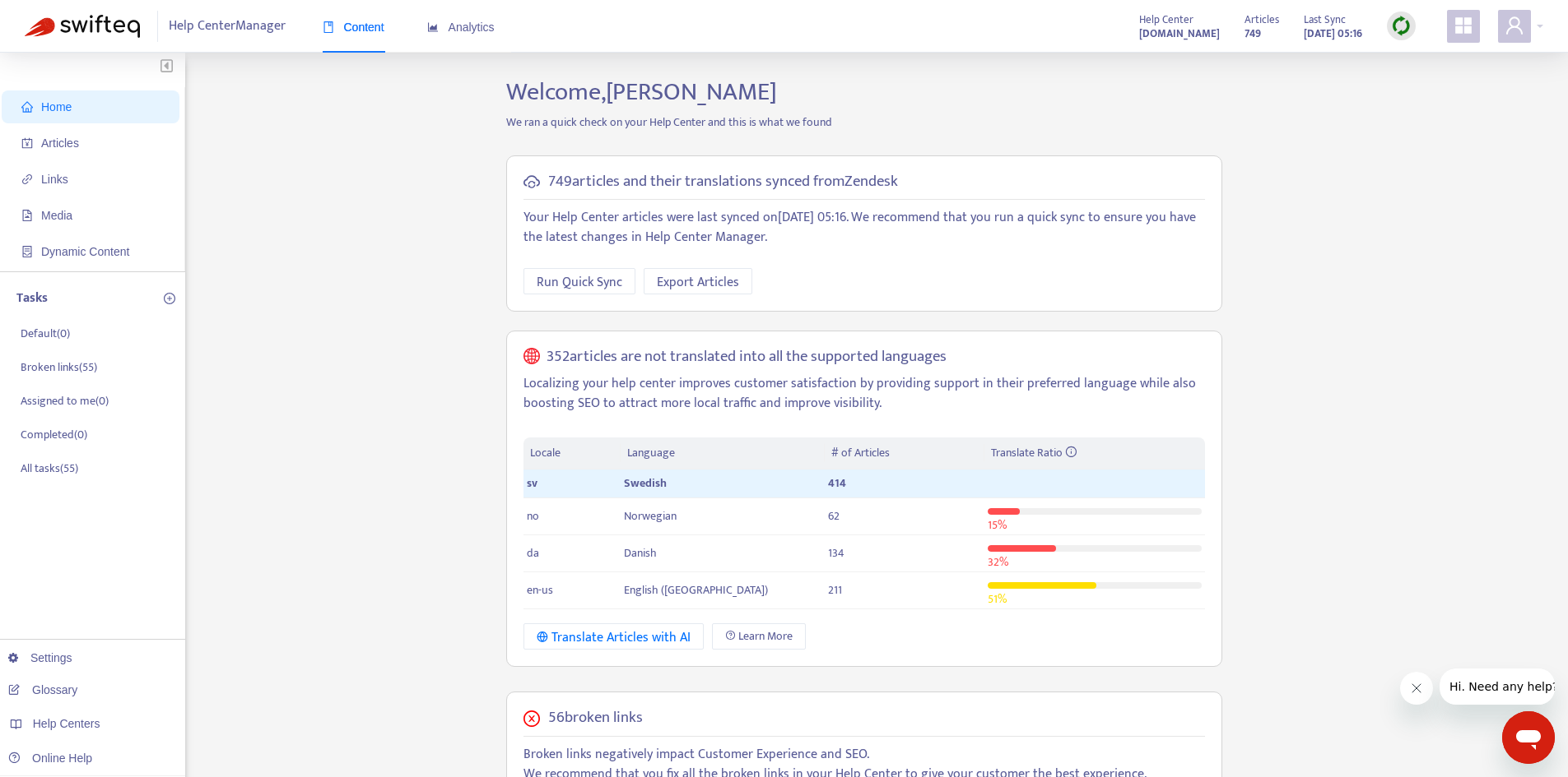
click at [1335, 420] on div "Home Articles Links Media Dynamic Content Tasks Default ( 0 ) Broken links ( 55…" at bounding box center [784, 654] width 1518 height 1152
click at [676, 400] on p "Localizing your help center improves customer satisfaction by providing support…" at bounding box center [864, 394] width 682 height 39
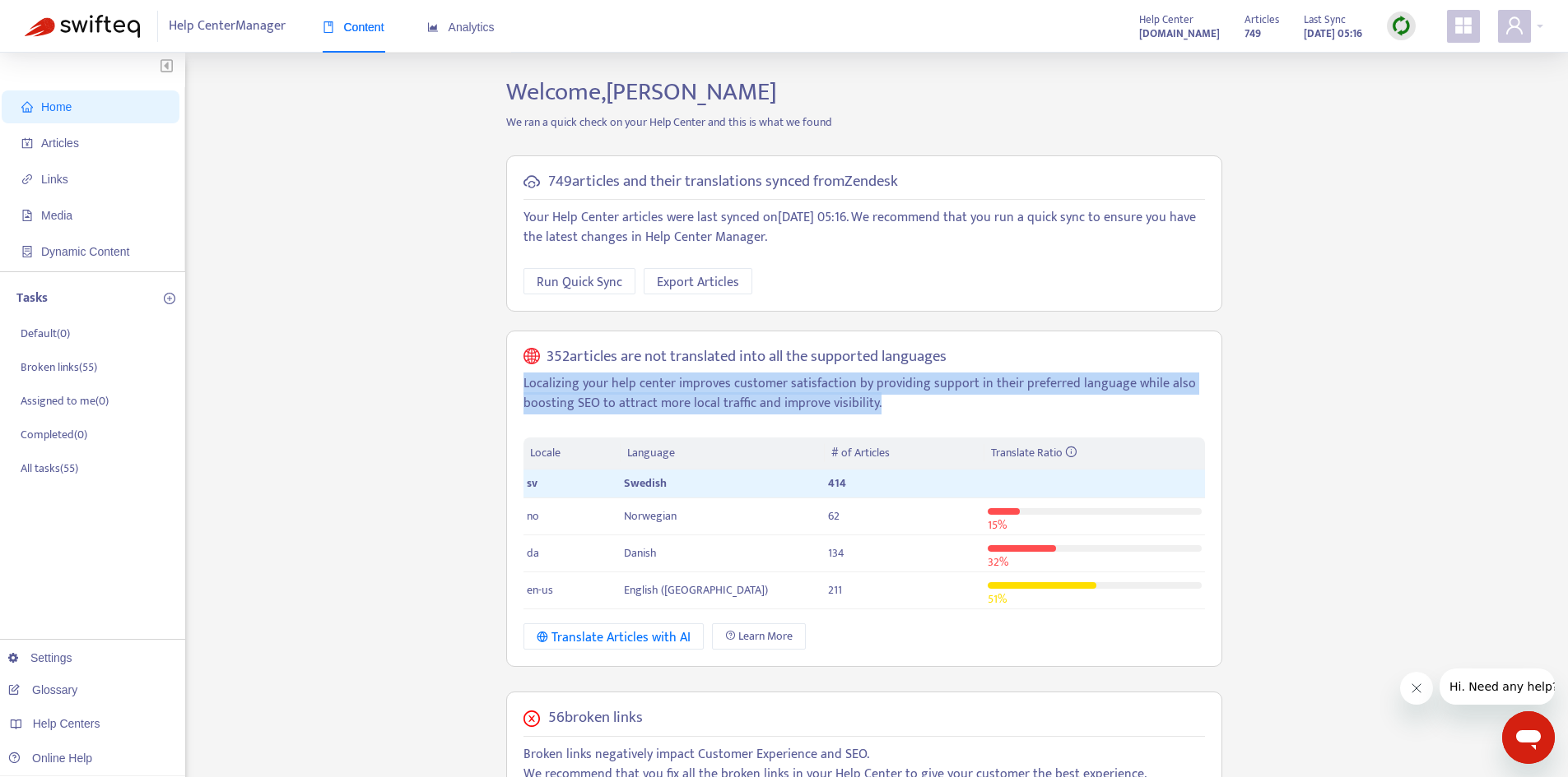
click at [676, 400] on p "Localizing your help center improves customer satisfaction by providing support…" at bounding box center [864, 394] width 682 height 39
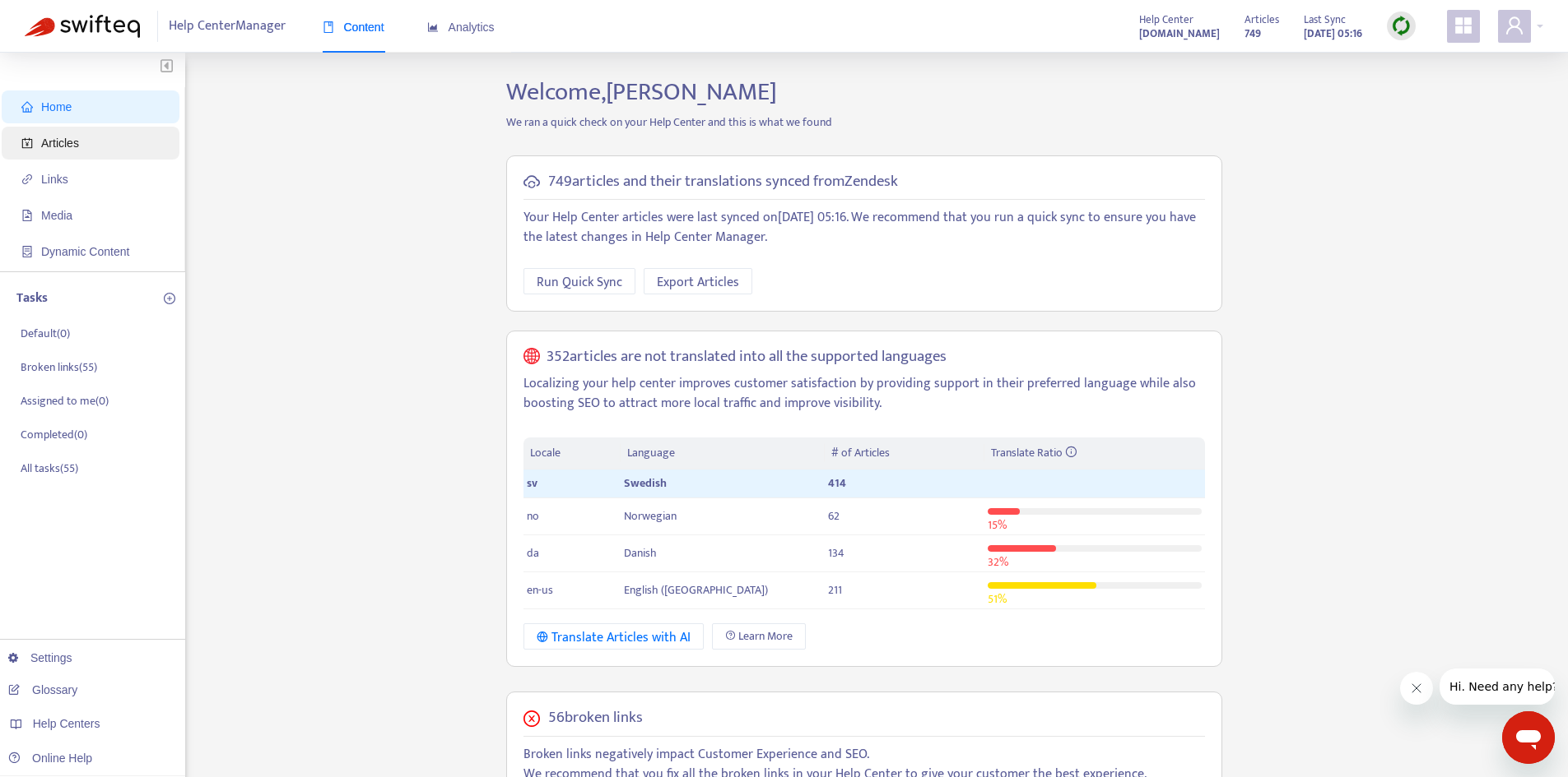
click at [123, 132] on span "Articles" at bounding box center [94, 143] width 145 height 33
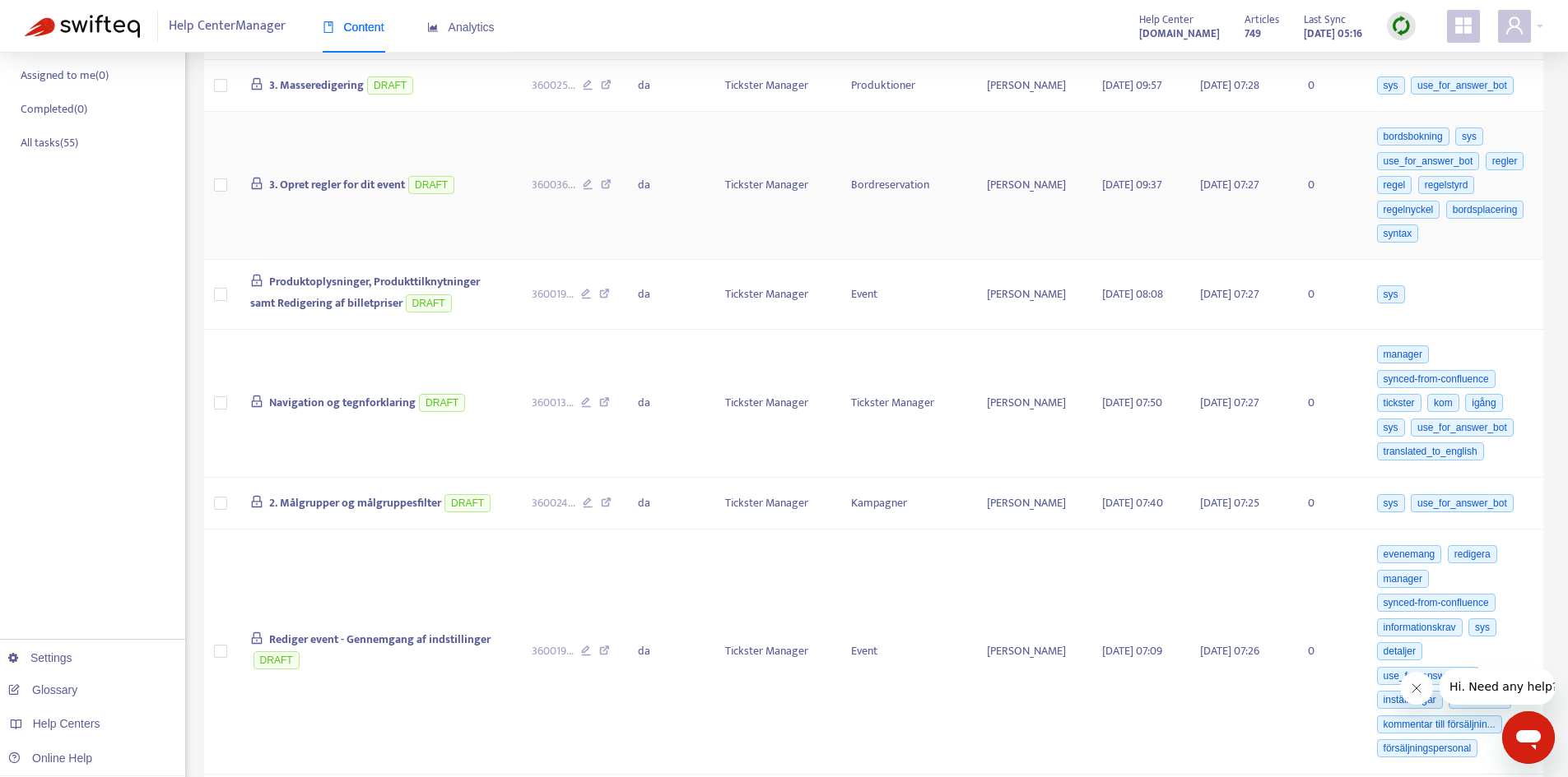
scroll to position [411, 0]
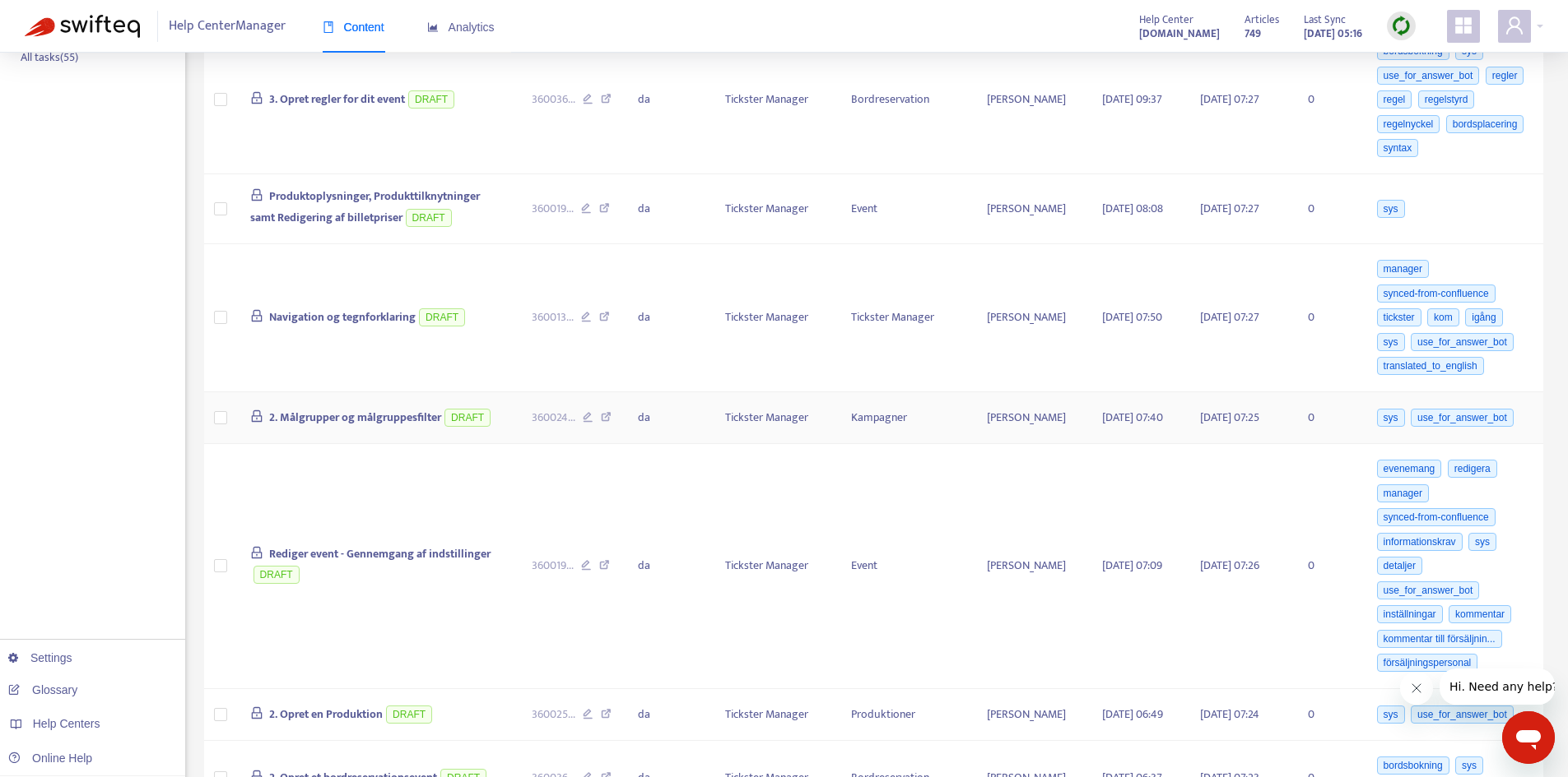
click at [519, 427] on td "2. Målgrupper og målgruppesfilter DRAFT" at bounding box center [378, 418] width 283 height 52
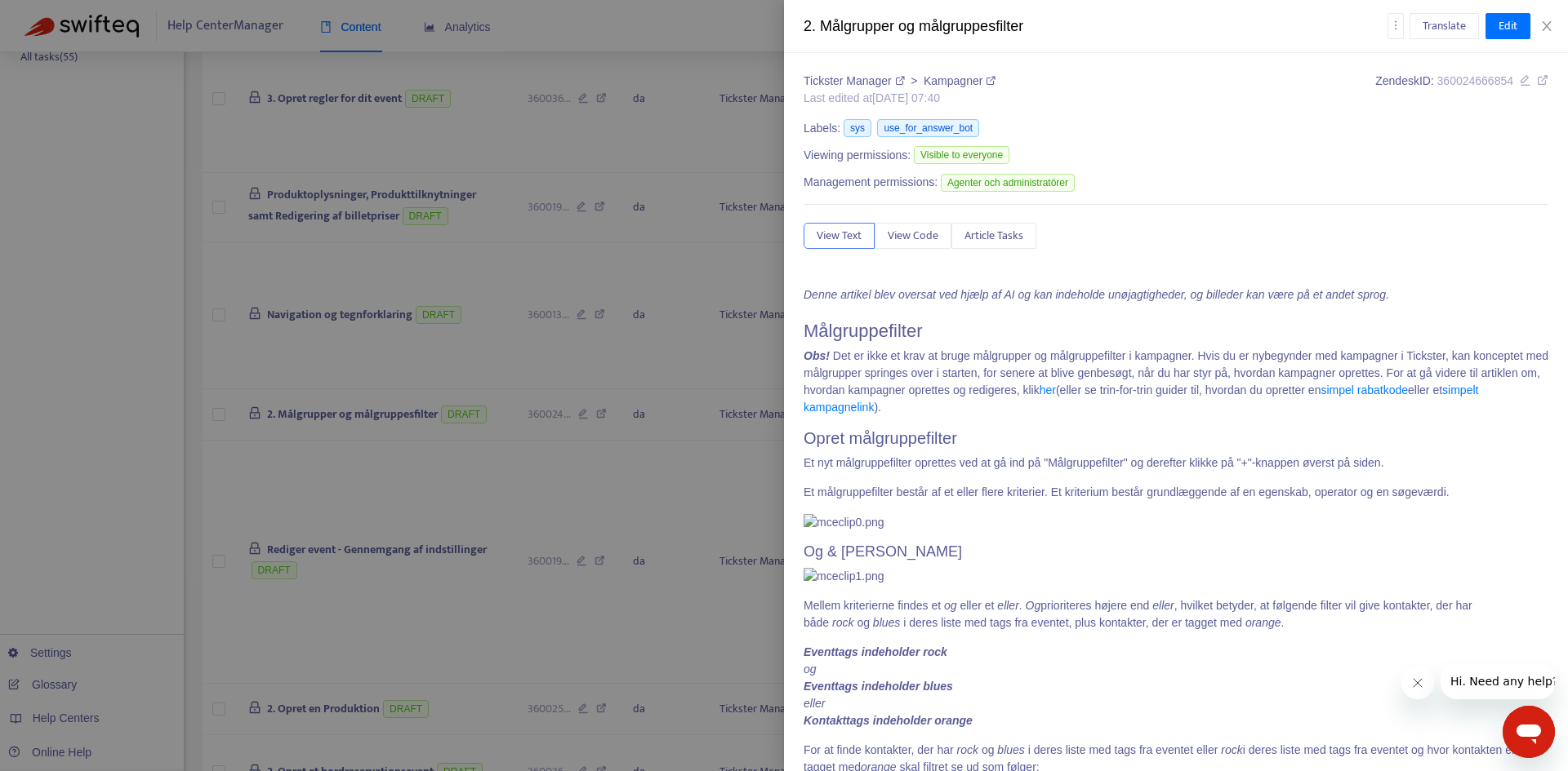
click at [724, 353] on div at bounding box center [784, 386] width 1568 height 771
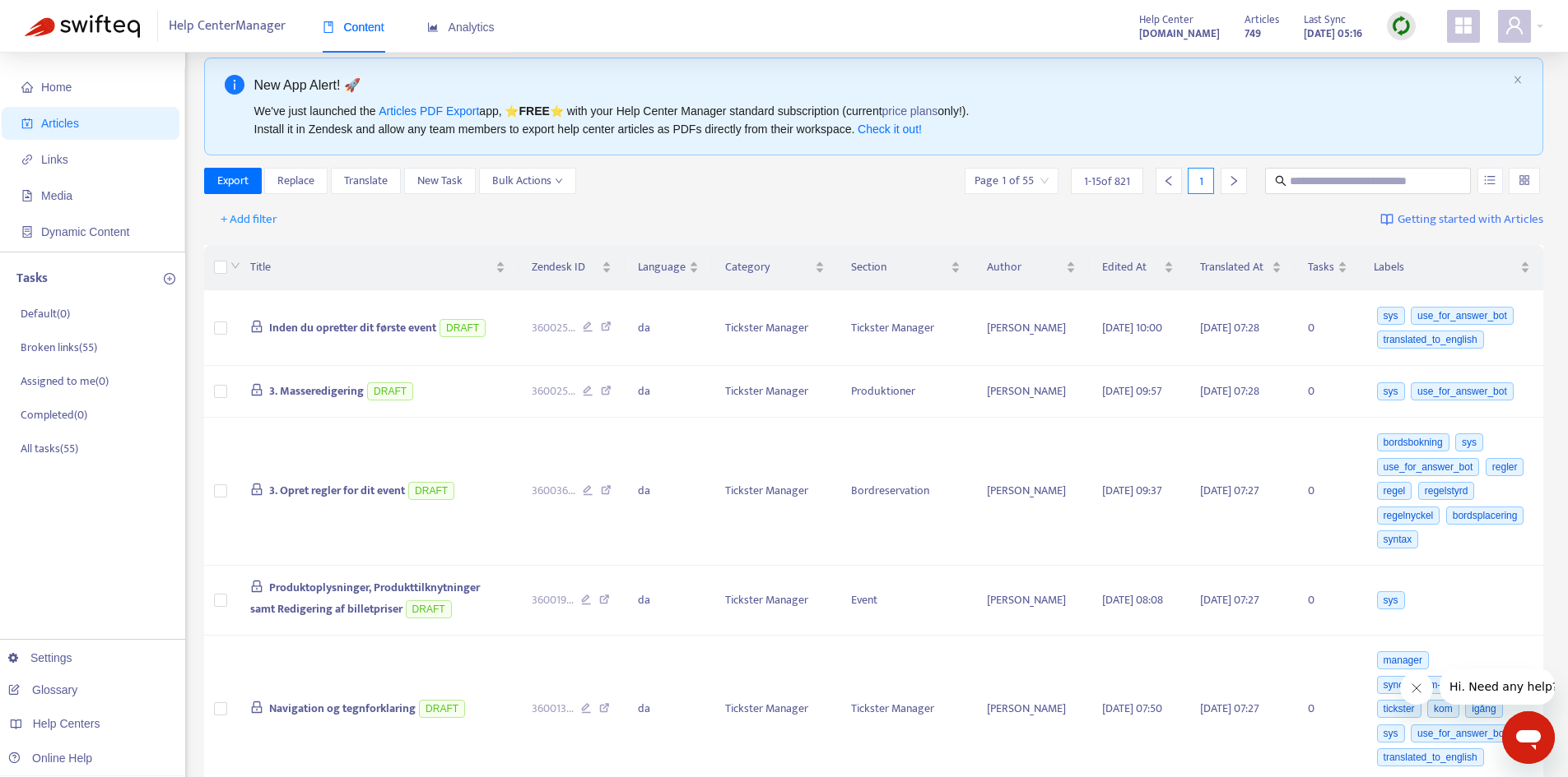
scroll to position [0, 0]
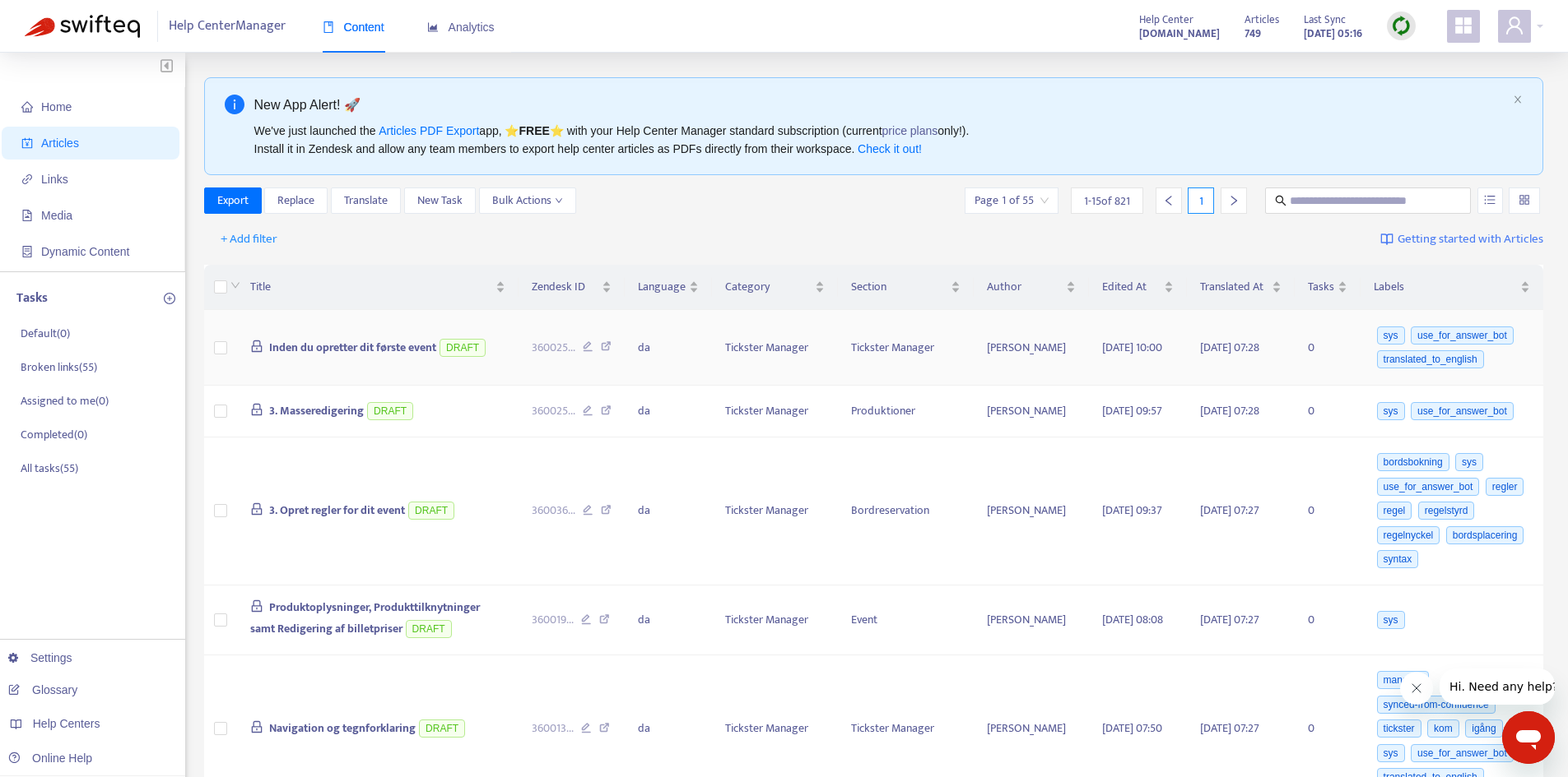
click at [373, 353] on span "Inden du opretter dit første event" at bounding box center [352, 348] width 167 height 19
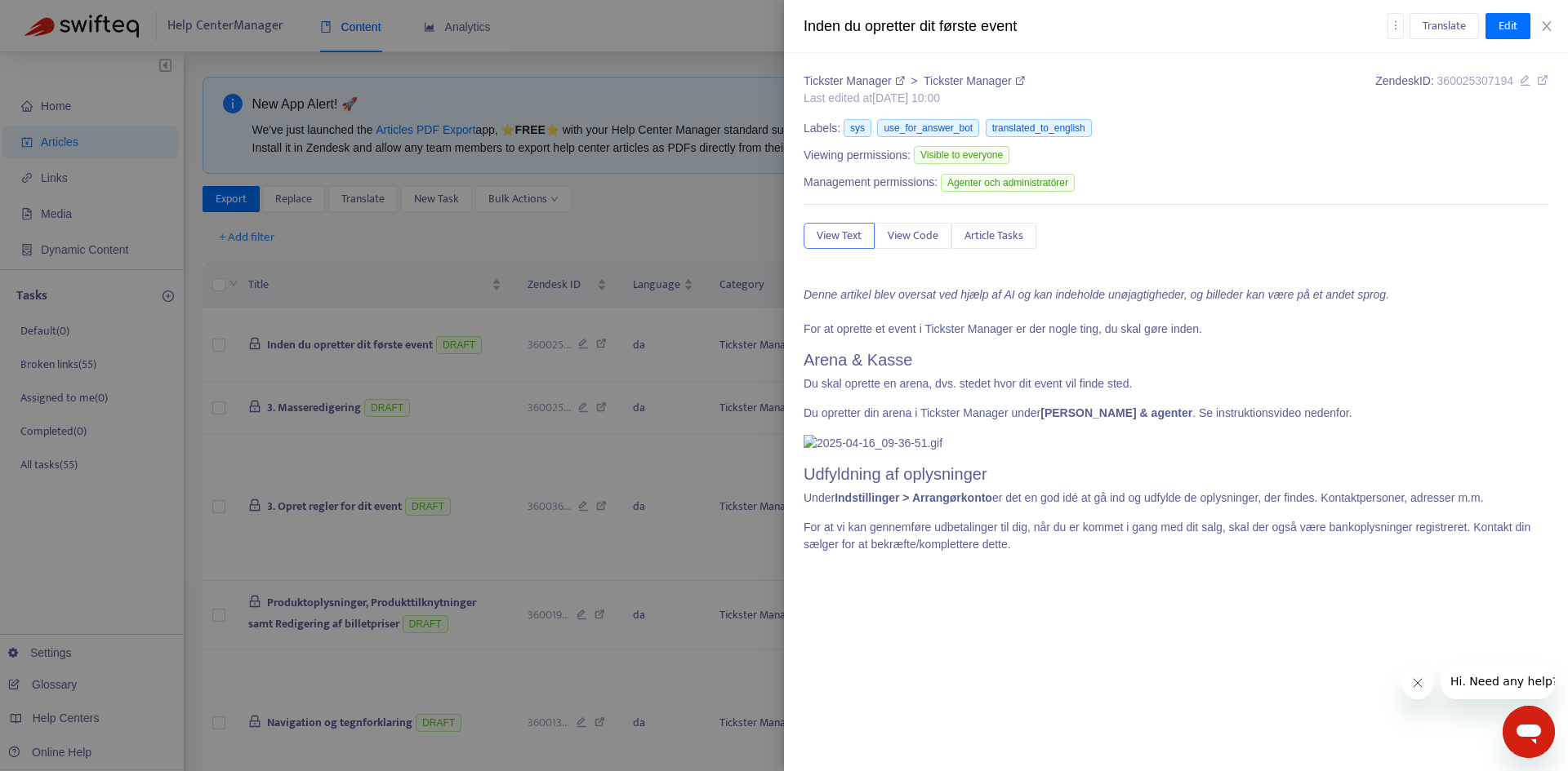
click at [577, 228] on div at bounding box center [784, 386] width 1568 height 771
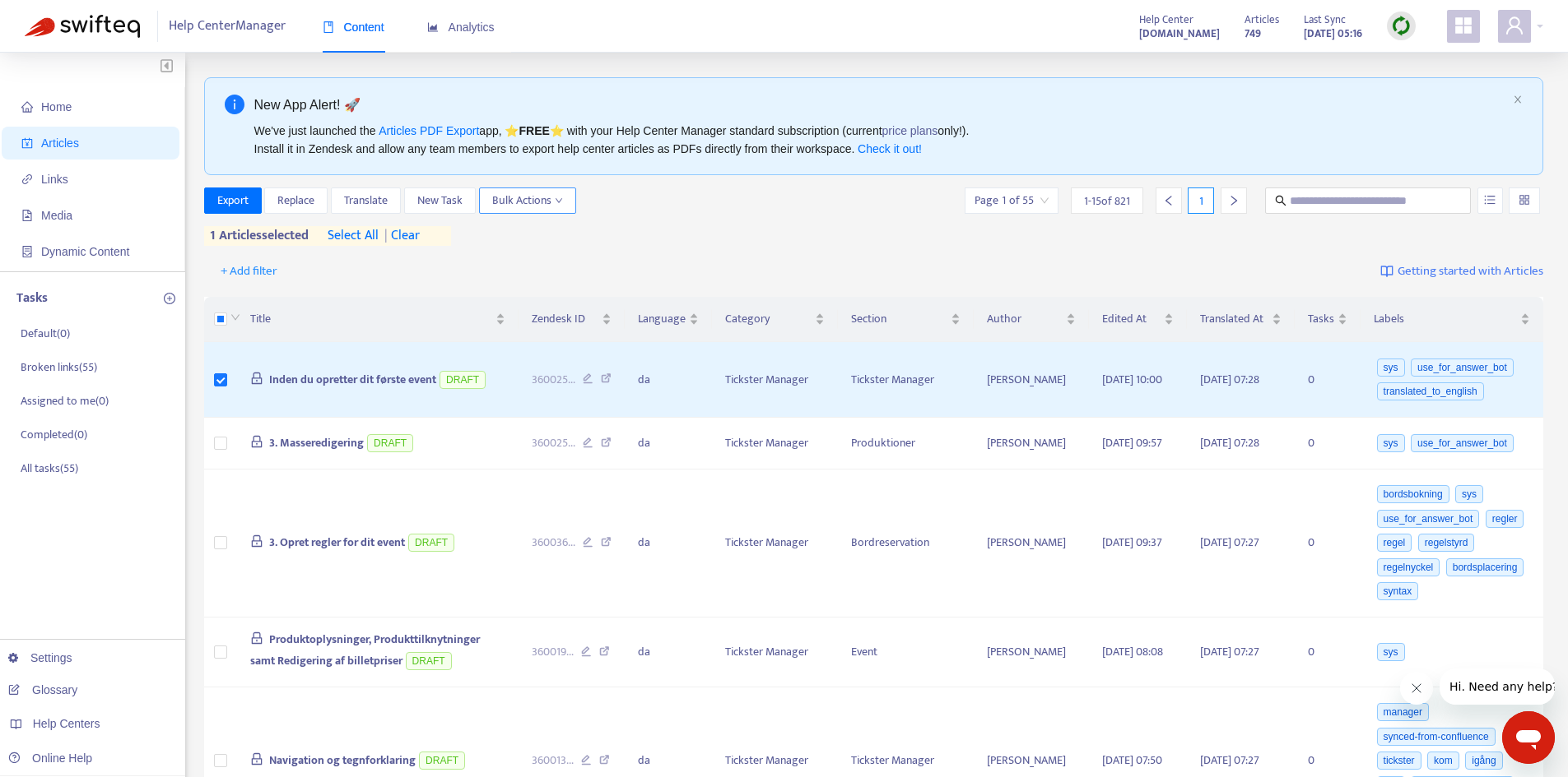
click at [554, 203] on span "Bulk Actions" at bounding box center [527, 200] width 70 height 18
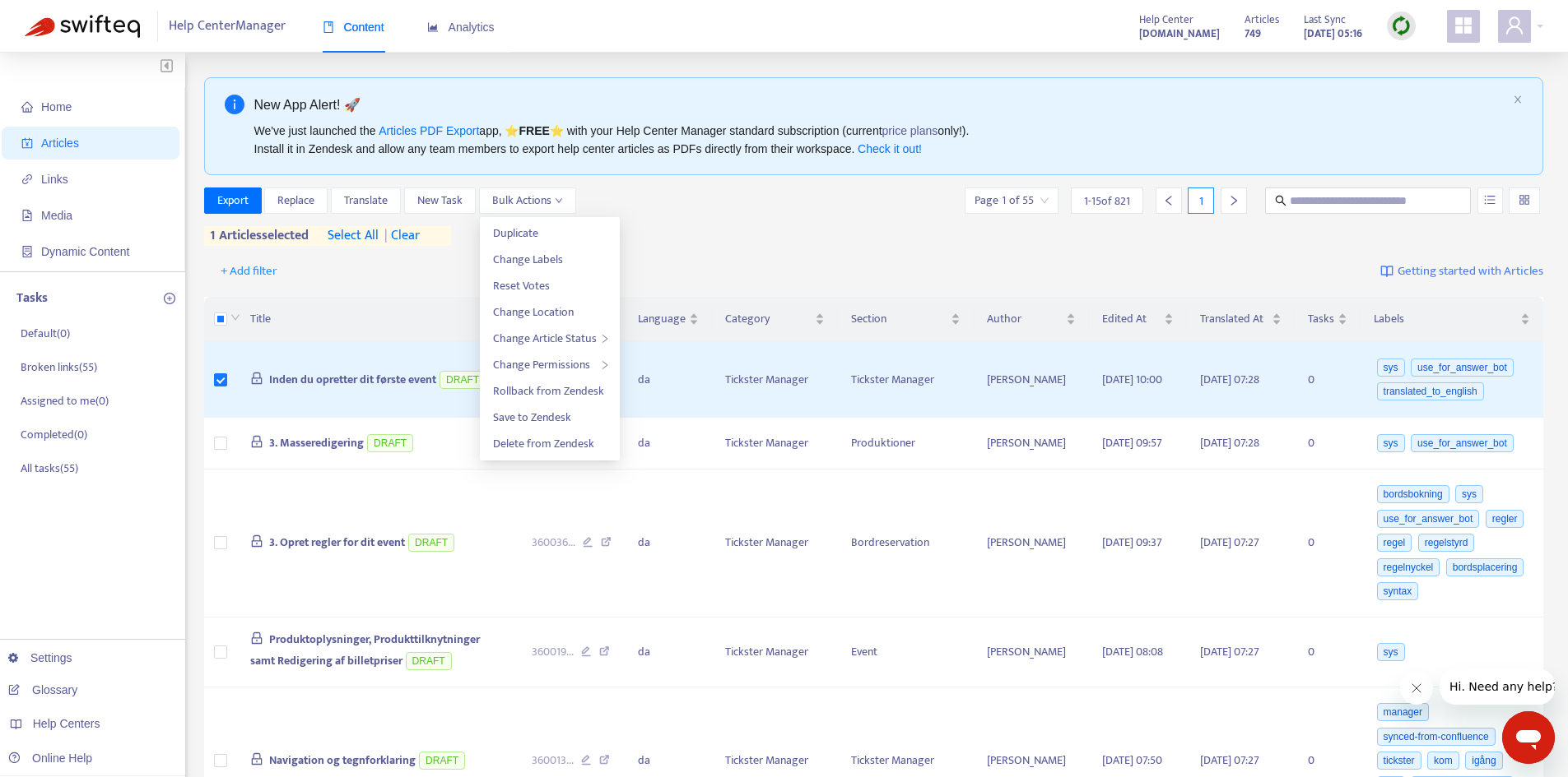
click at [694, 237] on div "Export Replace Translate New Task Bulk Actions Page 1 of 55 1 - 15 of 821 1 1 a…" at bounding box center [874, 216] width 1340 height 58
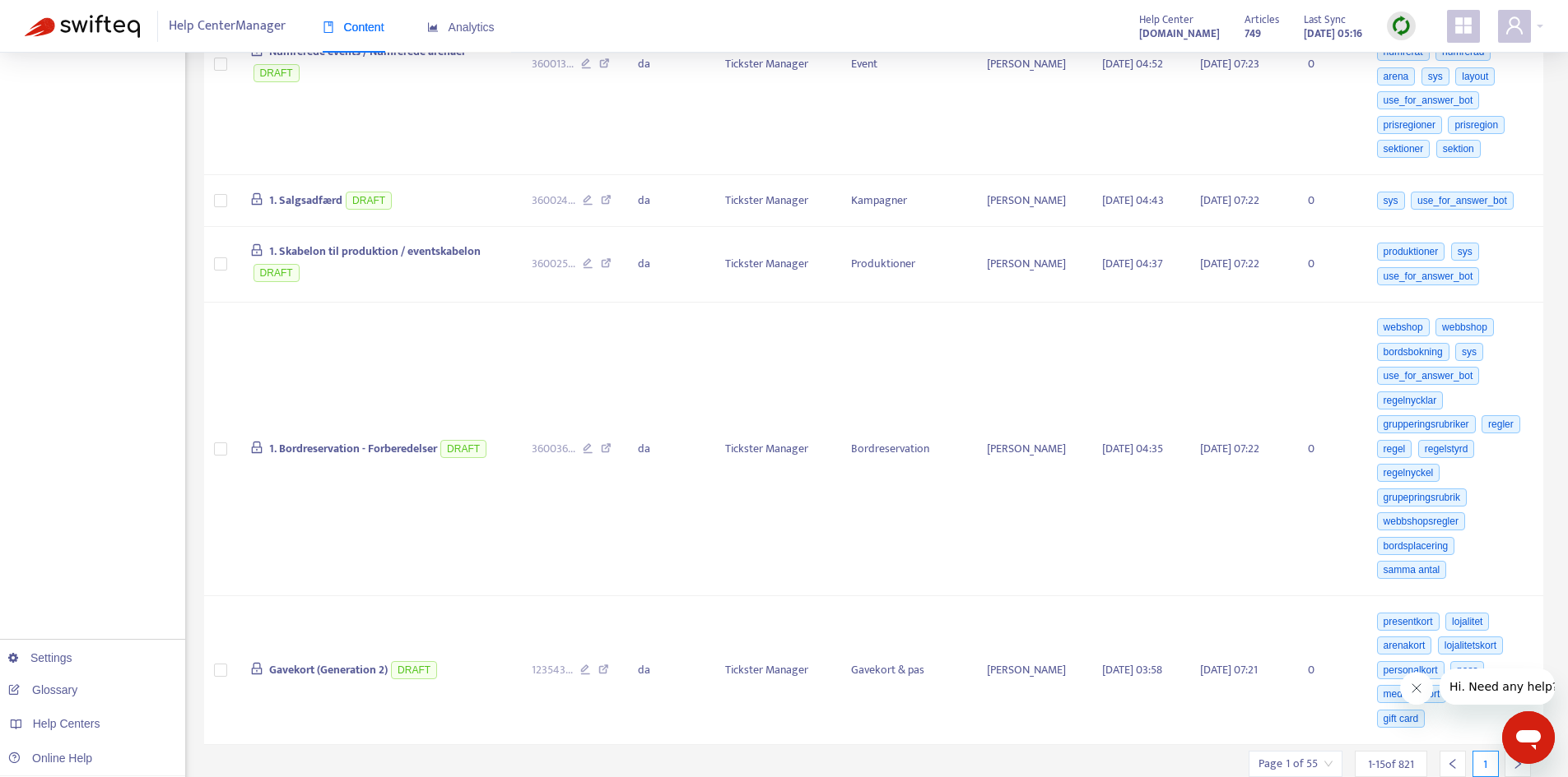
scroll to position [1489, 0]
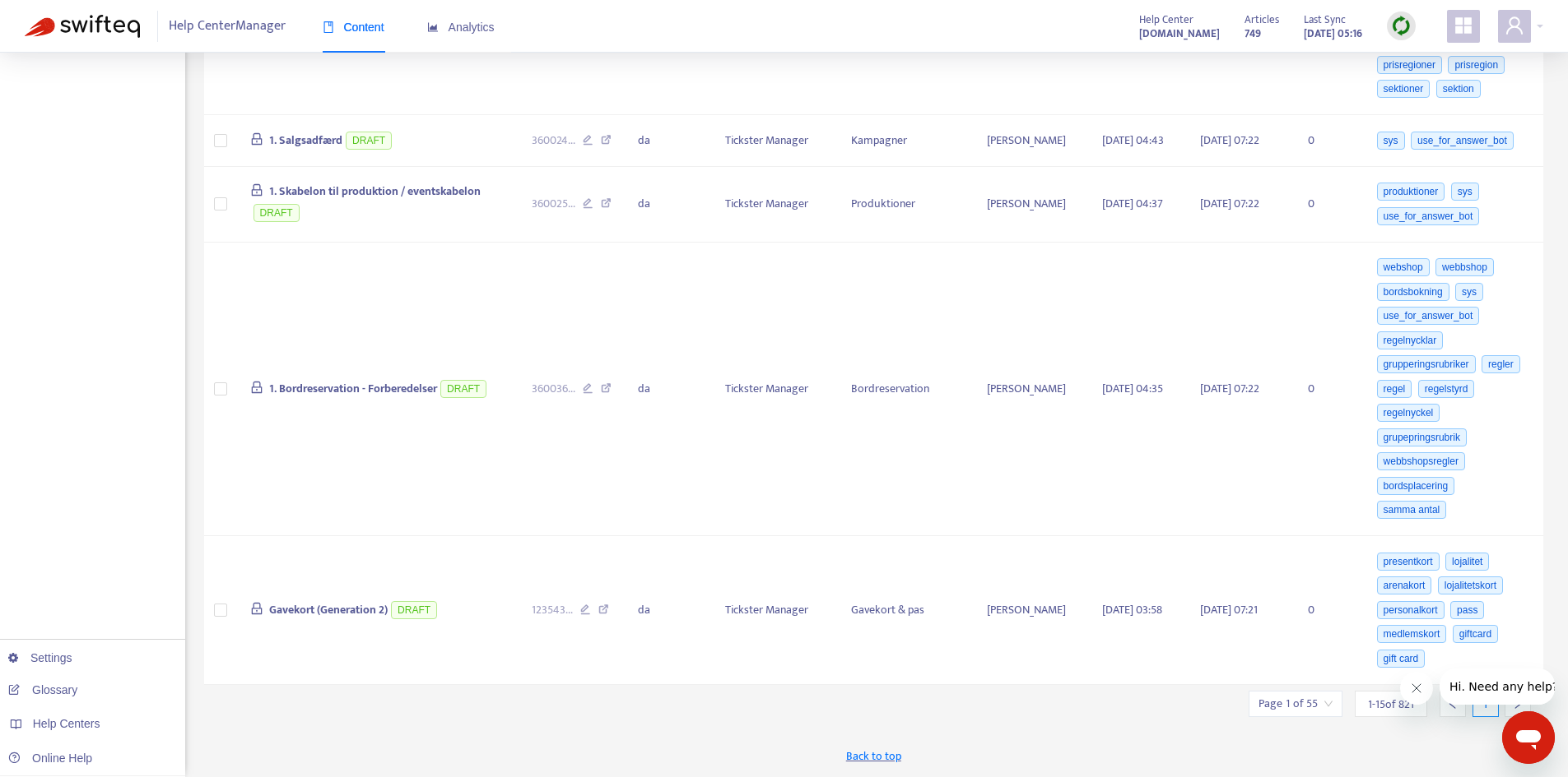
click at [1485, 711] on div "1" at bounding box center [1485, 704] width 26 height 26
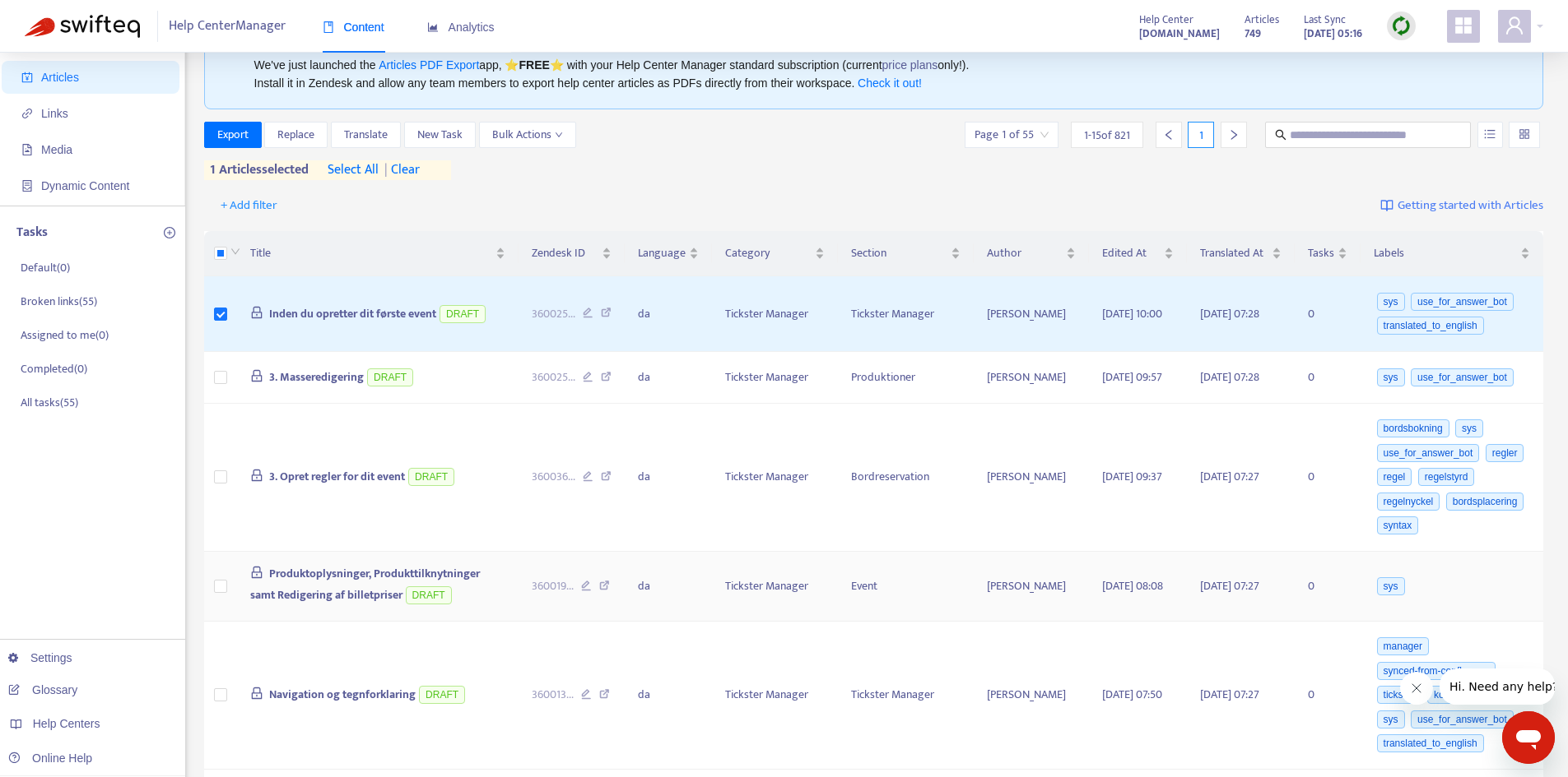
scroll to position [0, 0]
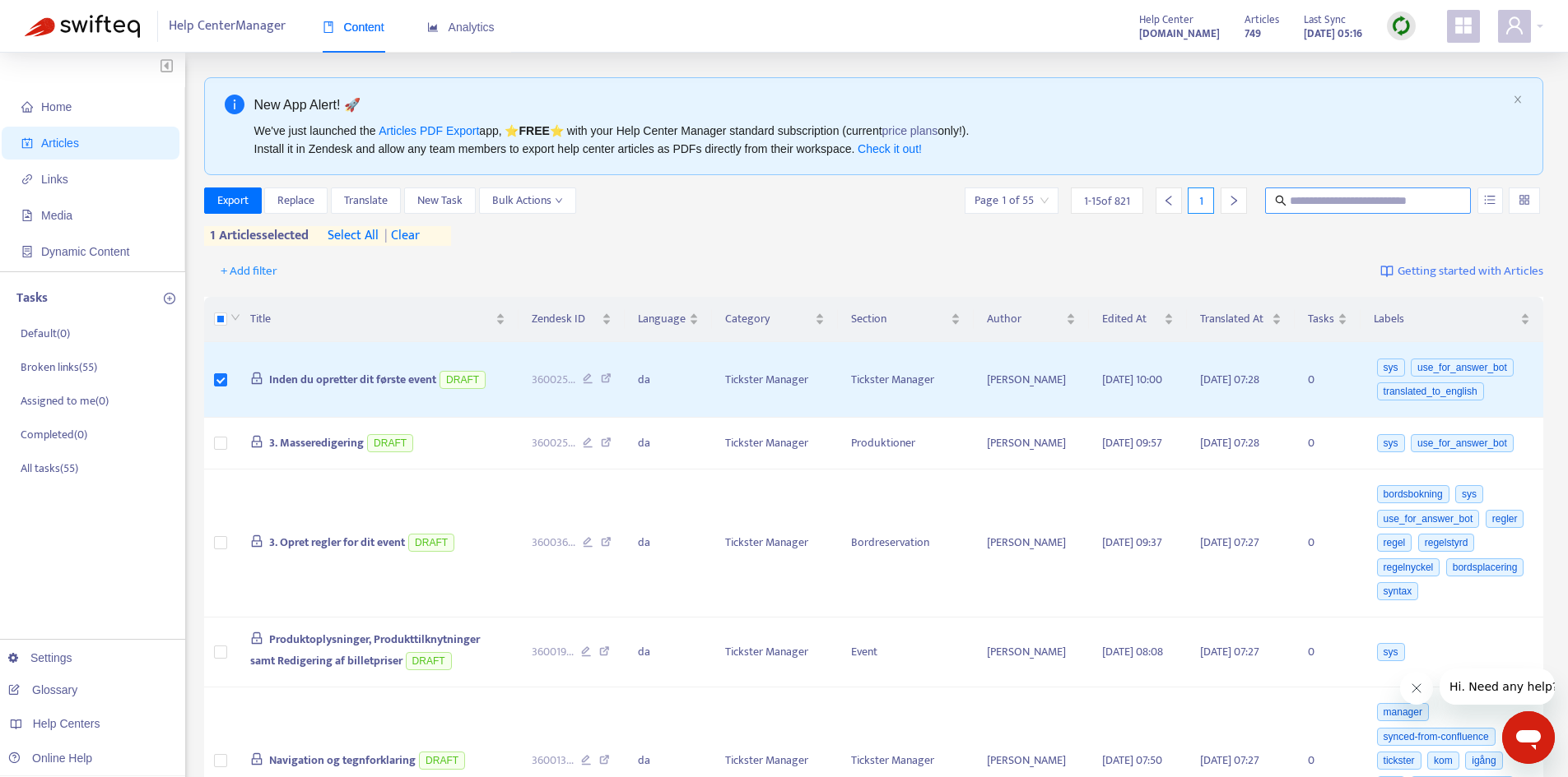
click at [1372, 203] on input "text" at bounding box center [1369, 200] width 158 height 18
type input "*****"
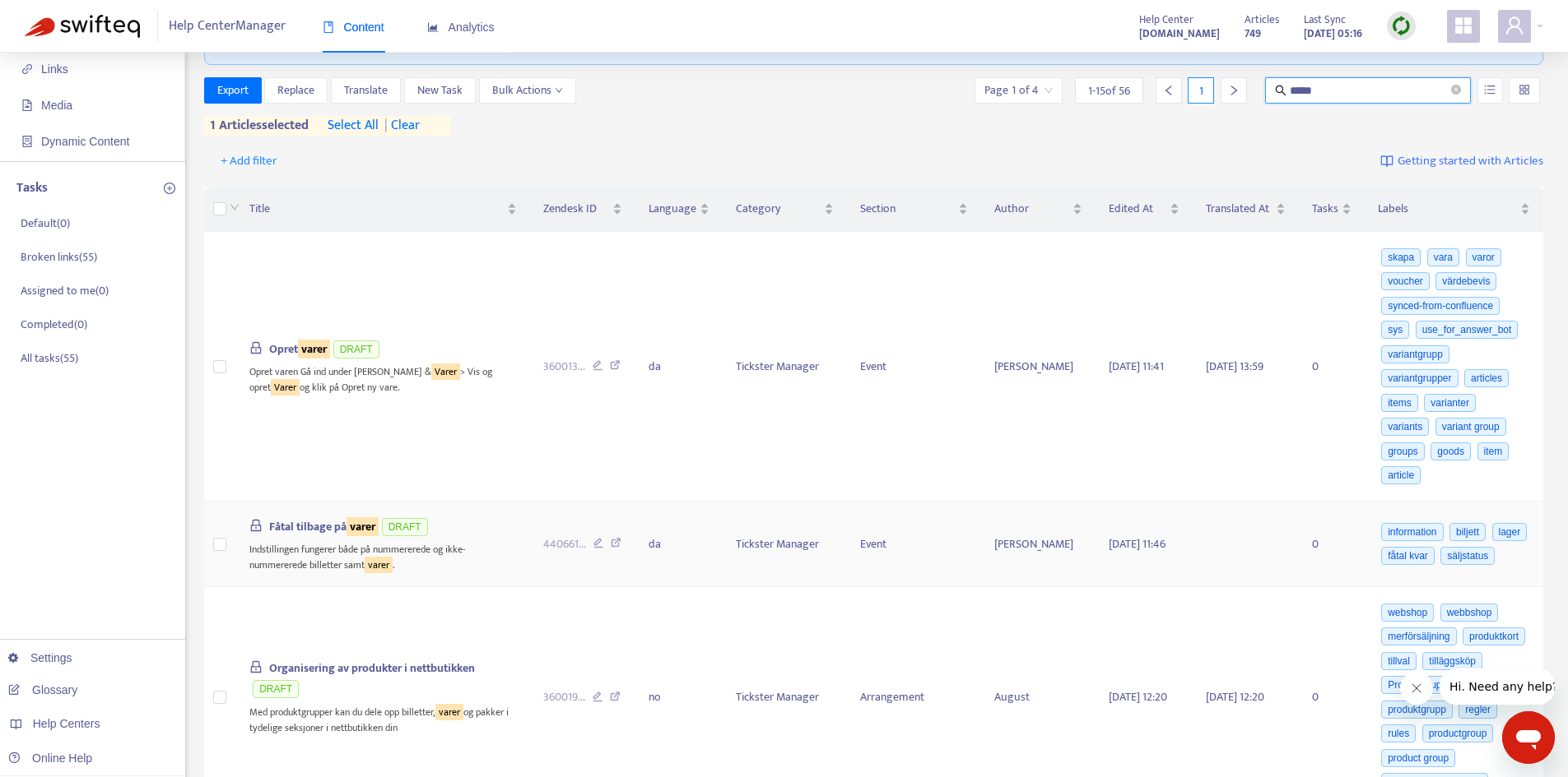
scroll to position [164, 0]
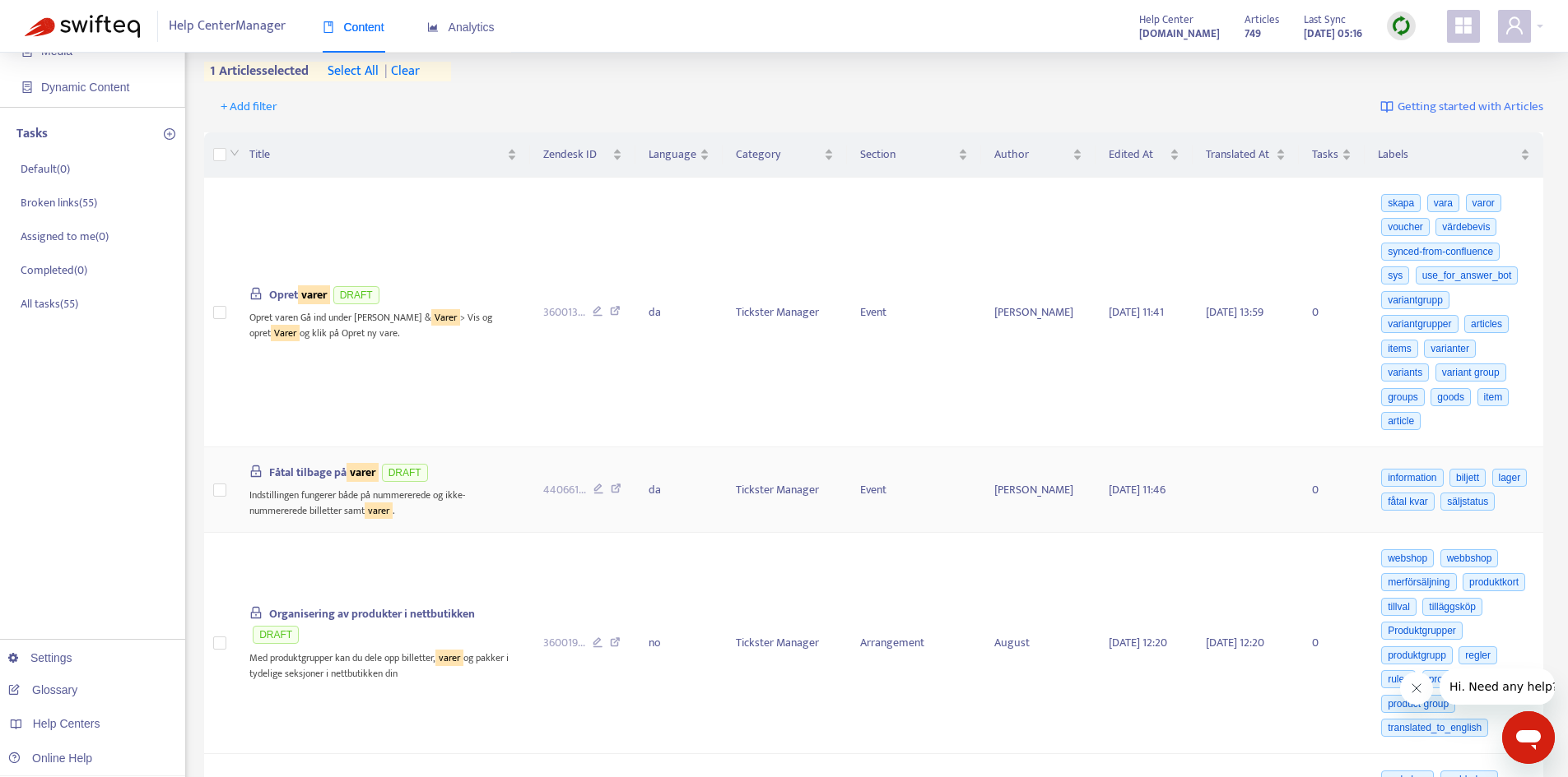
click at [621, 483] on icon at bounding box center [616, 490] width 10 height 15
click at [620, 303] on div "360013 ..." at bounding box center [584, 312] width 80 height 18
click at [620, 306] on icon at bounding box center [615, 313] width 10 height 15
drag, startPoint x: 625, startPoint y: 633, endPoint x: 630, endPoint y: 668, distance: 35.4
click at [630, 668] on td "360019 ..." at bounding box center [583, 643] width 106 height 222
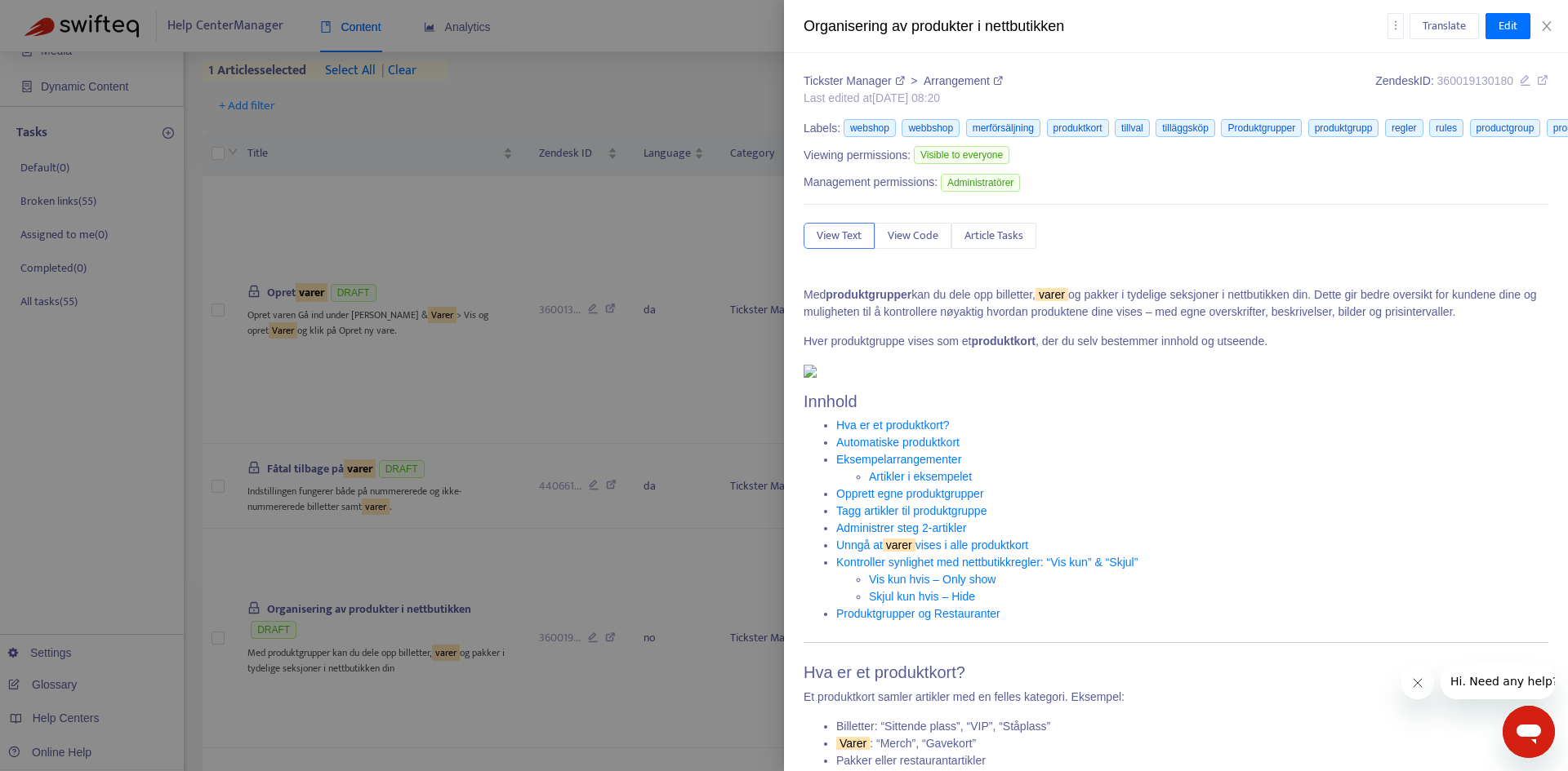
click at [1520, 84] on icon at bounding box center [1525, 79] width 11 height 11
click at [664, 228] on div at bounding box center [784, 386] width 1568 height 771
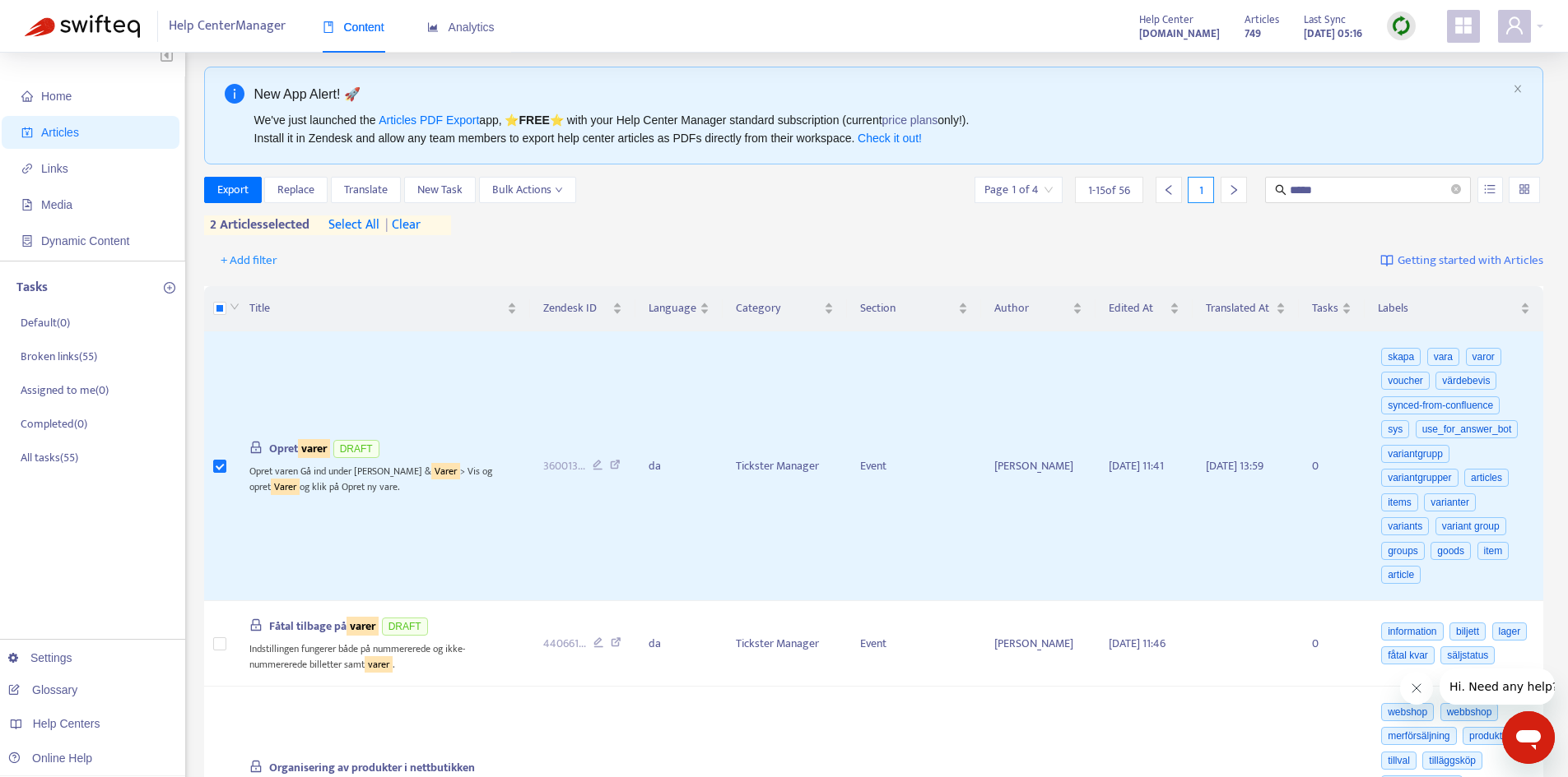
scroll to position [0, 0]
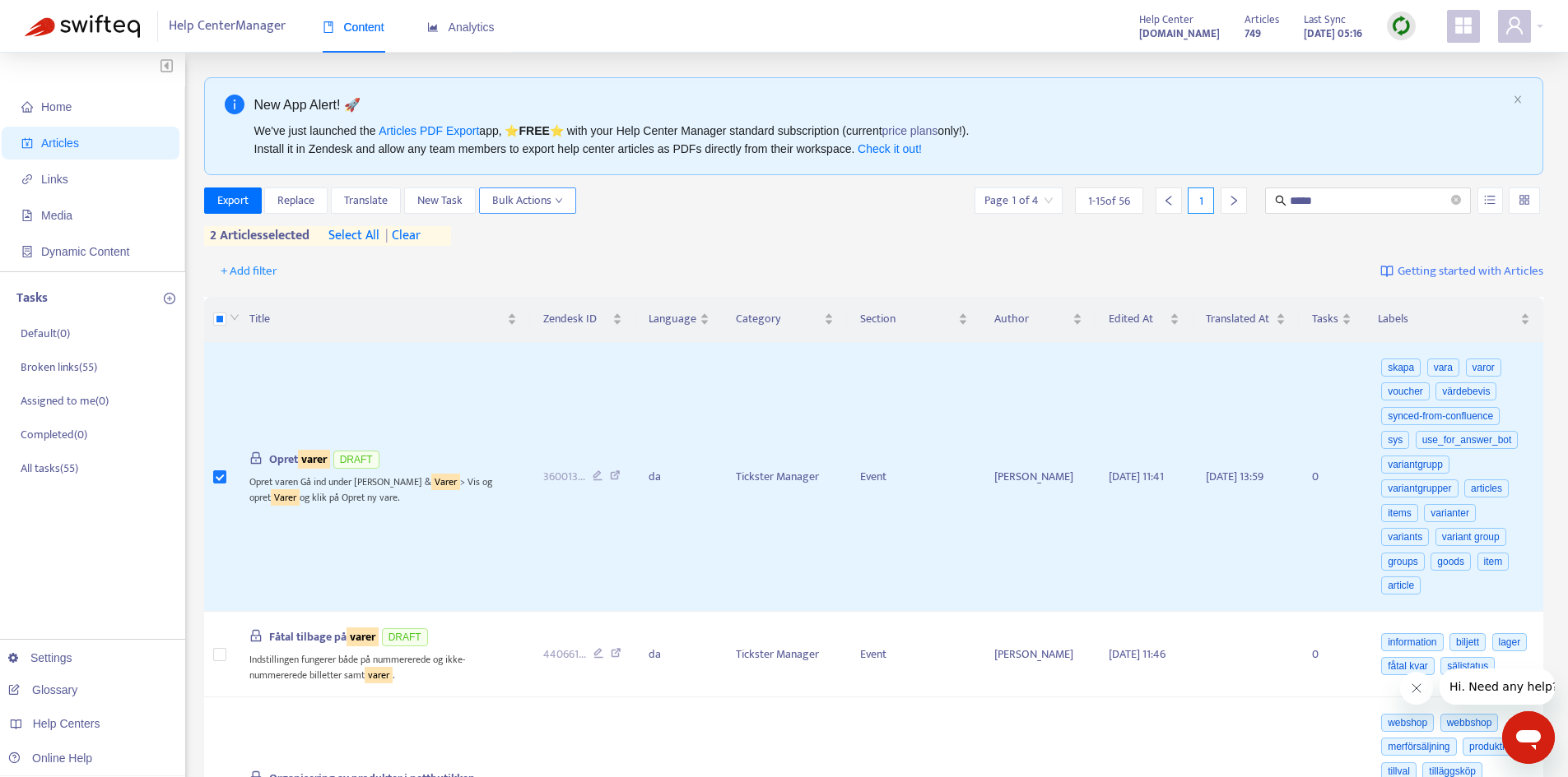
click at [544, 204] on span "Bulk Actions" at bounding box center [527, 200] width 70 height 18
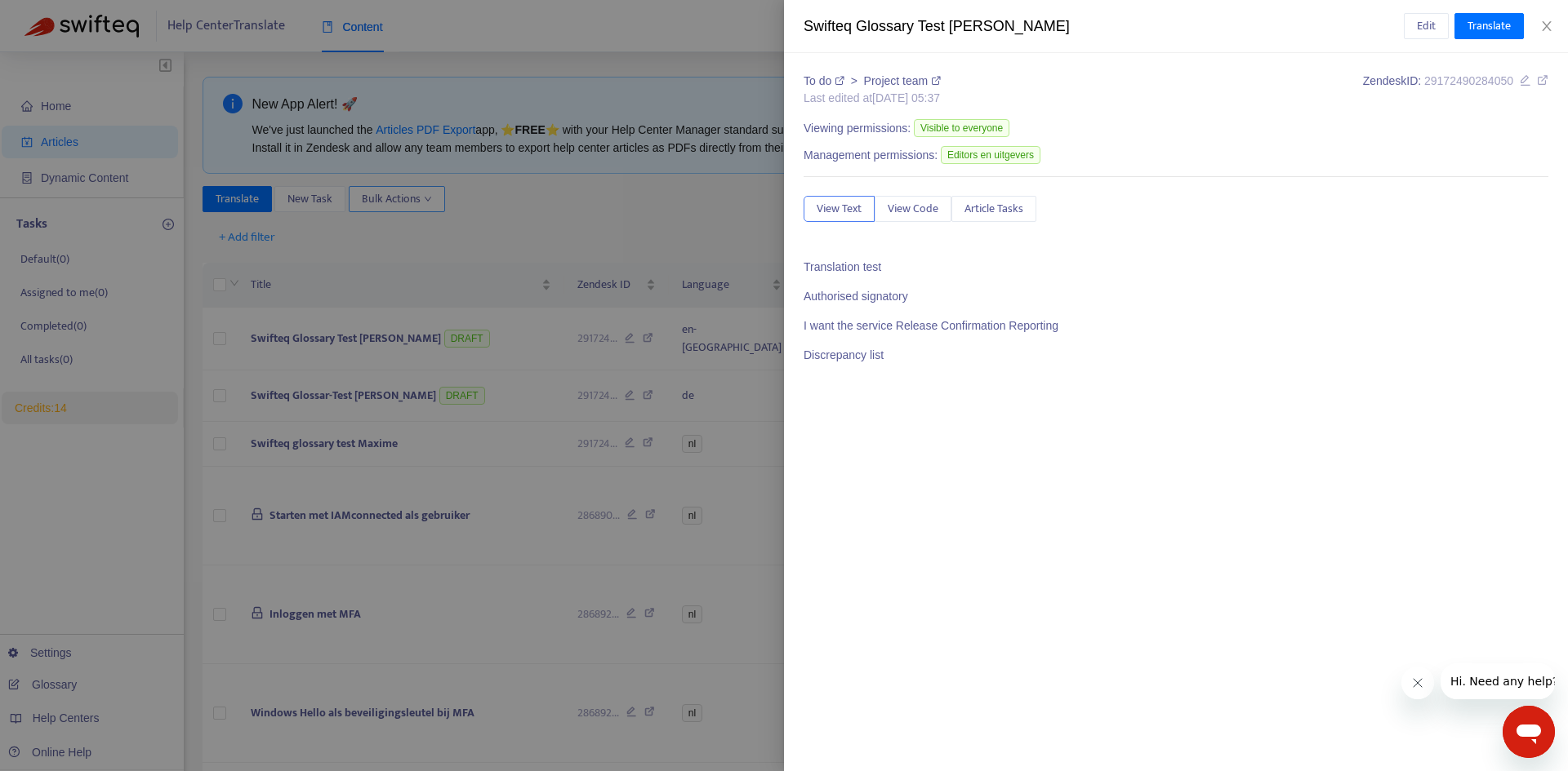
click at [415, 196] on div at bounding box center [784, 386] width 1568 height 771
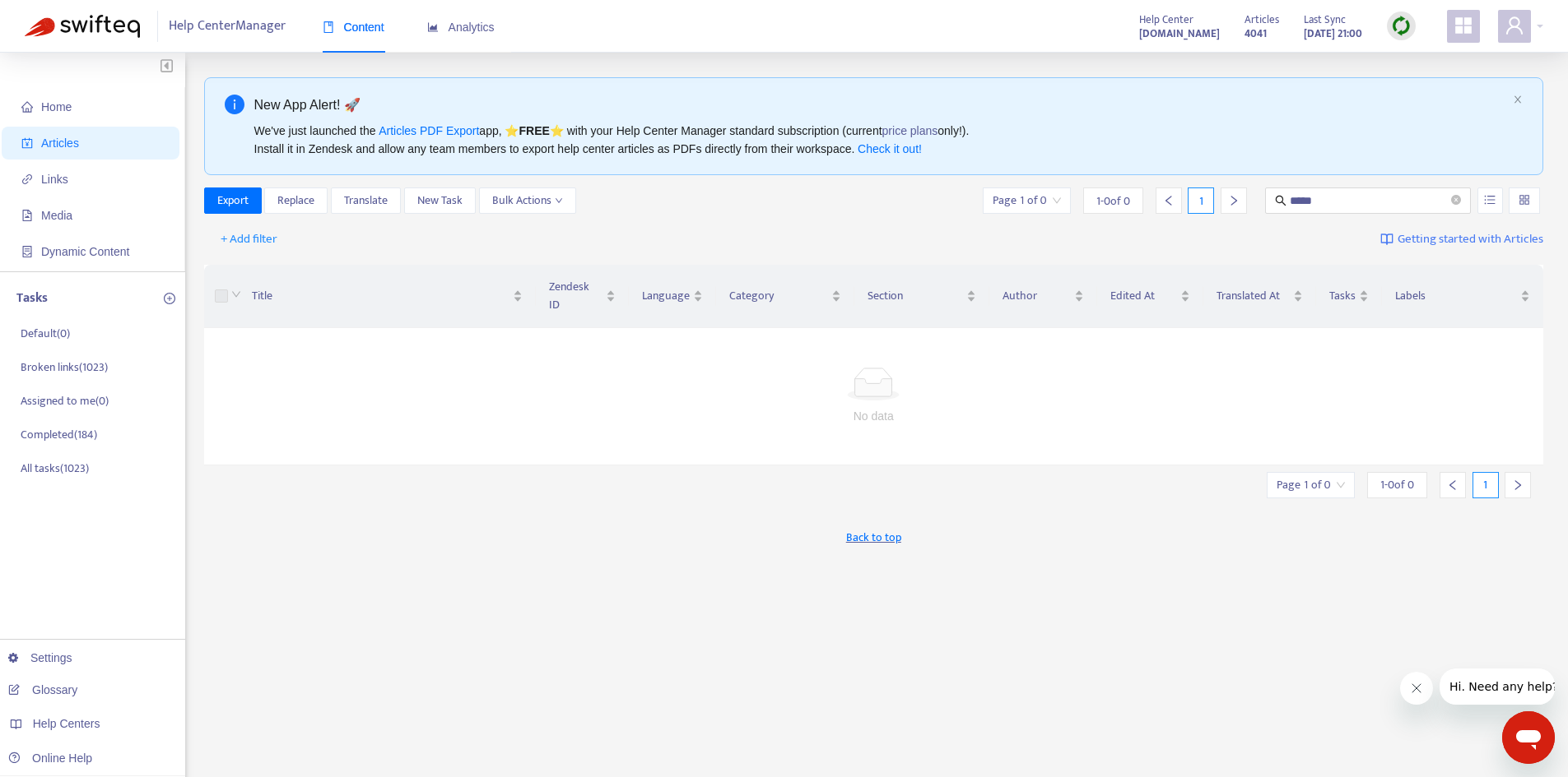
drag, startPoint x: 1077, startPoint y: 34, endPoint x: 1202, endPoint y: 37, distance: 125.0
click at [1202, 37] on div "Help Center support.chargecloud.de Articles 4041 Last Sync Sep 2, 2025 21:00" at bounding box center [1334, 26] width 417 height 33
copy strong "support.chargecloud.de"
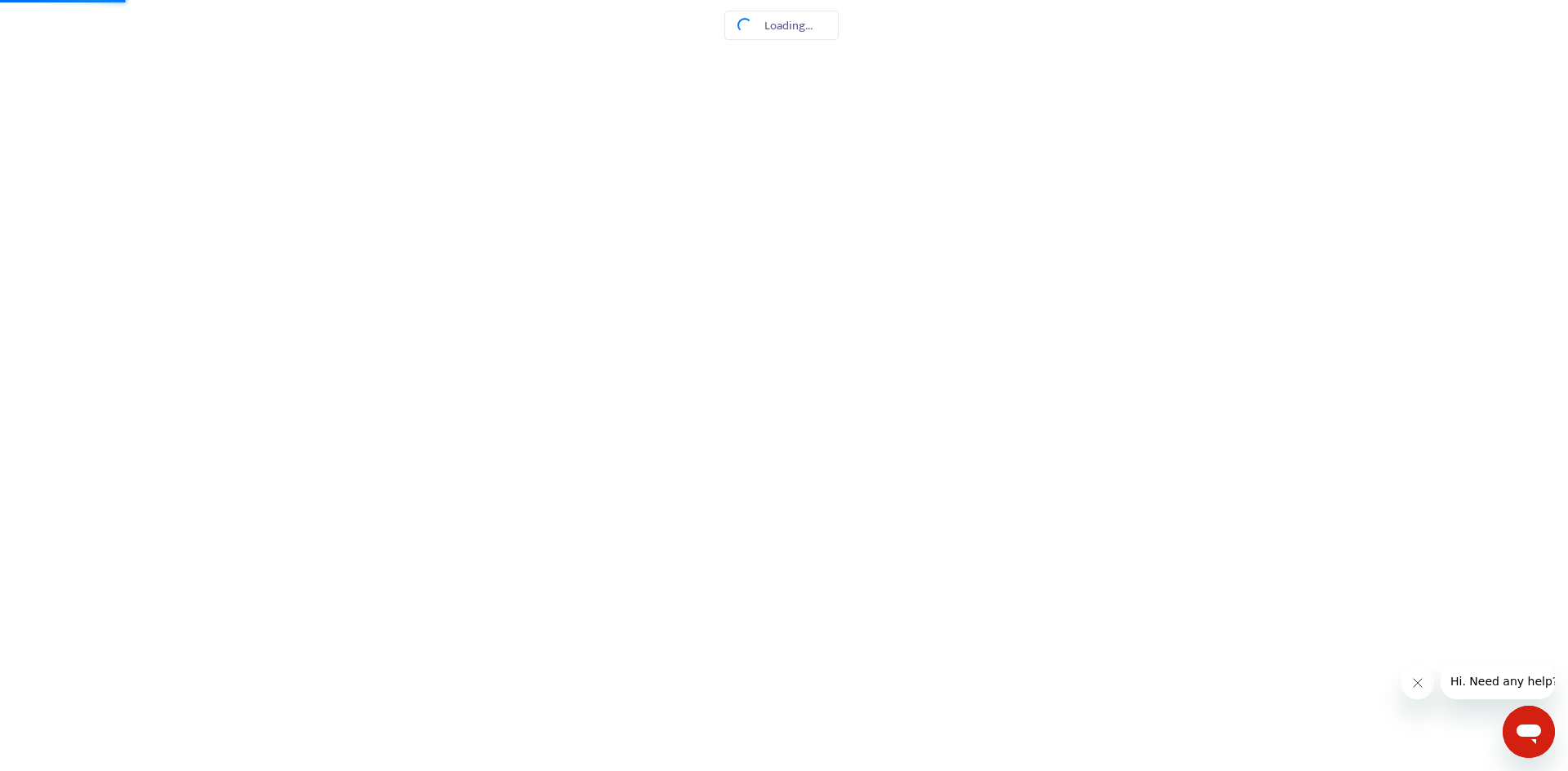
click at [1492, 0] on html at bounding box center [784, 0] width 1568 height 0
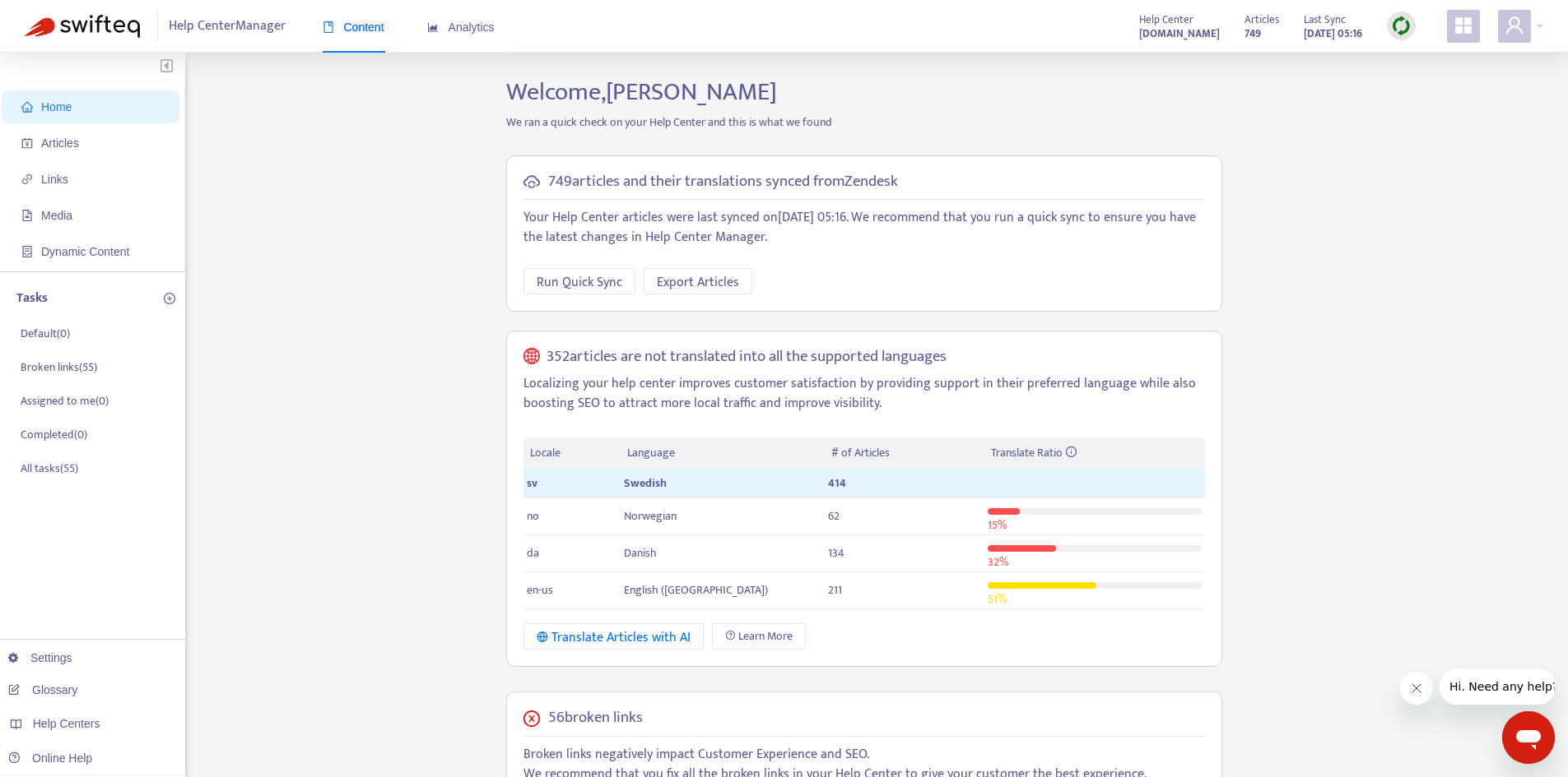
click at [366, 525] on div "Home Articles Links Media Dynamic Content Tasks Default ( 0 ) Broken links ( 55…" at bounding box center [784, 654] width 1518 height 1152
click at [1519, 20] on icon "user" at bounding box center [1514, 25] width 20 height 20
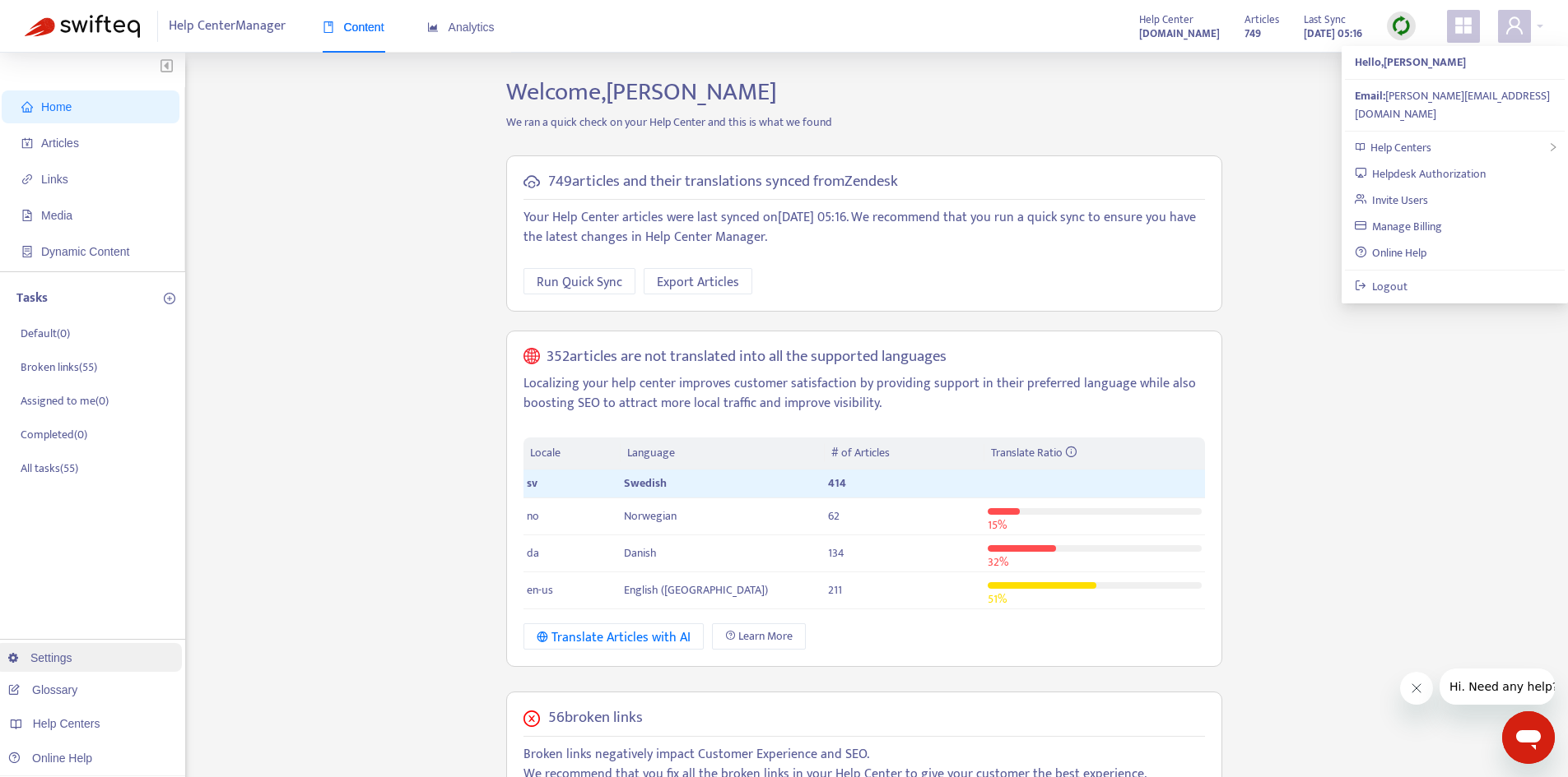
click at [72, 665] on link "Settings" at bounding box center [40, 657] width 64 height 13
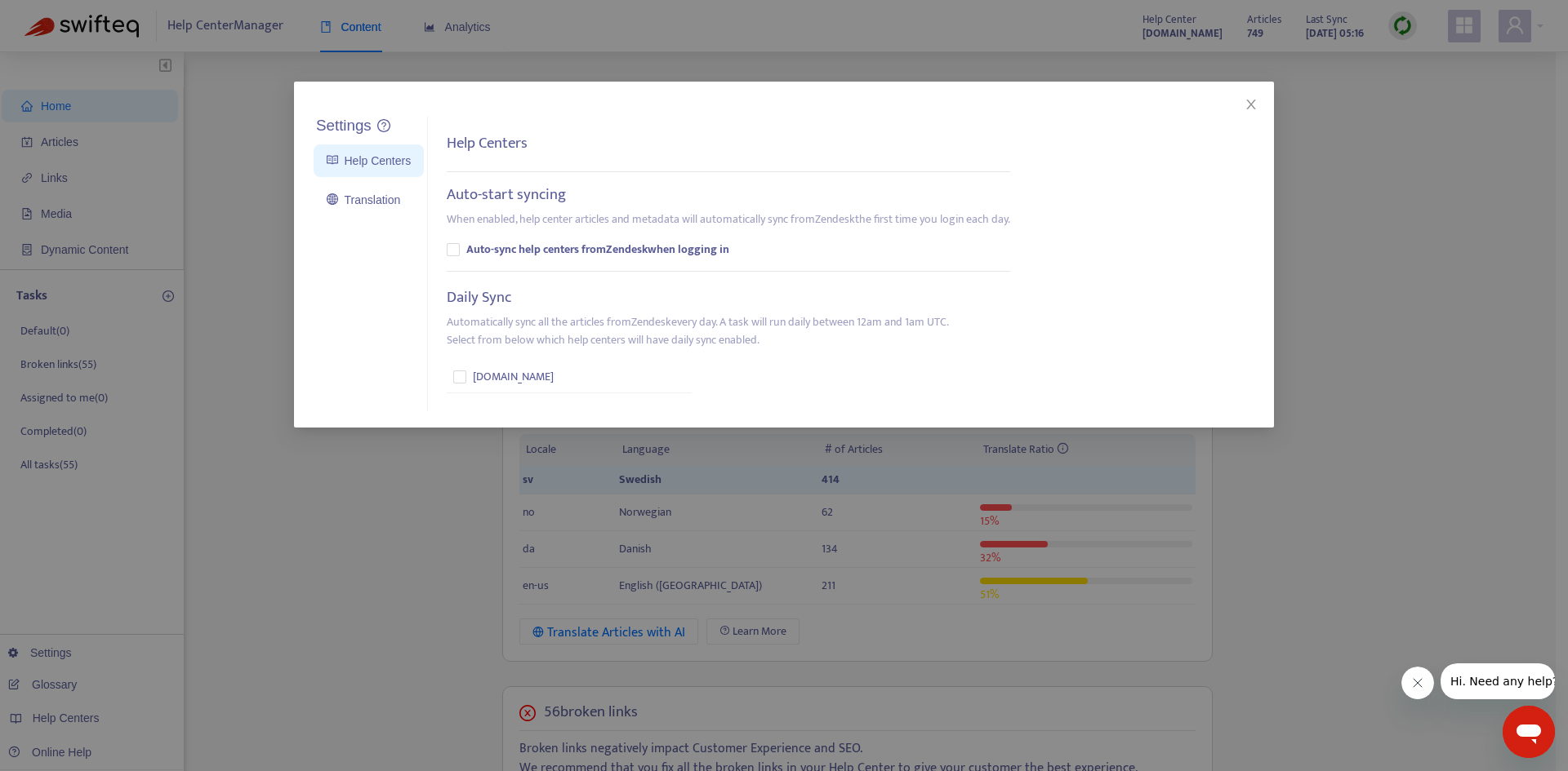
click at [431, 522] on div "Settings Help Centers Translation Settings Help Centers Auto-start syncing When…" at bounding box center [784, 386] width 1568 height 771
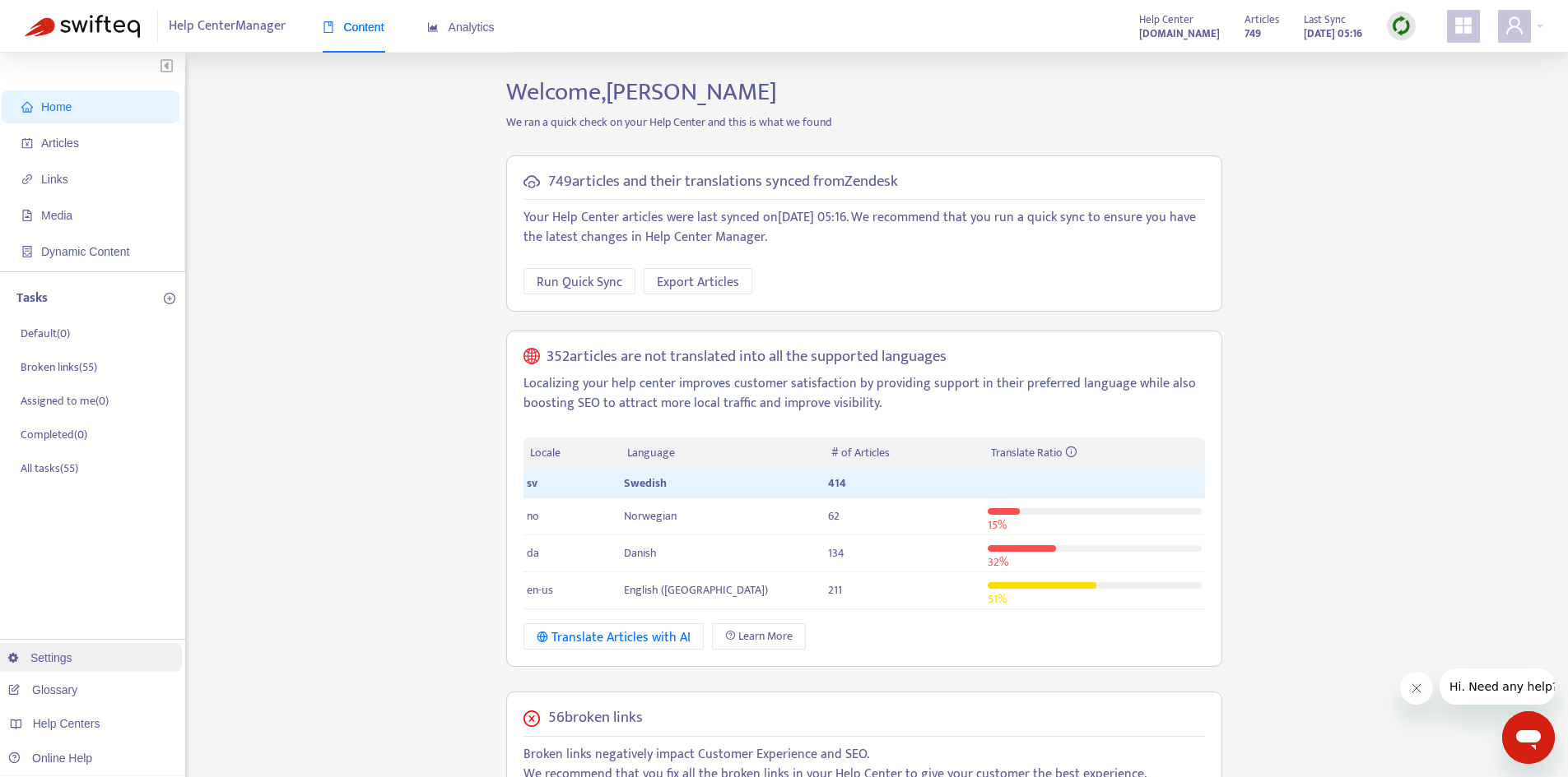
click at [72, 661] on link "Settings" at bounding box center [40, 657] width 64 height 13
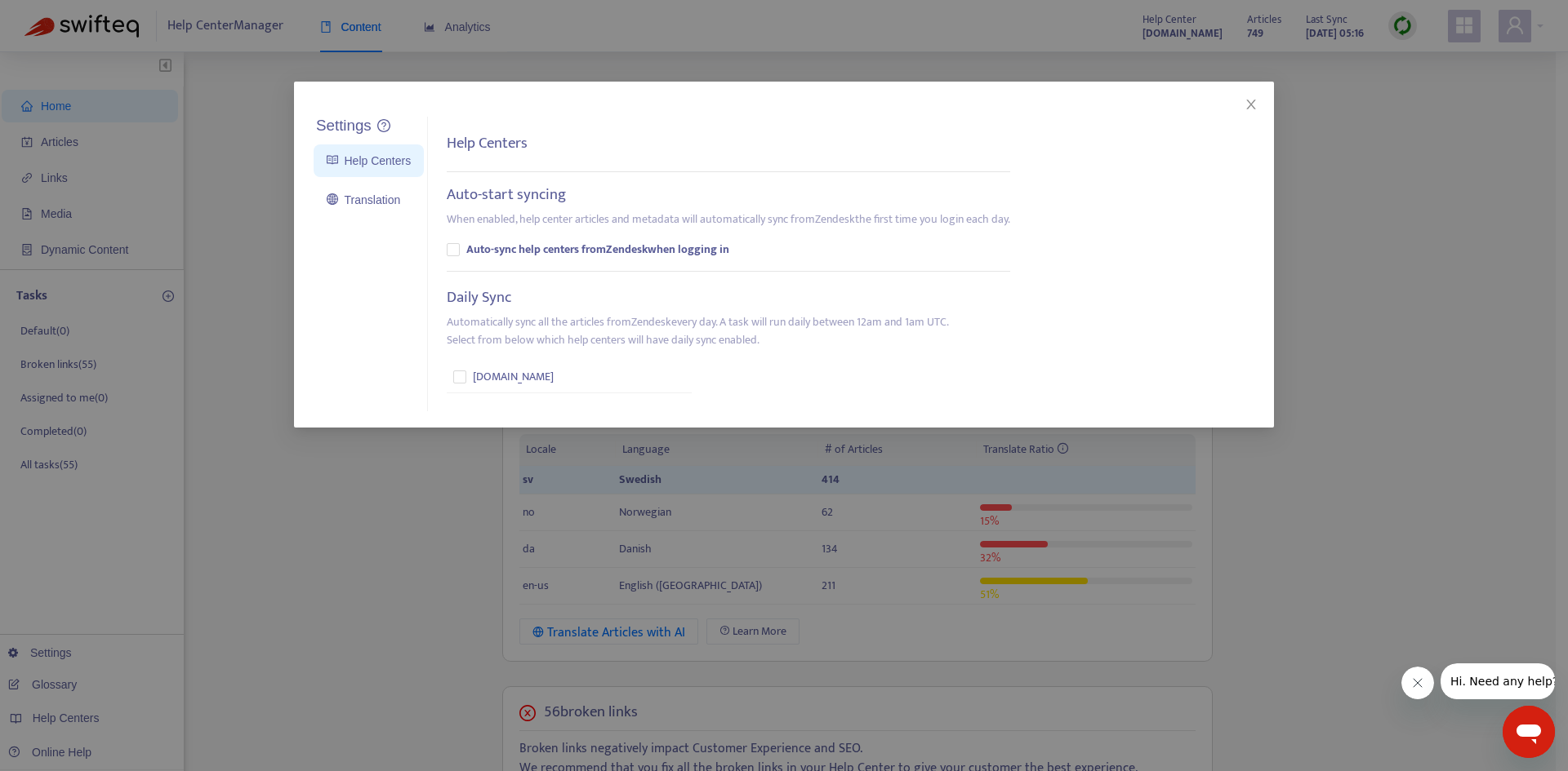
drag, startPoint x: 440, startPoint y: 195, endPoint x: 1077, endPoint y: 228, distance: 637.9
click at [1077, 228] on div "Settings Help Centers Translation Settings Help Centers Auto-start syncing When…" at bounding box center [801, 264] width 980 height 296
copy div "Auto-start syncing When enabled, help center articles and metadata will automat…"
click at [475, 304] on h5 "Daily Sync" at bounding box center [479, 298] width 65 height 19
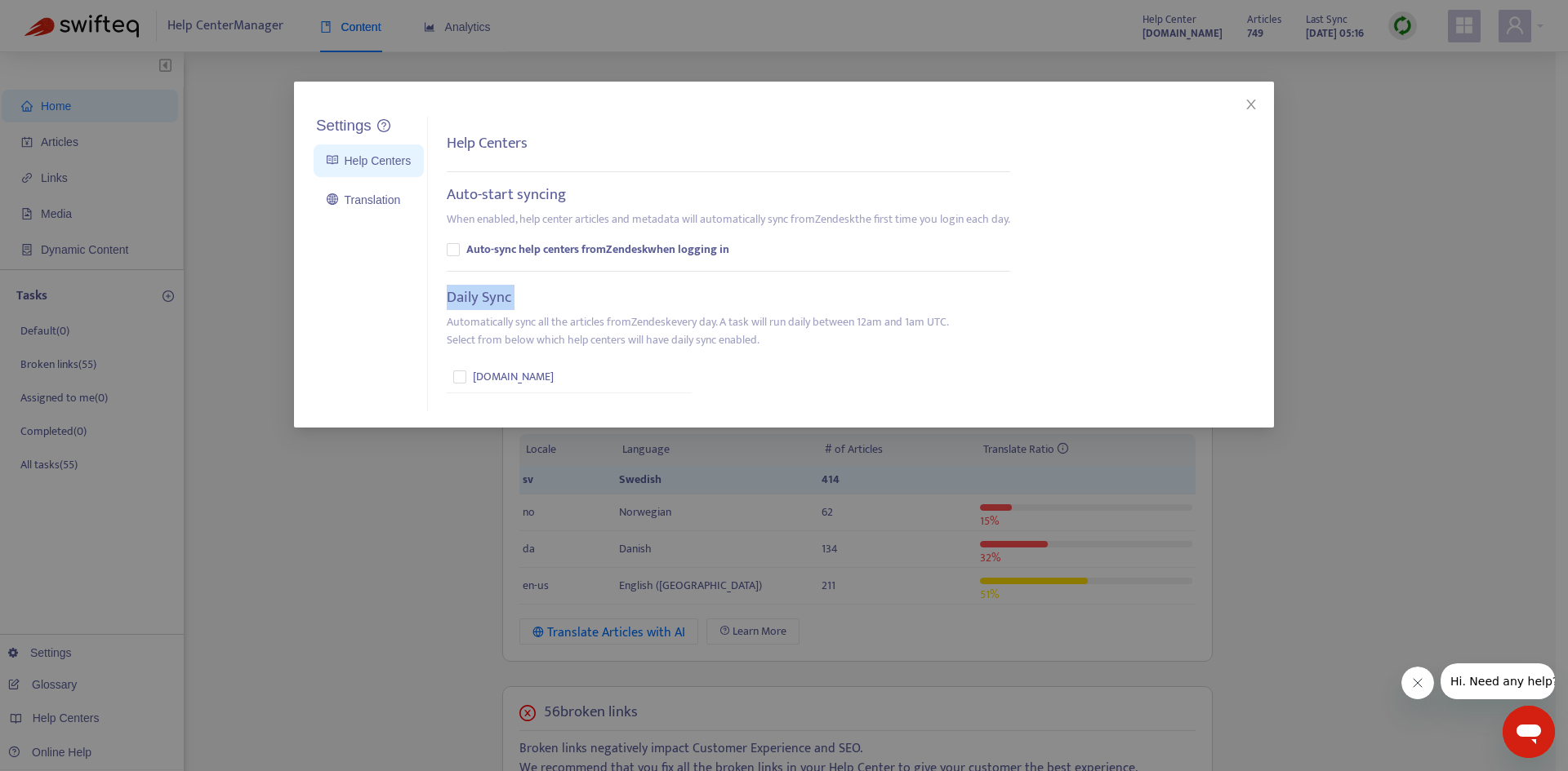
click at [475, 304] on h5 "Daily Sync" at bounding box center [479, 298] width 65 height 19
copy h5 "Daily Sync"
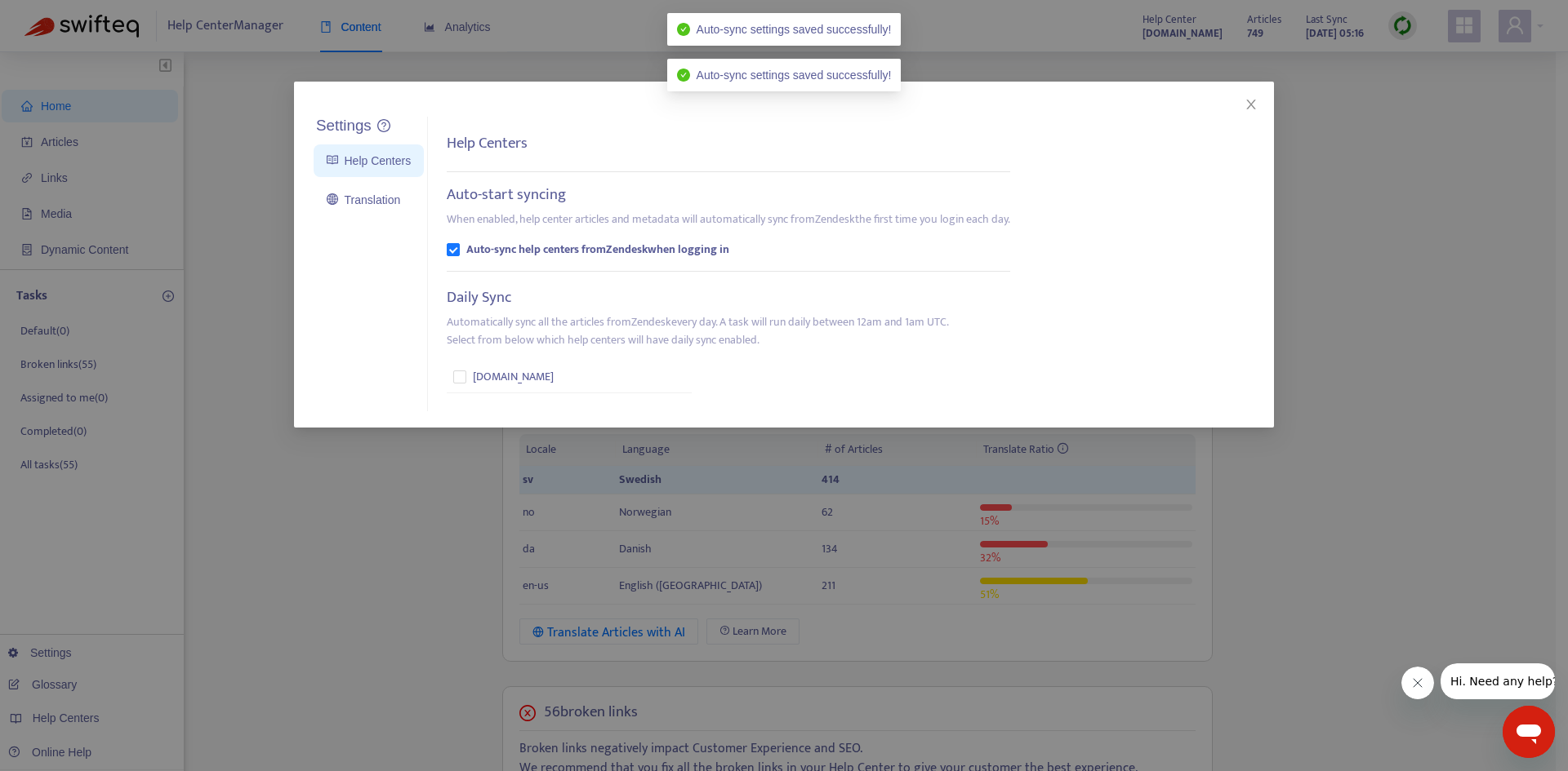
click at [447, 240] on div "Auto-start syncing When enabled, help center articles and metadata will automat…" at bounding box center [728, 223] width 564 height 72
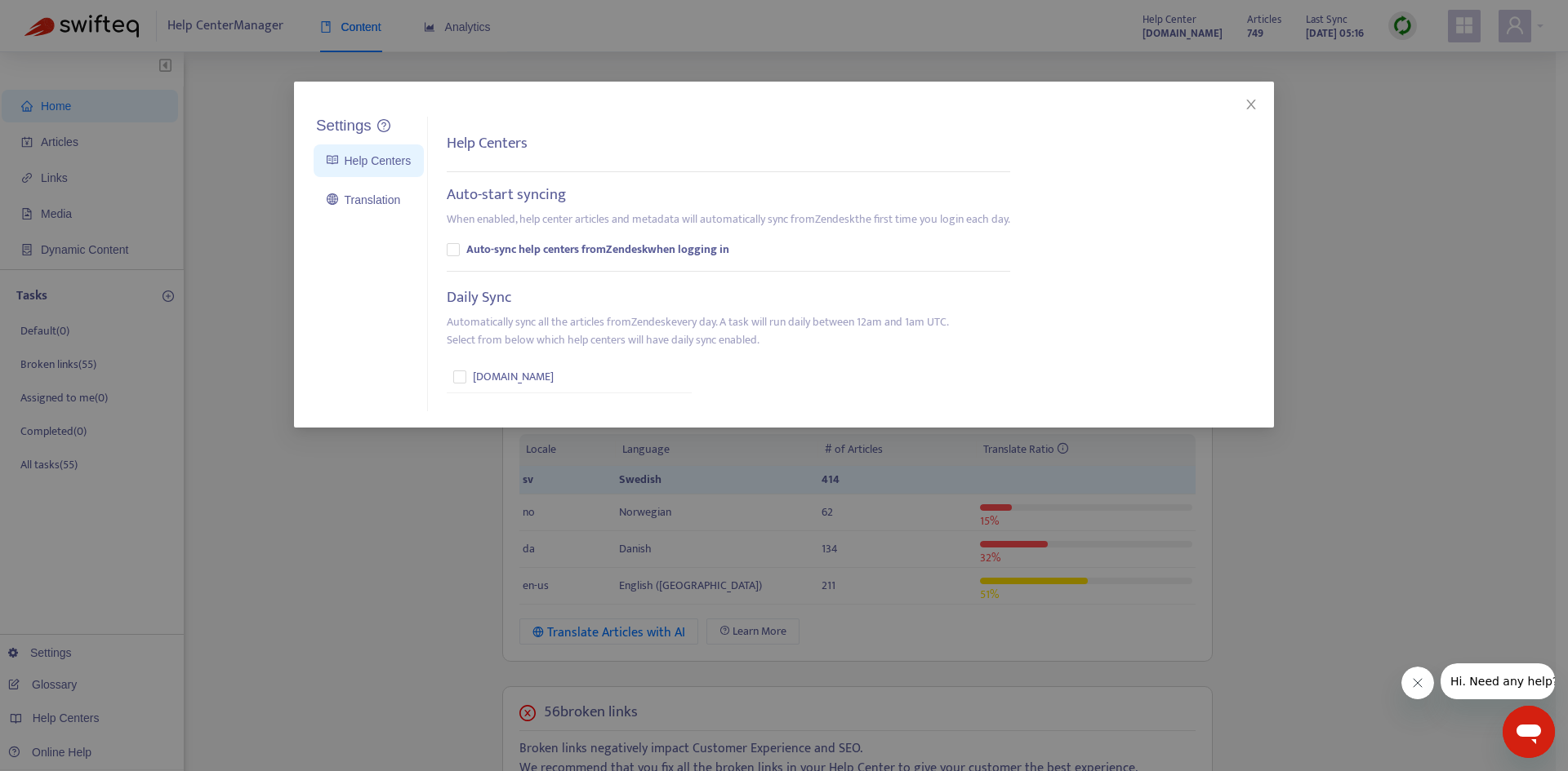
click at [619, 220] on p "When enabled, help center articles and metadata will automatically sync from Ze…" at bounding box center [728, 219] width 564 height 18
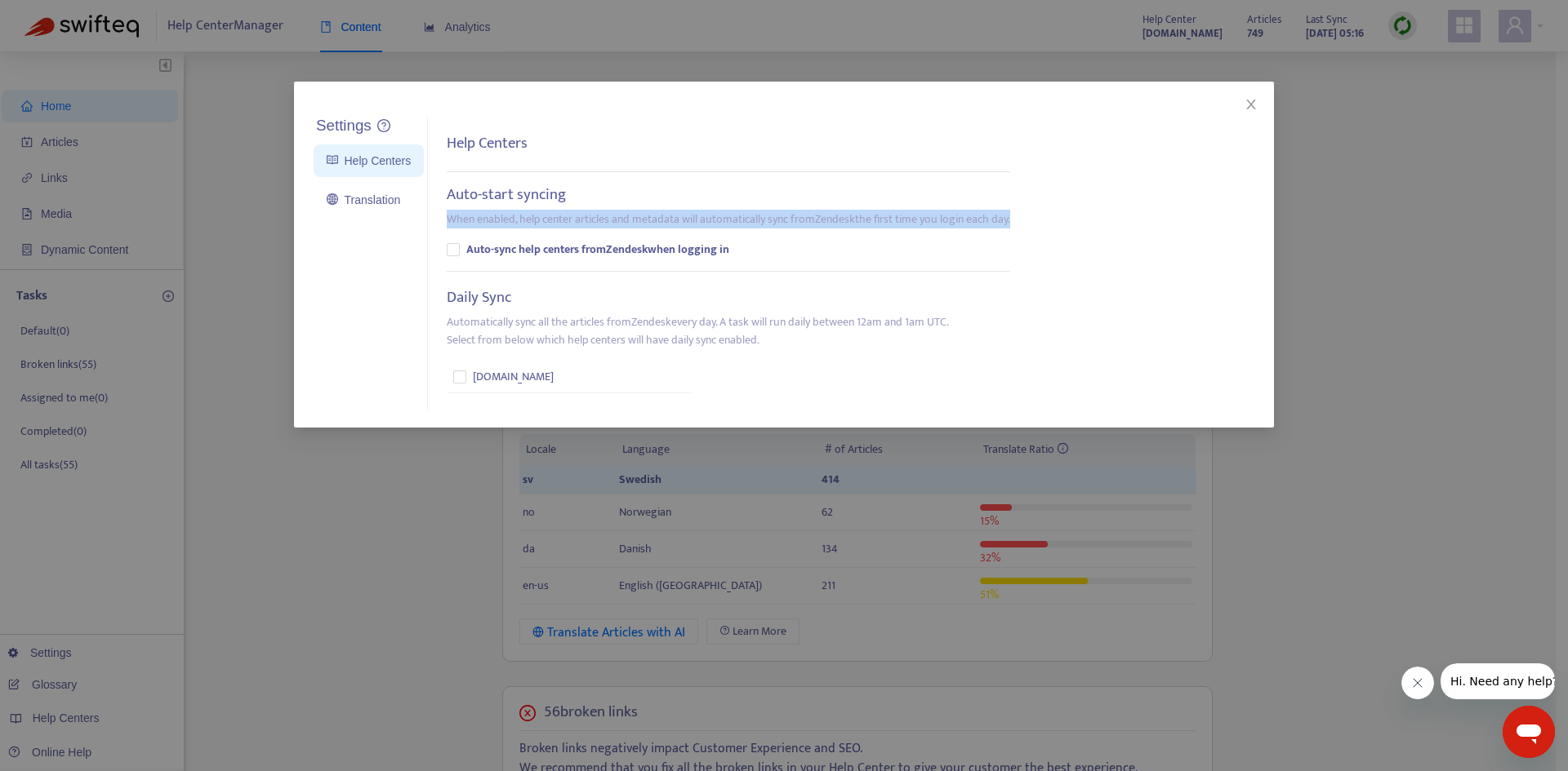
click at [619, 220] on p "When enabled, help center articles and metadata will automatically sync from Ze…" at bounding box center [728, 219] width 564 height 18
copy p "When enabled, help center articles and metadata will automatically sync from Ze…"
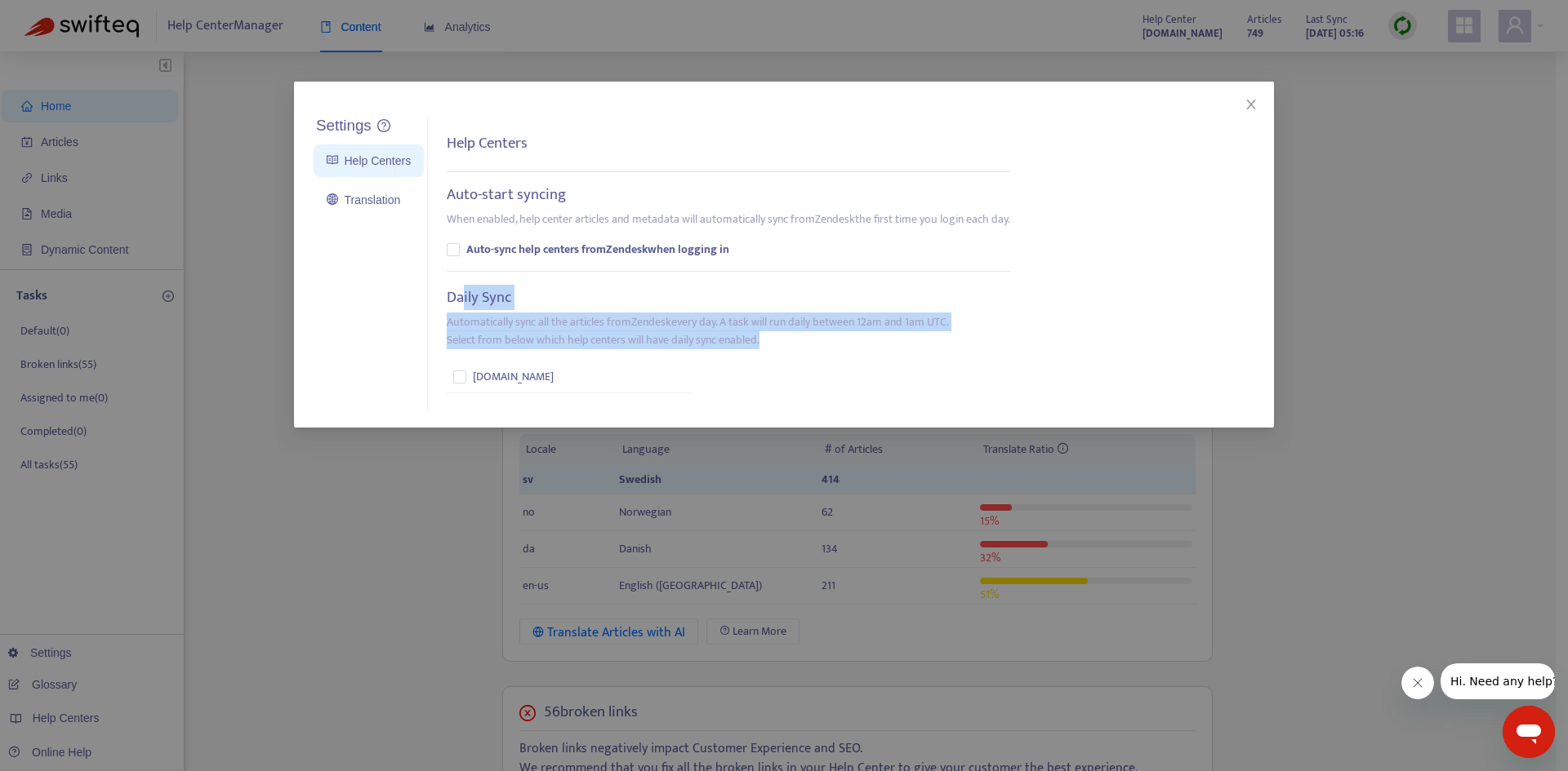
drag, startPoint x: 460, startPoint y: 298, endPoint x: 841, endPoint y: 342, distance: 383.5
click at [841, 342] on div "Daily Sync Automatically sync all the articles from Zendesk every day. A task w…" at bounding box center [728, 341] width 564 height 104
click at [841, 342] on p "Automatically sync all the articles from Zendesk every day. A task will run dai…" at bounding box center [698, 331] width 502 height 36
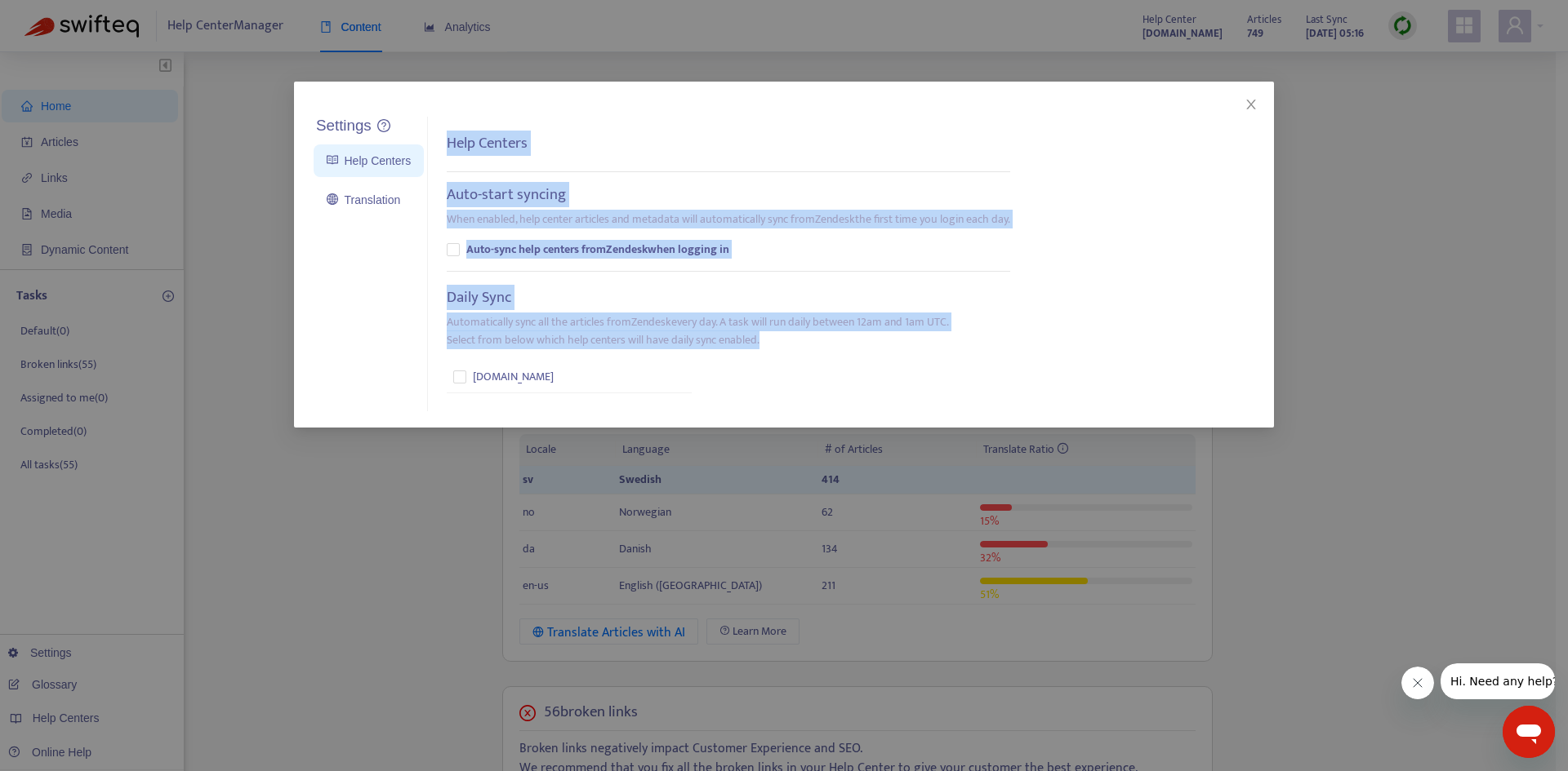
drag, startPoint x: 671, startPoint y: 330, endPoint x: 425, endPoint y: 295, distance: 248.5
click at [425, 295] on div "Settings Help Centers Translation Settings Help Centers Auto-start syncing When…" at bounding box center [801, 264] width 980 height 296
copy div "Settings Help Centers Auto-start syncing When enabled, help center articles and…"
click at [463, 310] on div "Daily Sync Automatically sync all the articles from Zendesk every day. A task w…" at bounding box center [728, 341] width 564 height 104
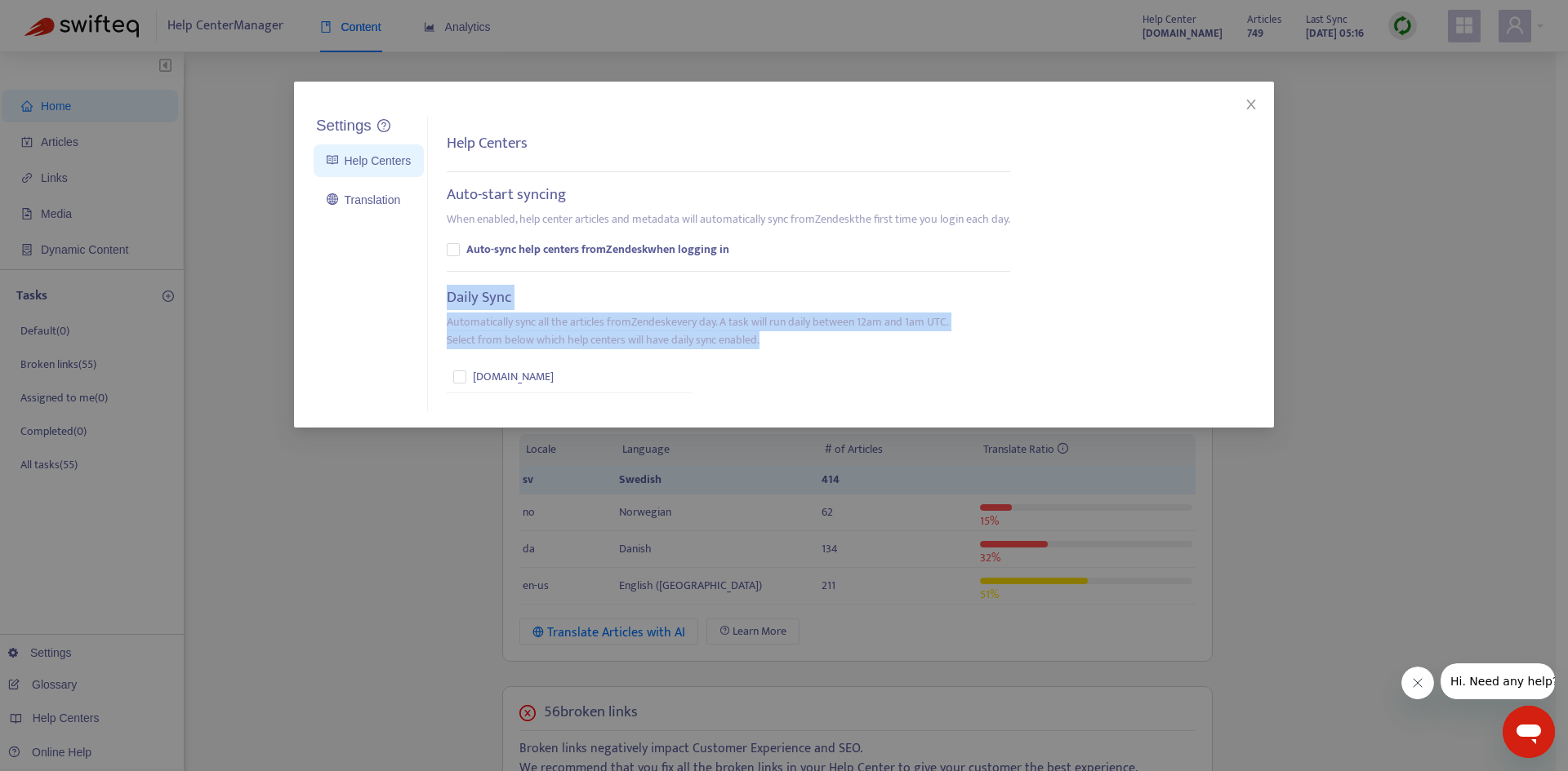
drag, startPoint x: 441, startPoint y: 301, endPoint x: 814, endPoint y: 345, distance: 375.6
click at [814, 345] on div "Help Centers Auto-start syncing When enabled, help center articles and metadata…" at bounding box center [734, 264] width 613 height 296
copy div "Daily Sync Automatically sync all the articles from Zendesk every day. A task w…"
